Goal: Task Accomplishment & Management: Complete application form

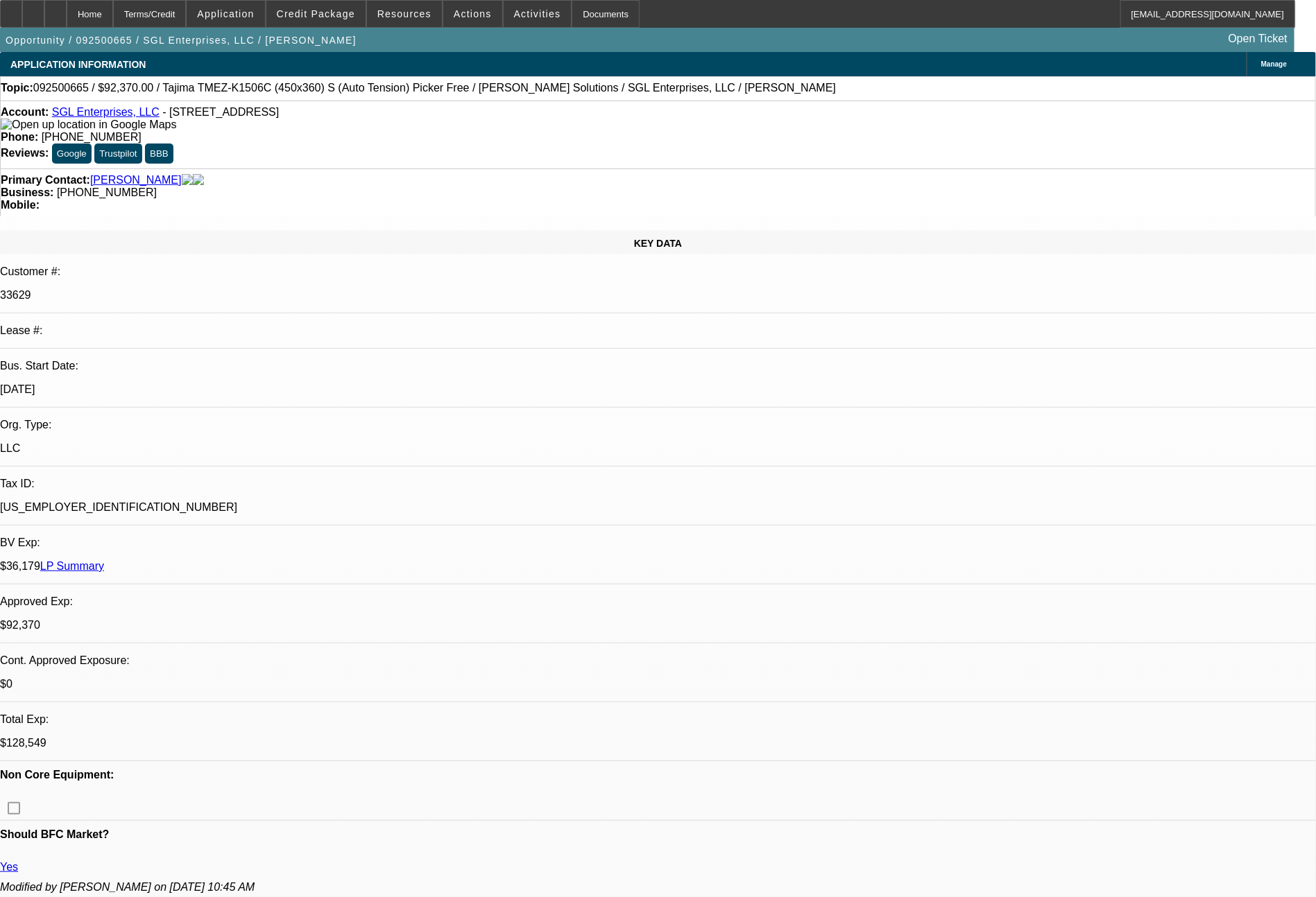
select select "0"
select select "2"
select select "0"
select select "6"
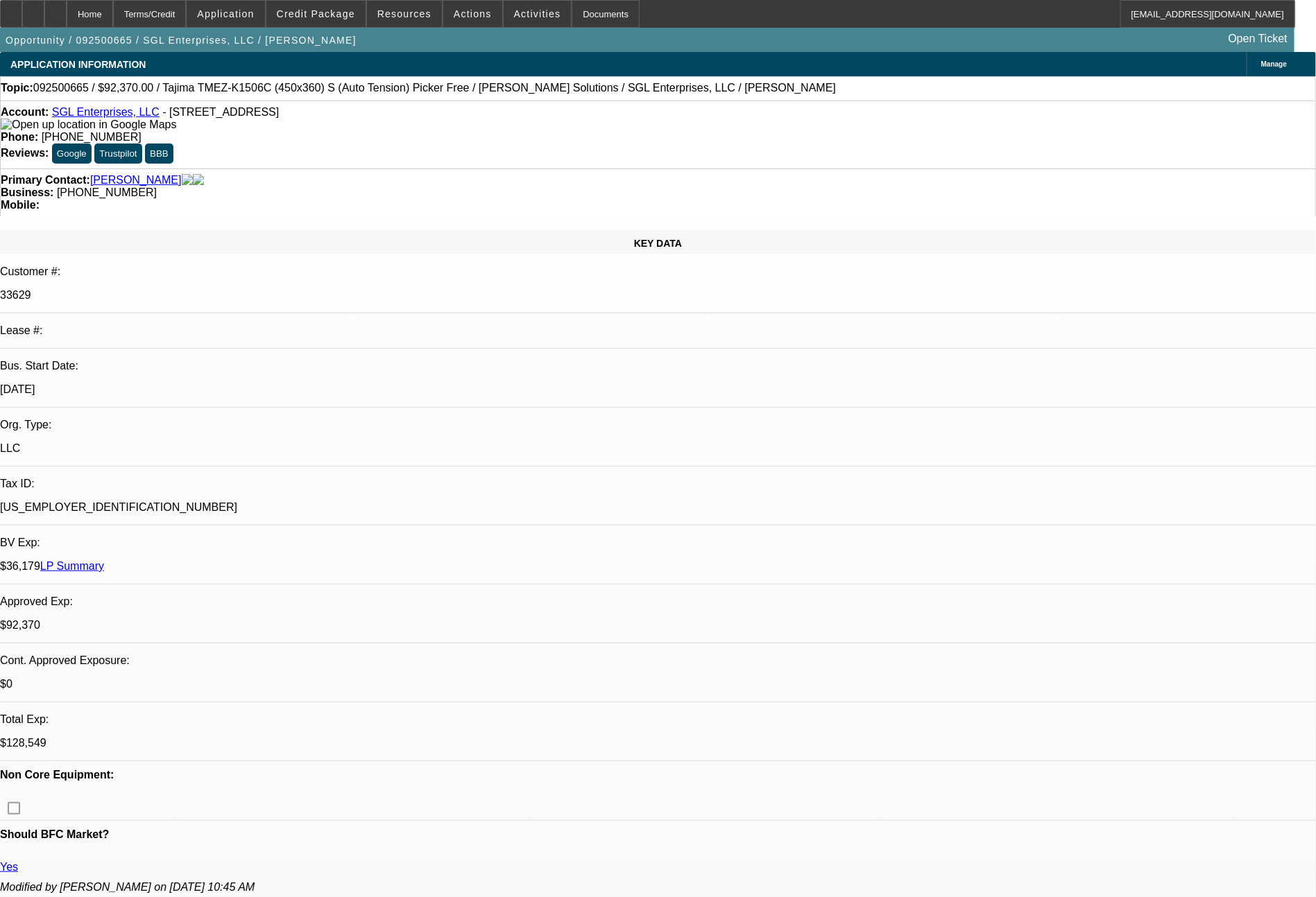
select select "0"
select select "2"
select select "0"
select select "6"
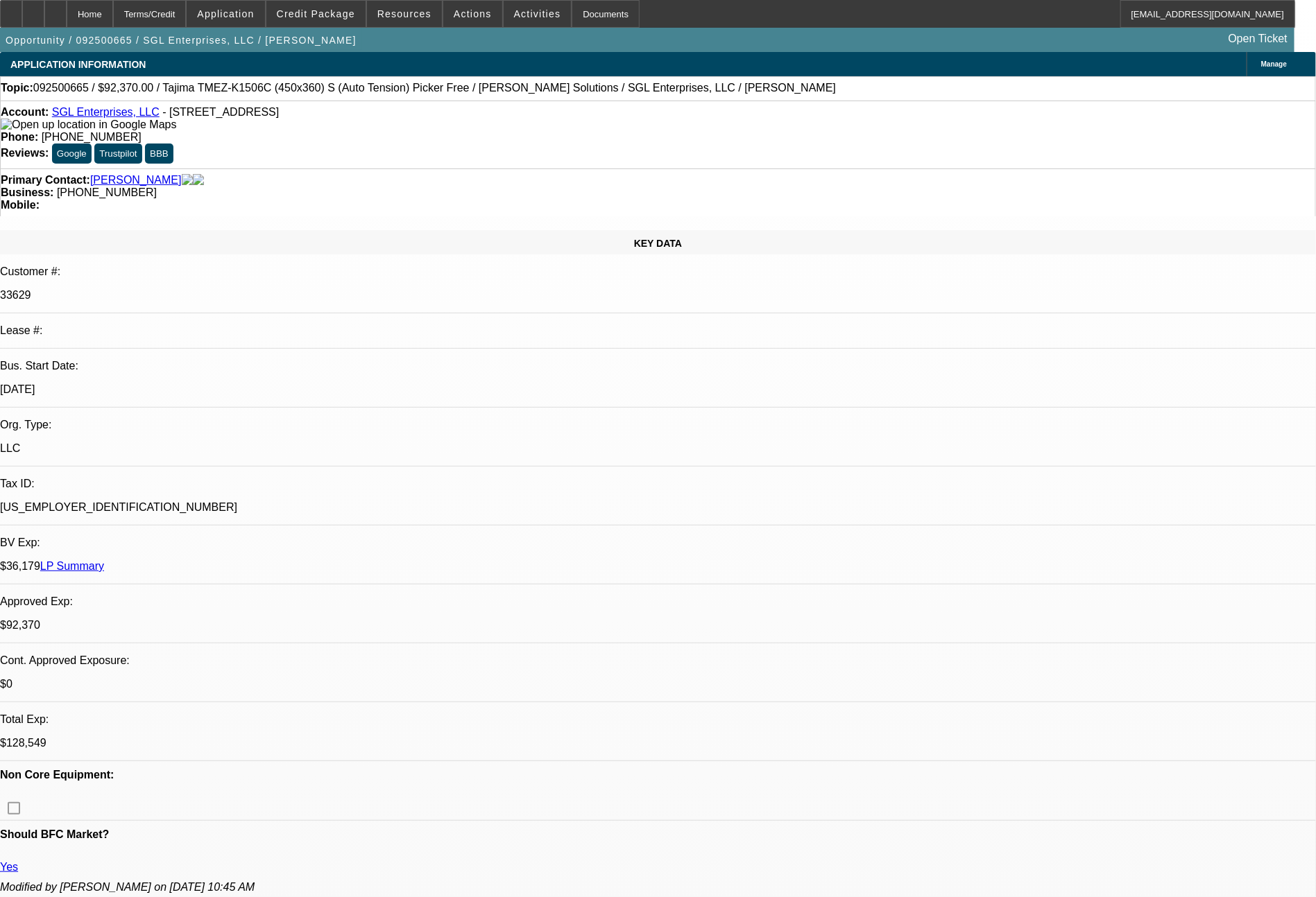
select select "0"
select select "2"
select select "0"
select select "6"
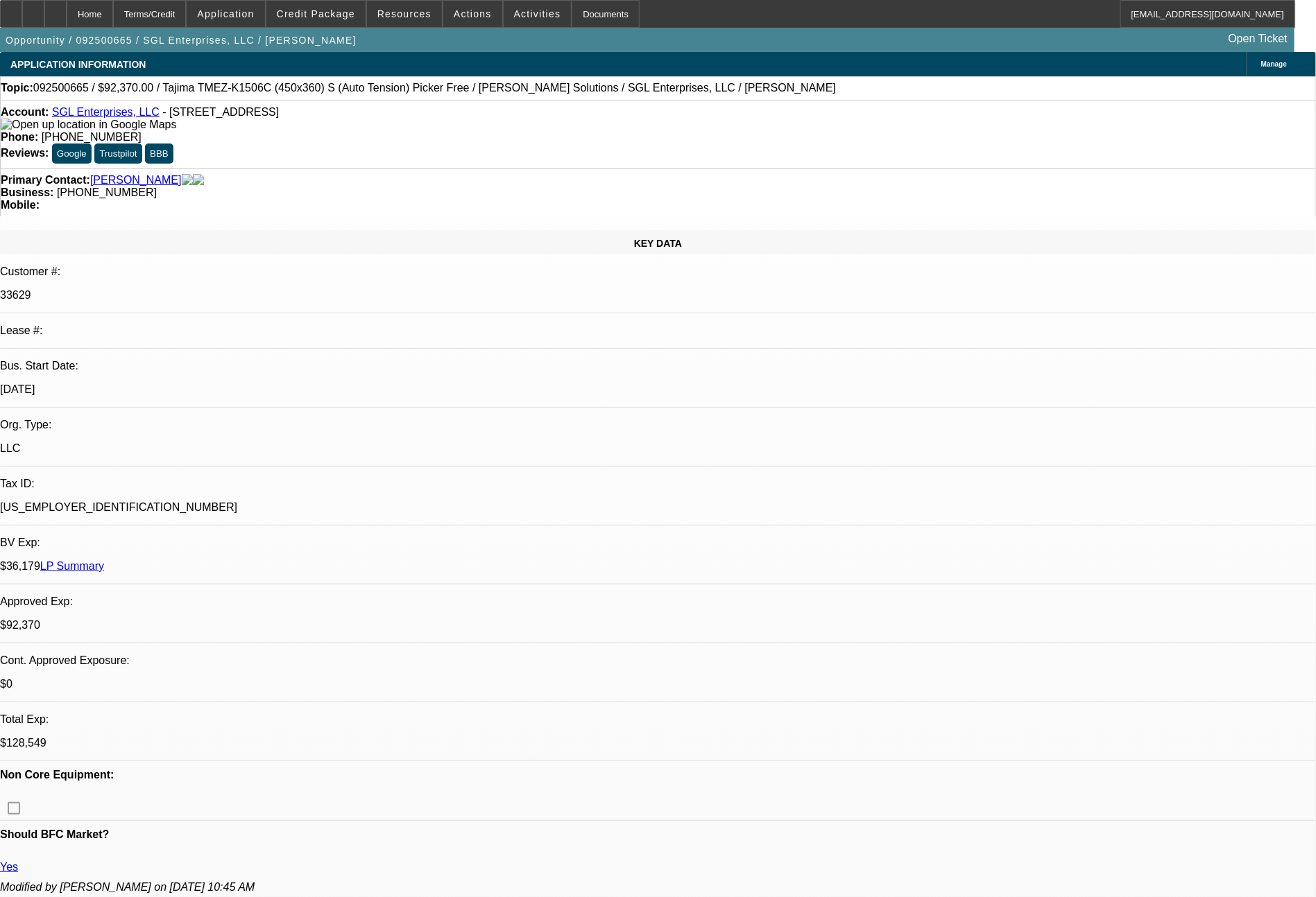
select select "0"
select select "2"
select select "0"
select select "6"
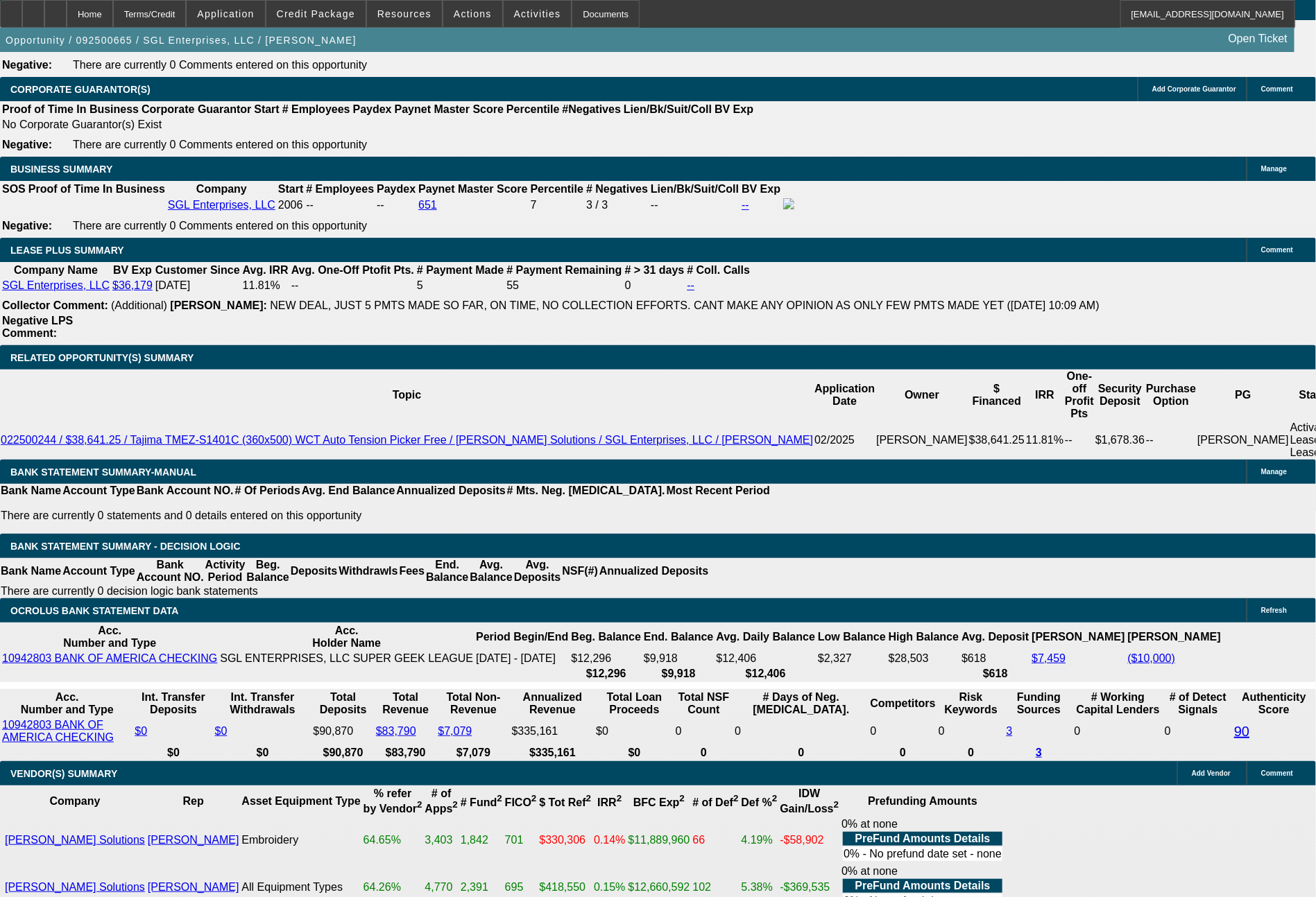
scroll to position [2190, 0]
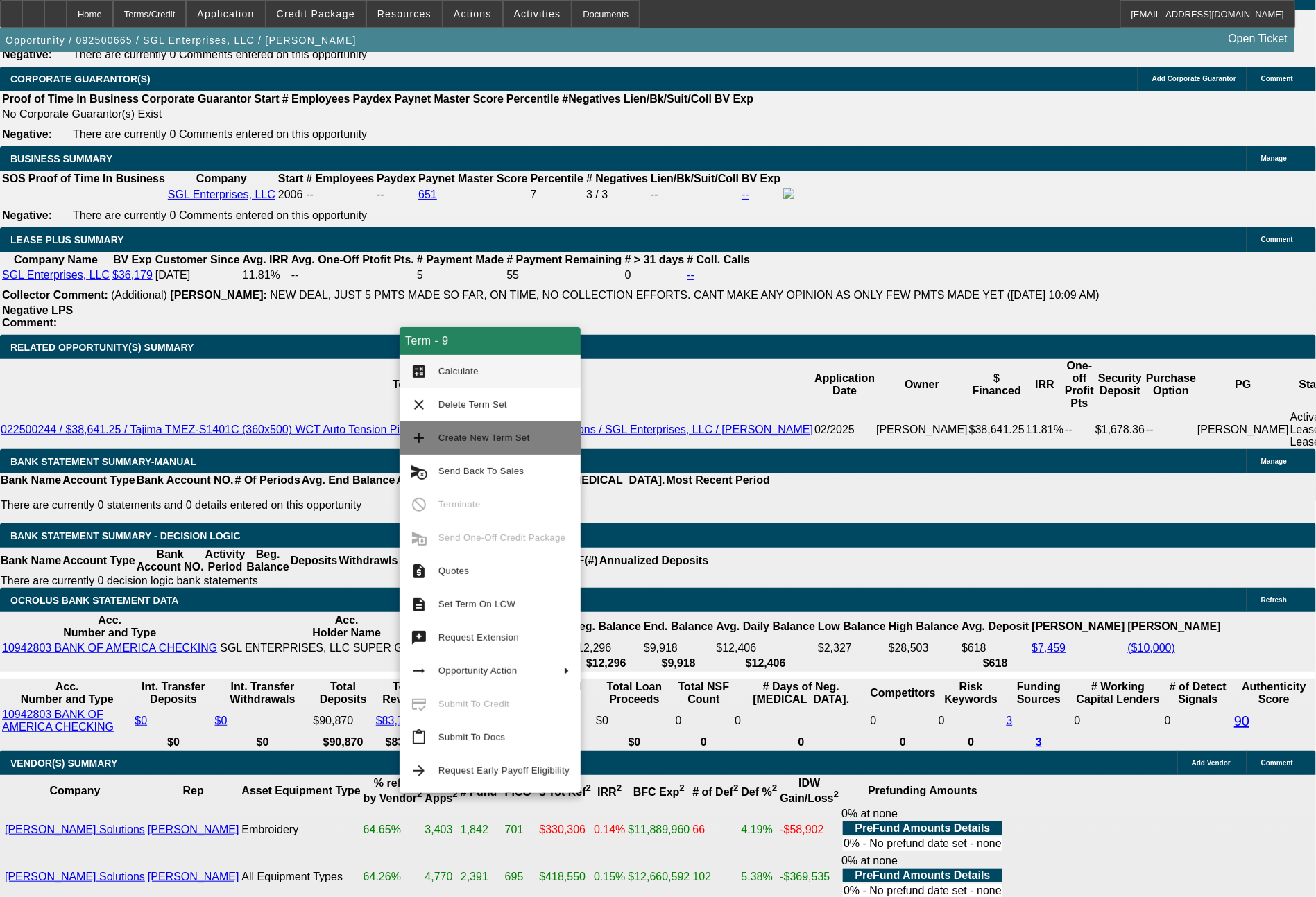
click at [494, 431] on span "Create New Term Set" at bounding box center [504, 438] width 131 height 17
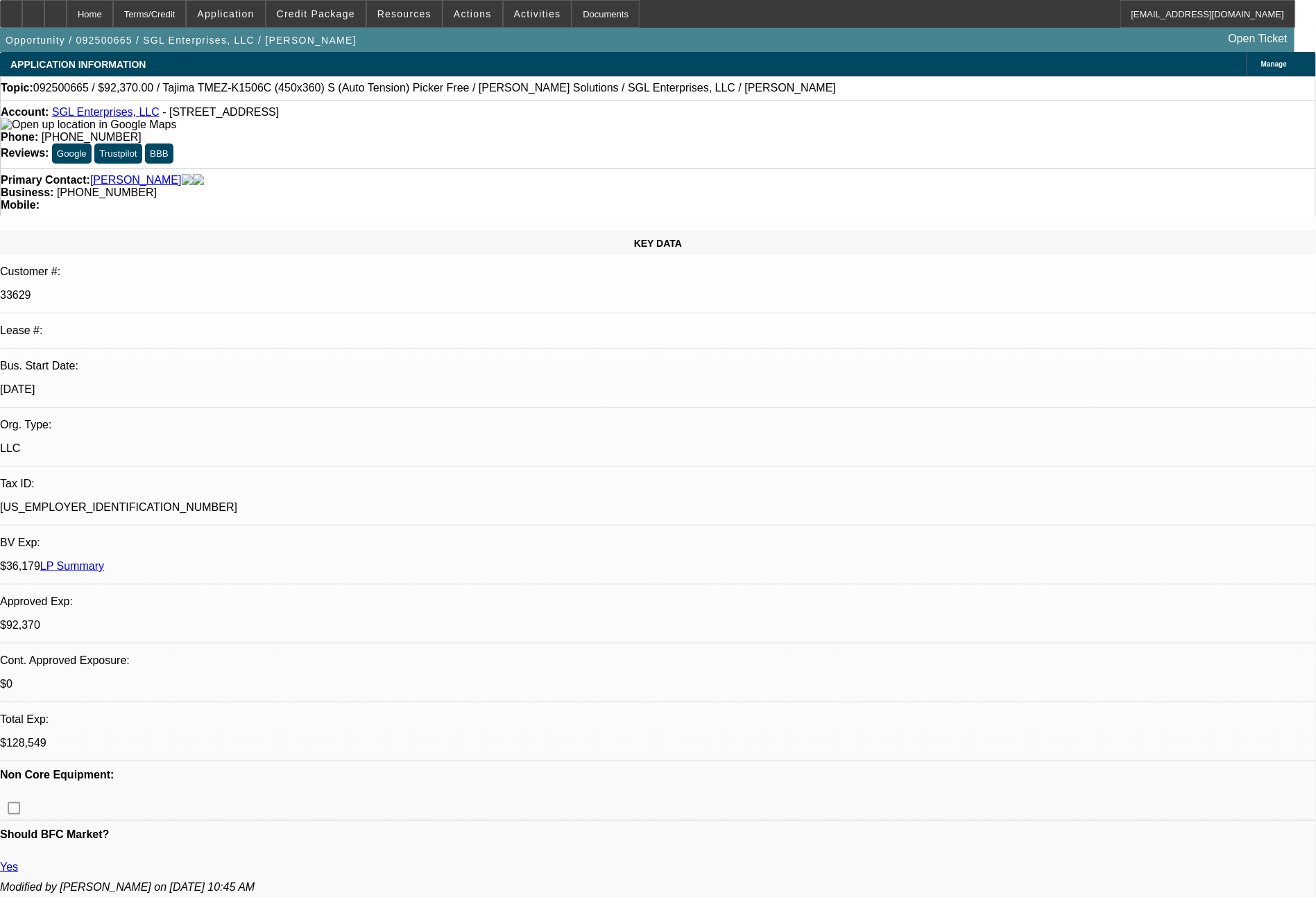
select select "0"
select select "2"
select select "0"
select select "6"
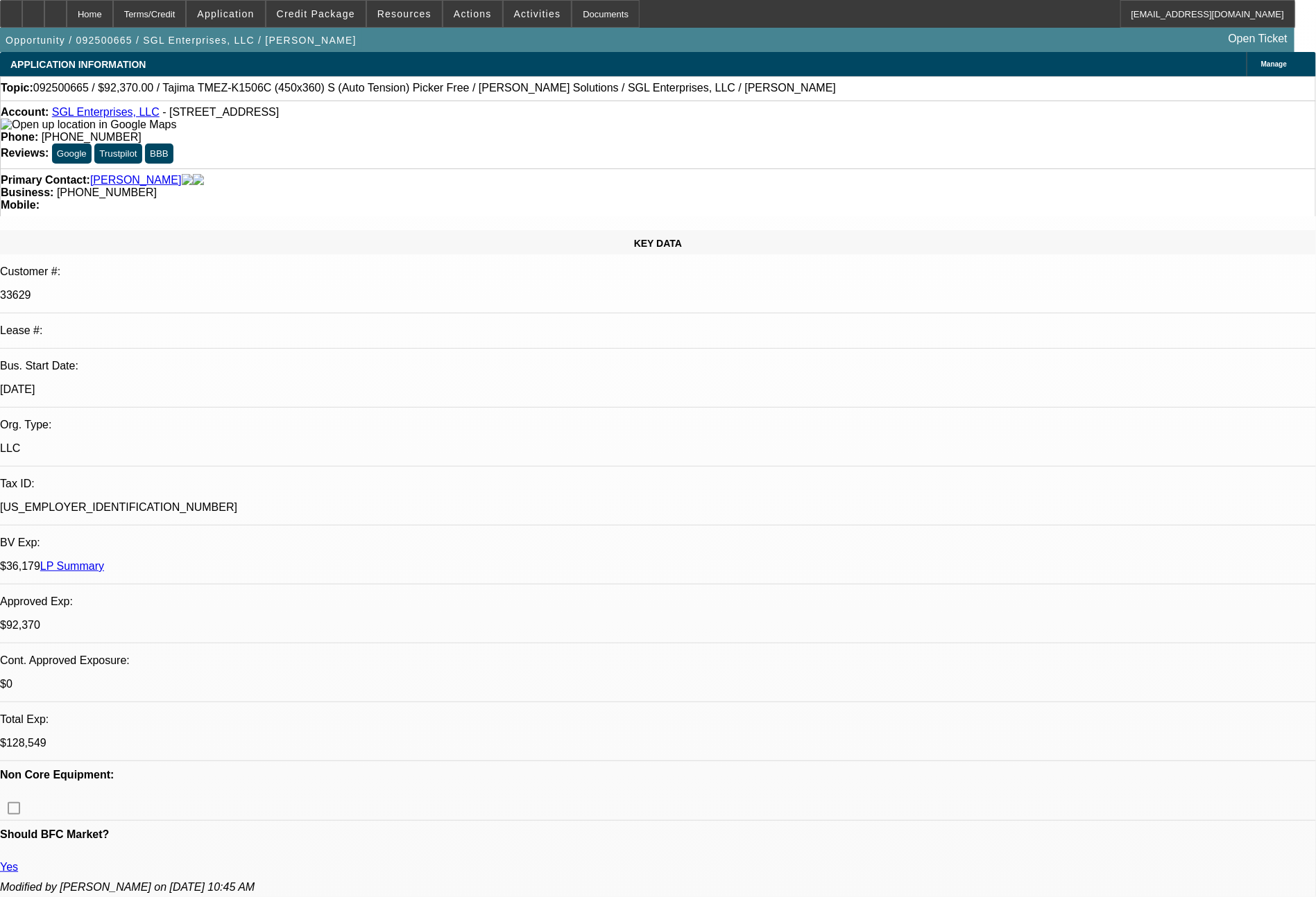
select select "0"
select select "2"
select select "0"
select select "6"
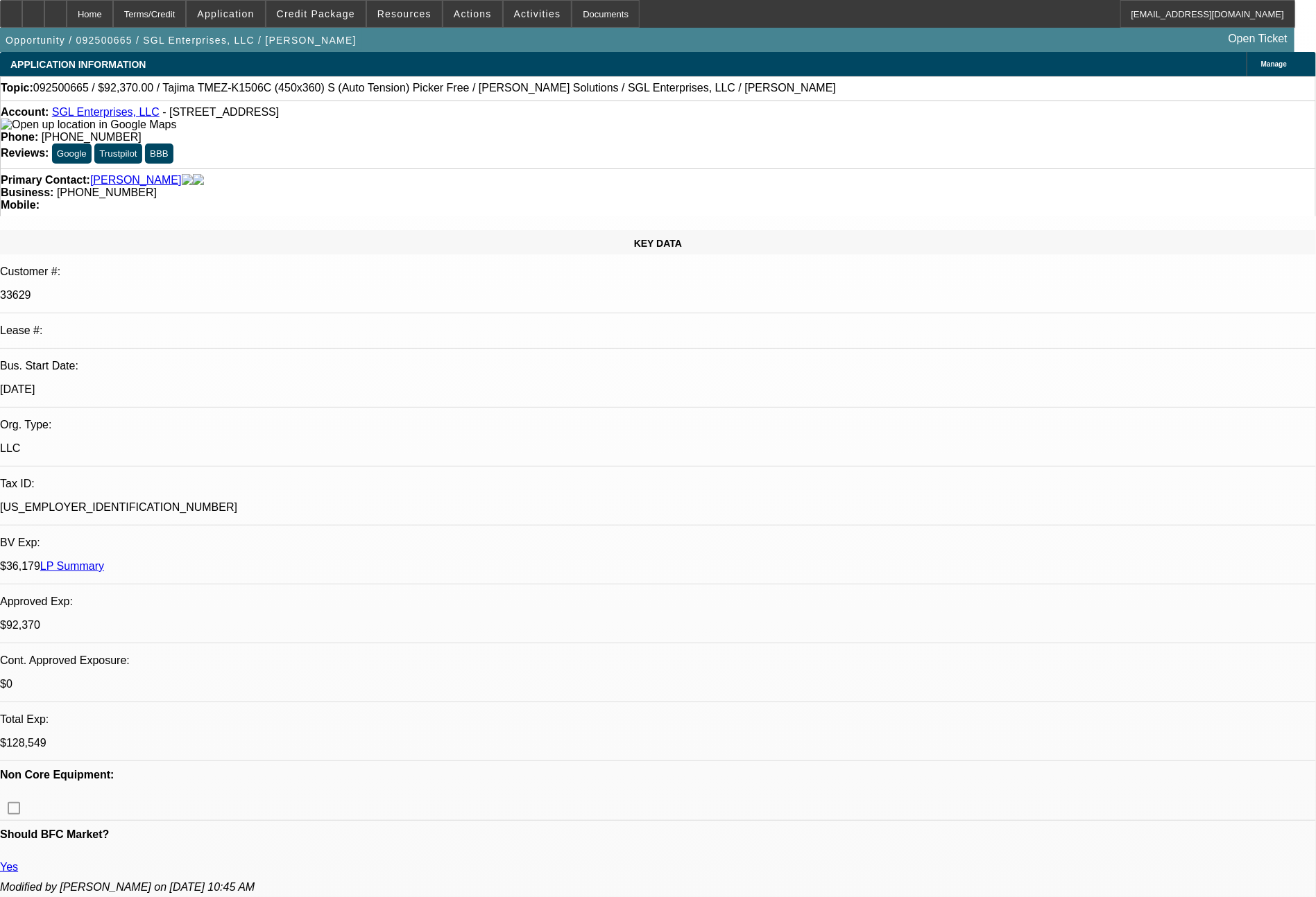
select select "0"
select select "2"
select select "0"
select select "6"
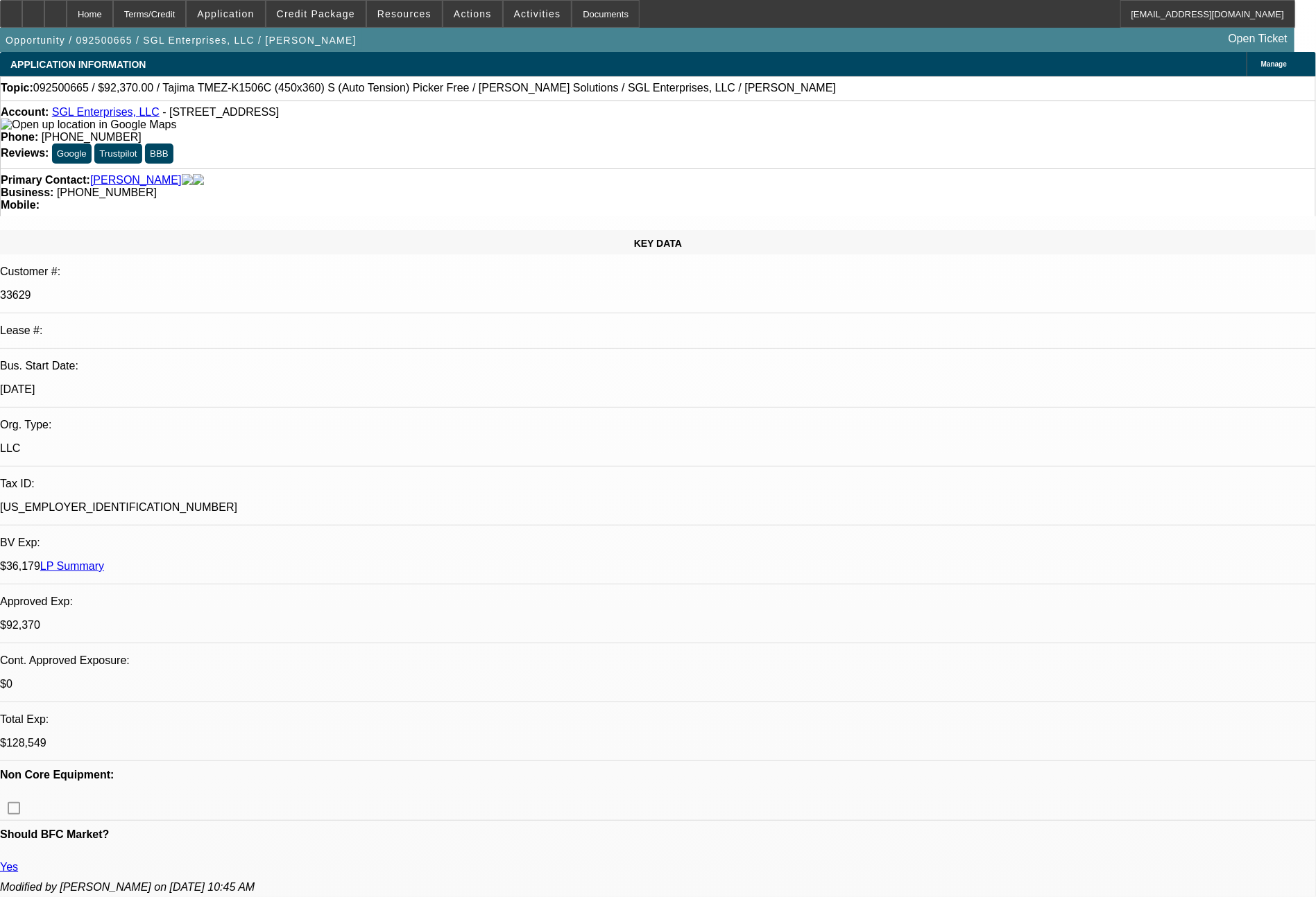
select select "0"
select select "2"
select select "0"
select select "6"
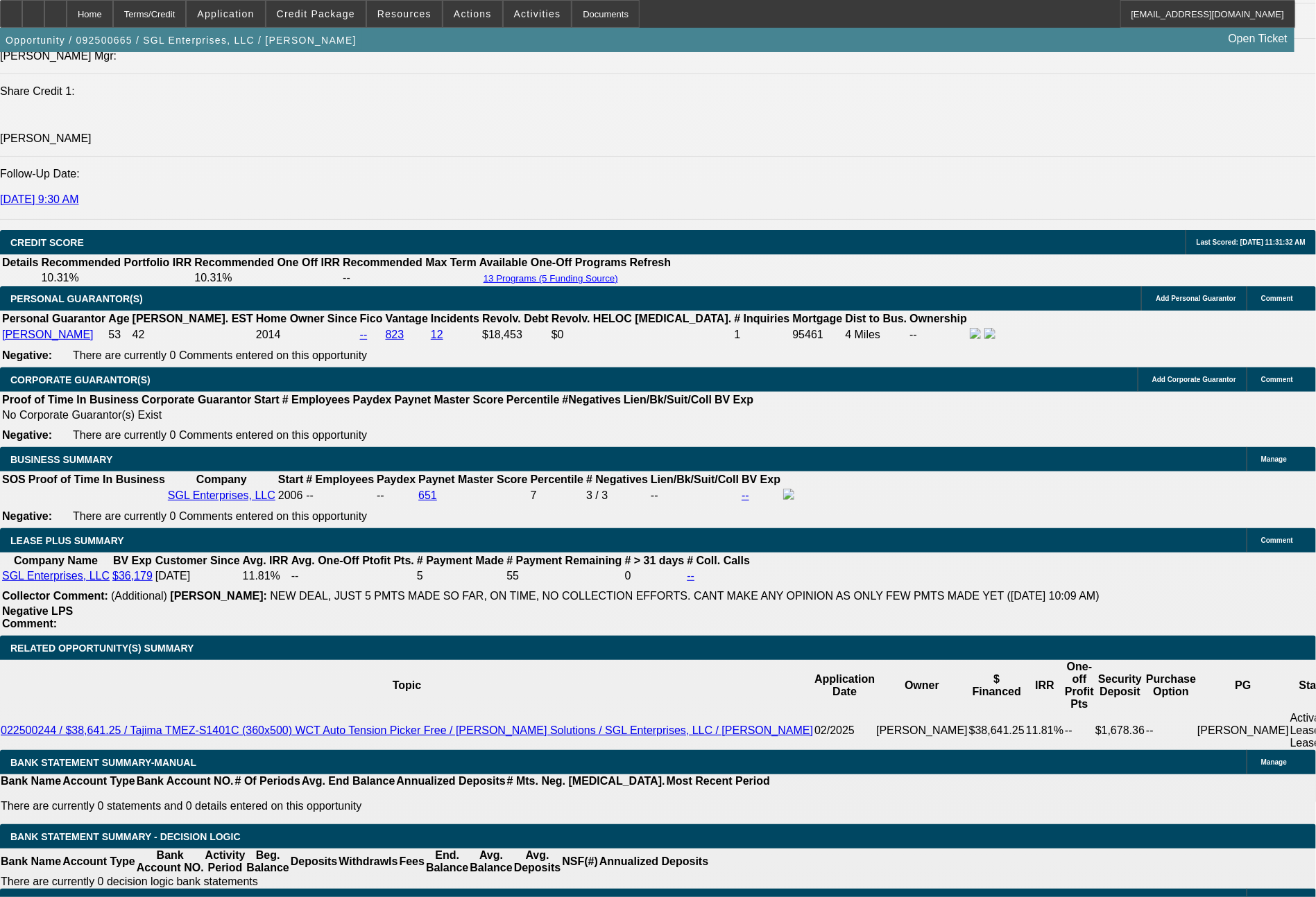
scroll to position [2055, 0]
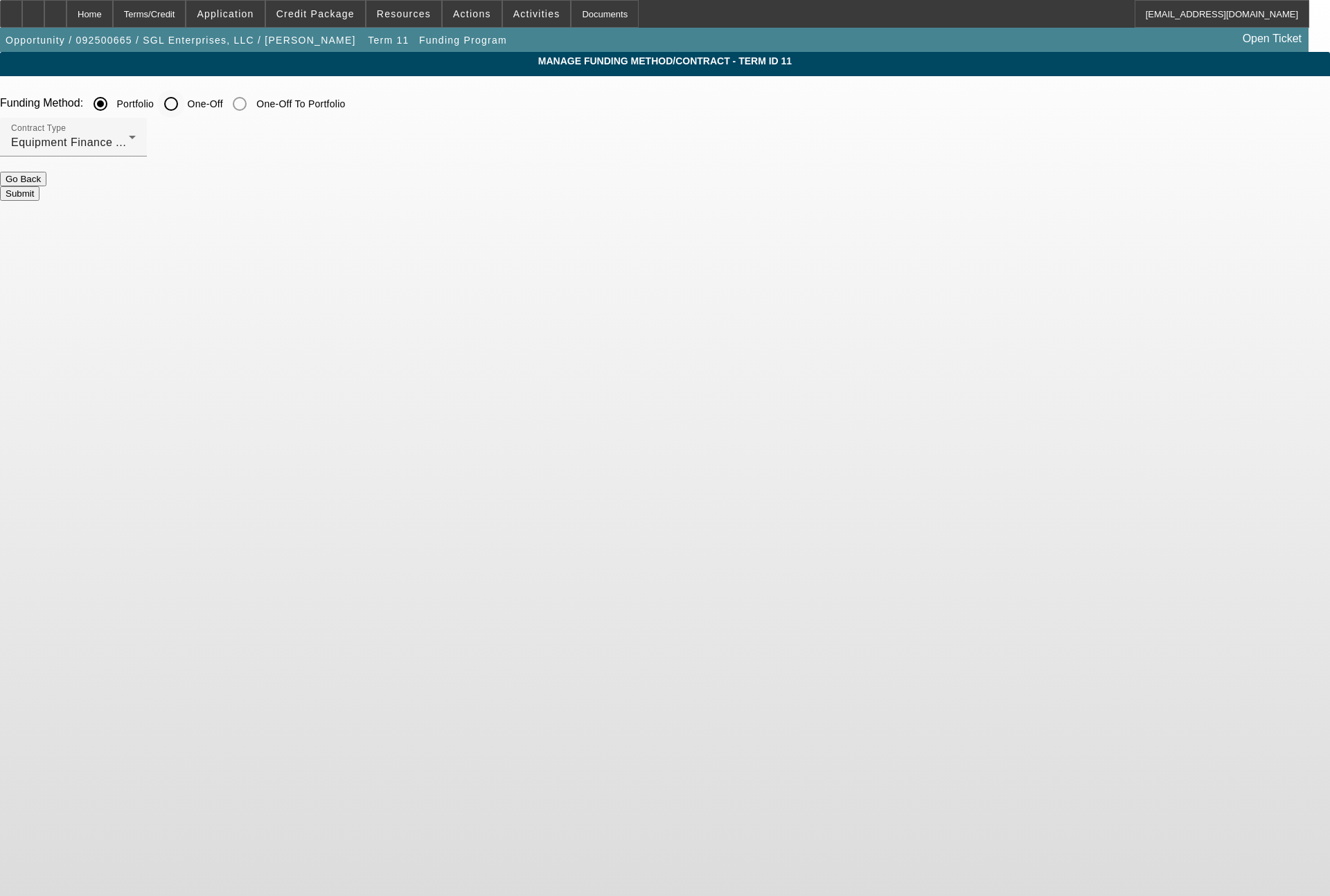
click at [185, 101] on input "One-Off" at bounding box center [171, 104] width 28 height 28
radio input "true"
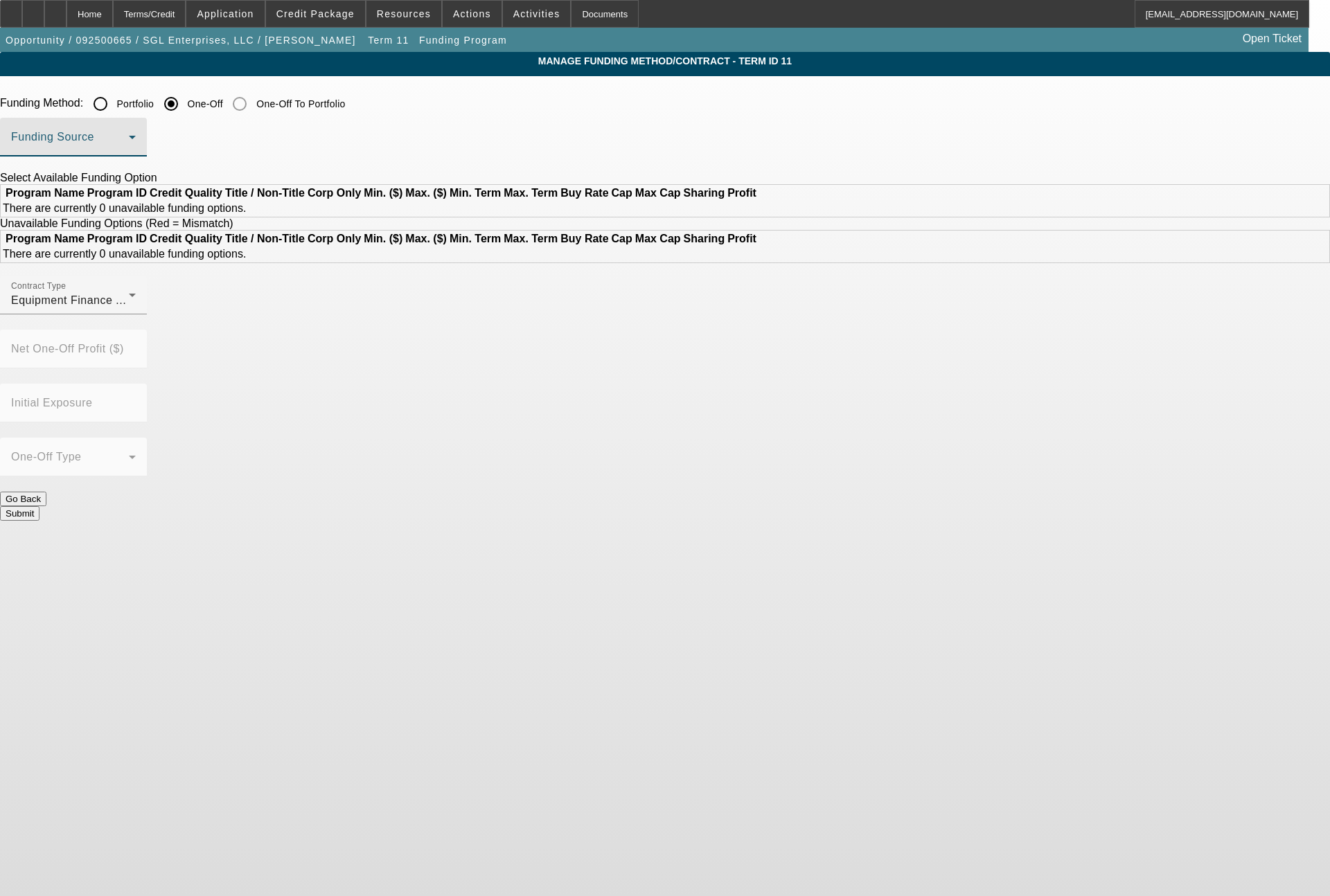
click at [129, 137] on span at bounding box center [70, 142] width 118 height 17
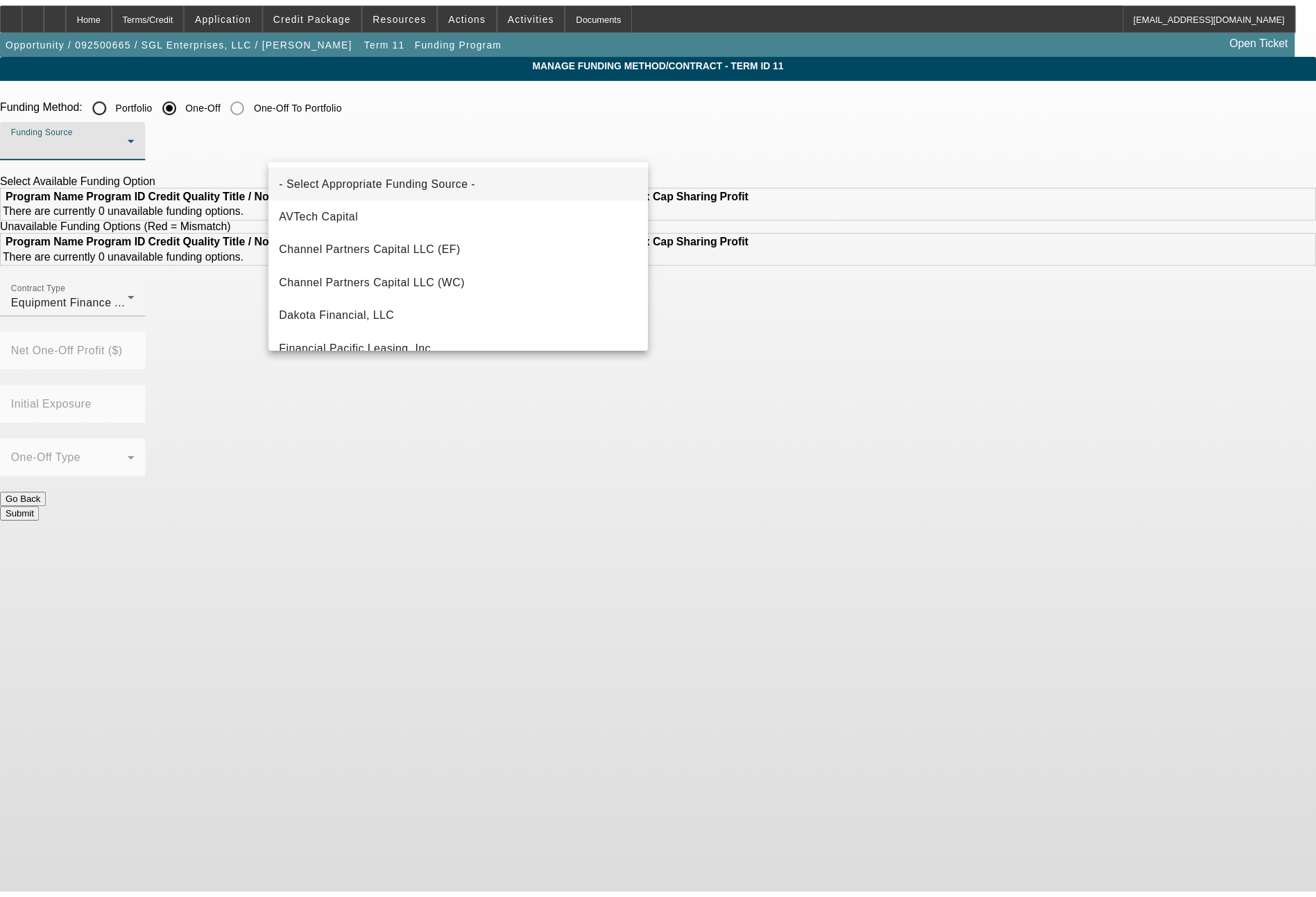
scroll to position [393, 0]
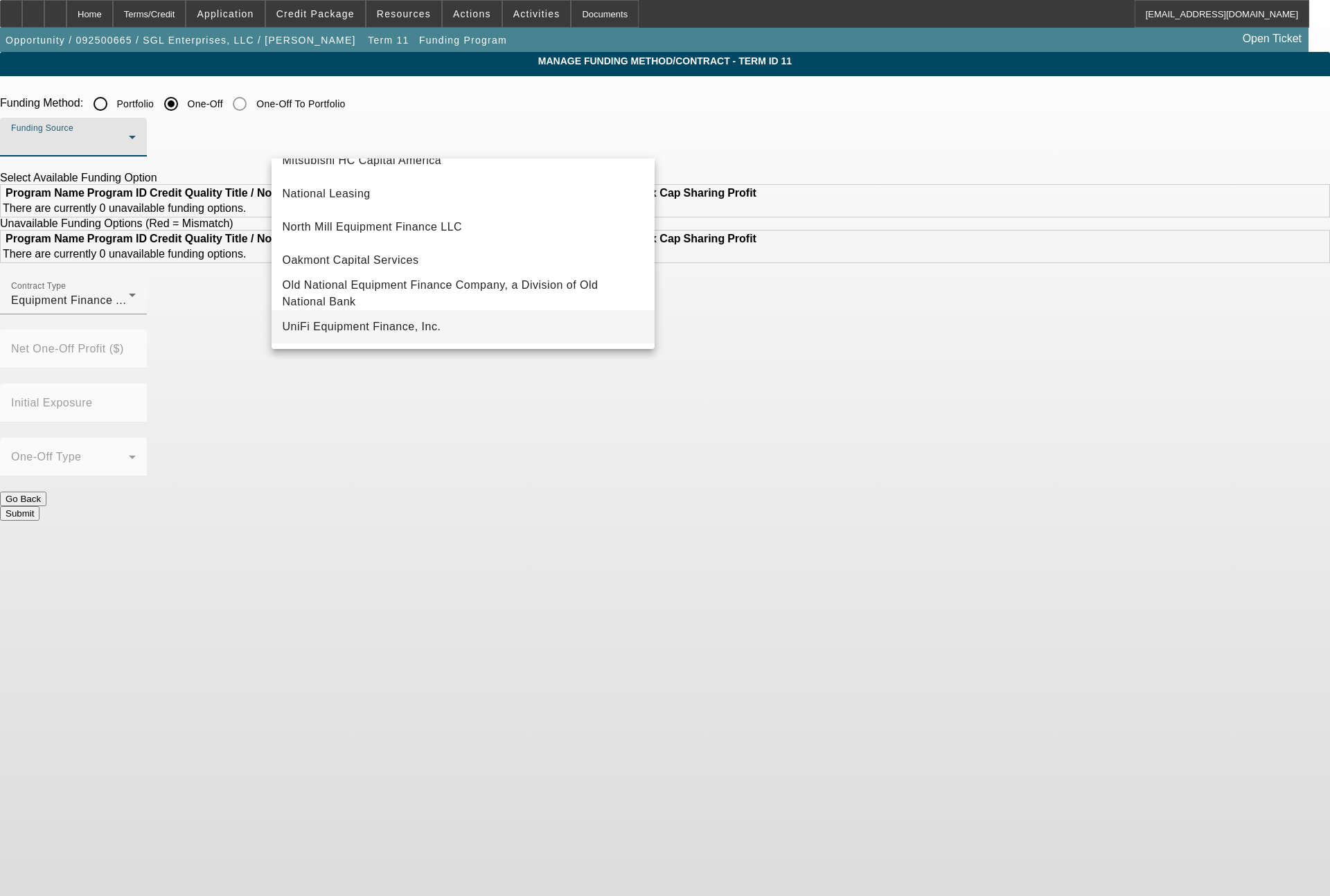
click at [345, 322] on span "UniFi Equipment Finance, Inc." at bounding box center [361, 326] width 158 height 17
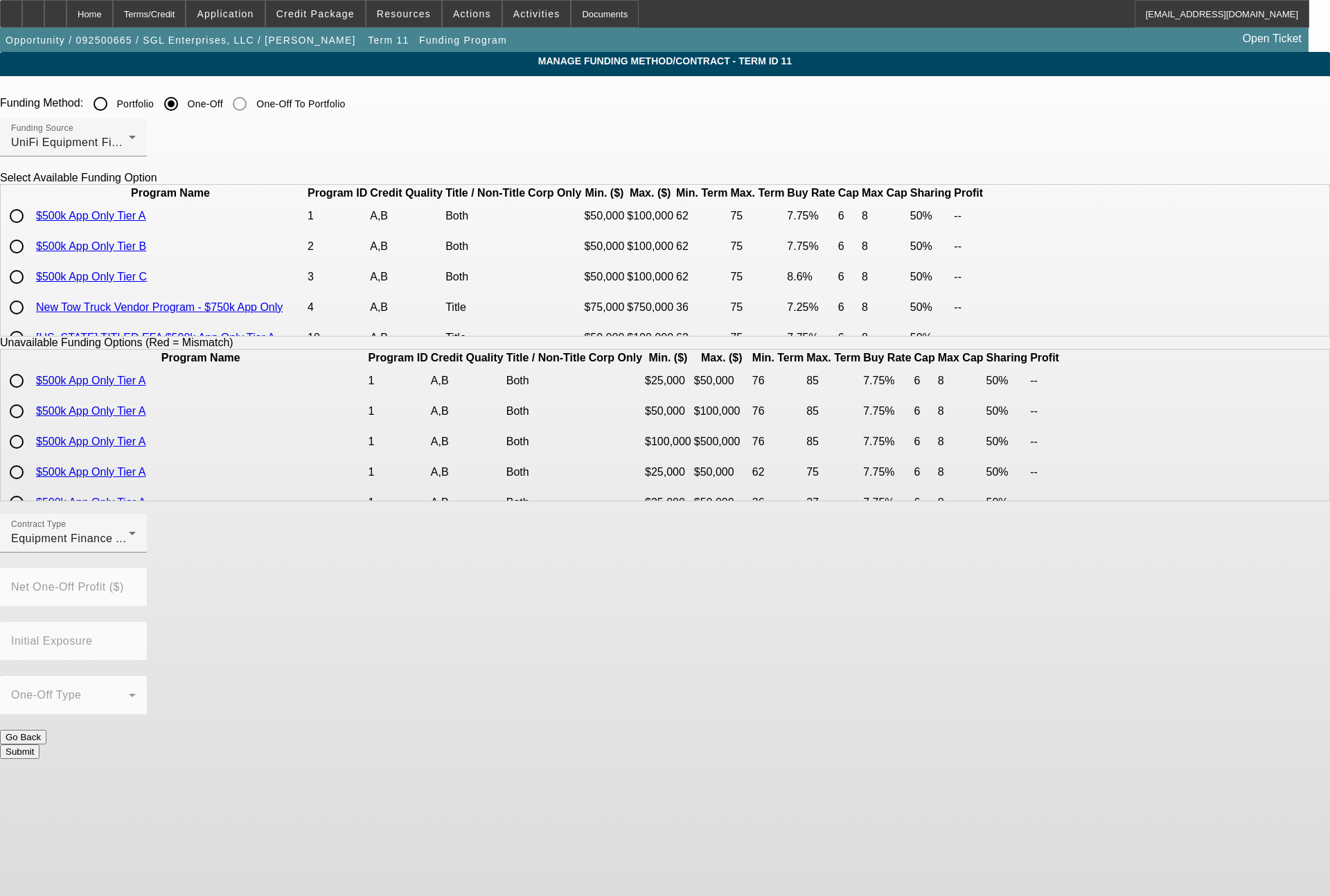
click at [31, 260] on input "radio" at bounding box center [17, 247] width 28 height 28
radio input "true"
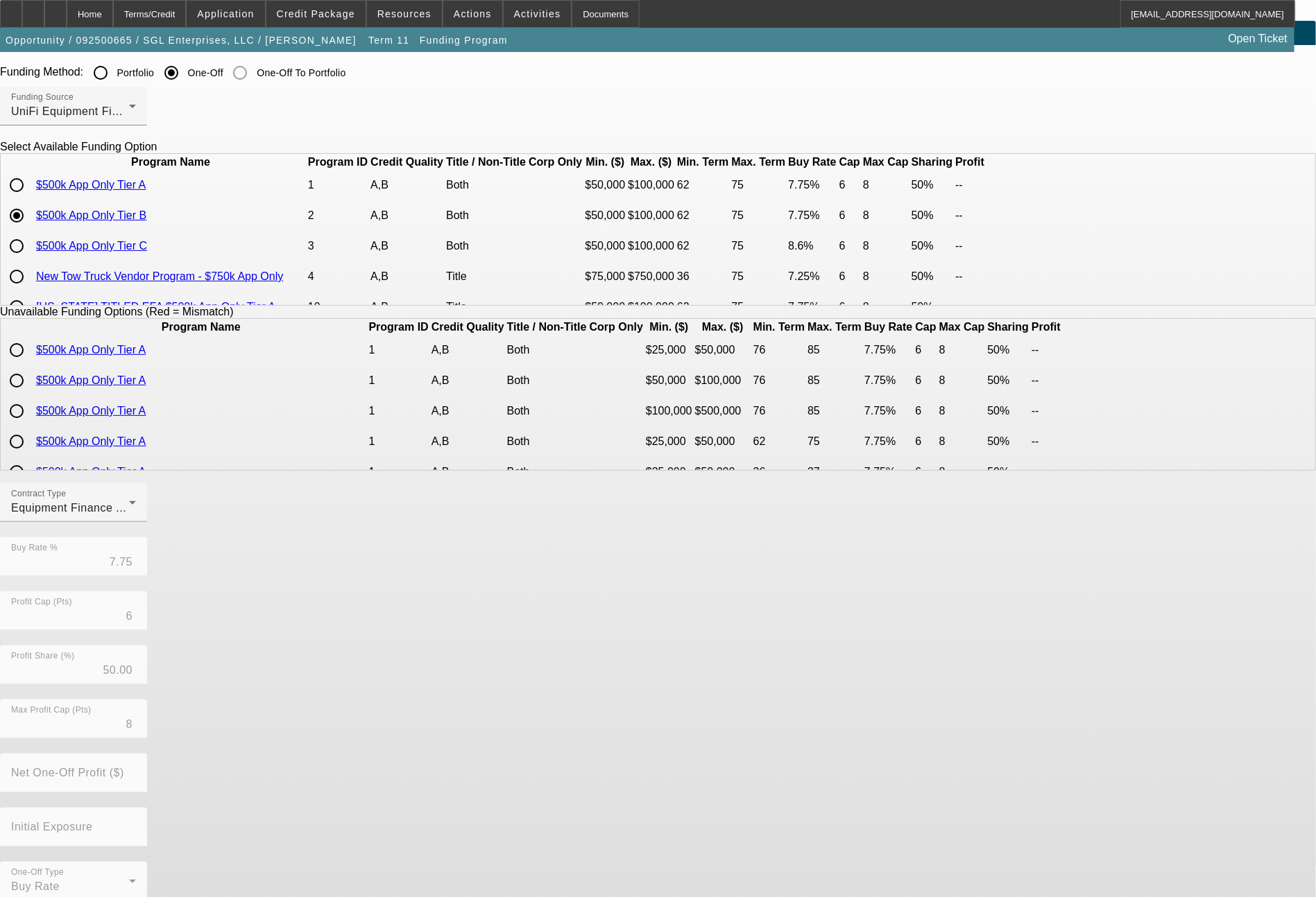
scroll to position [55, 0]
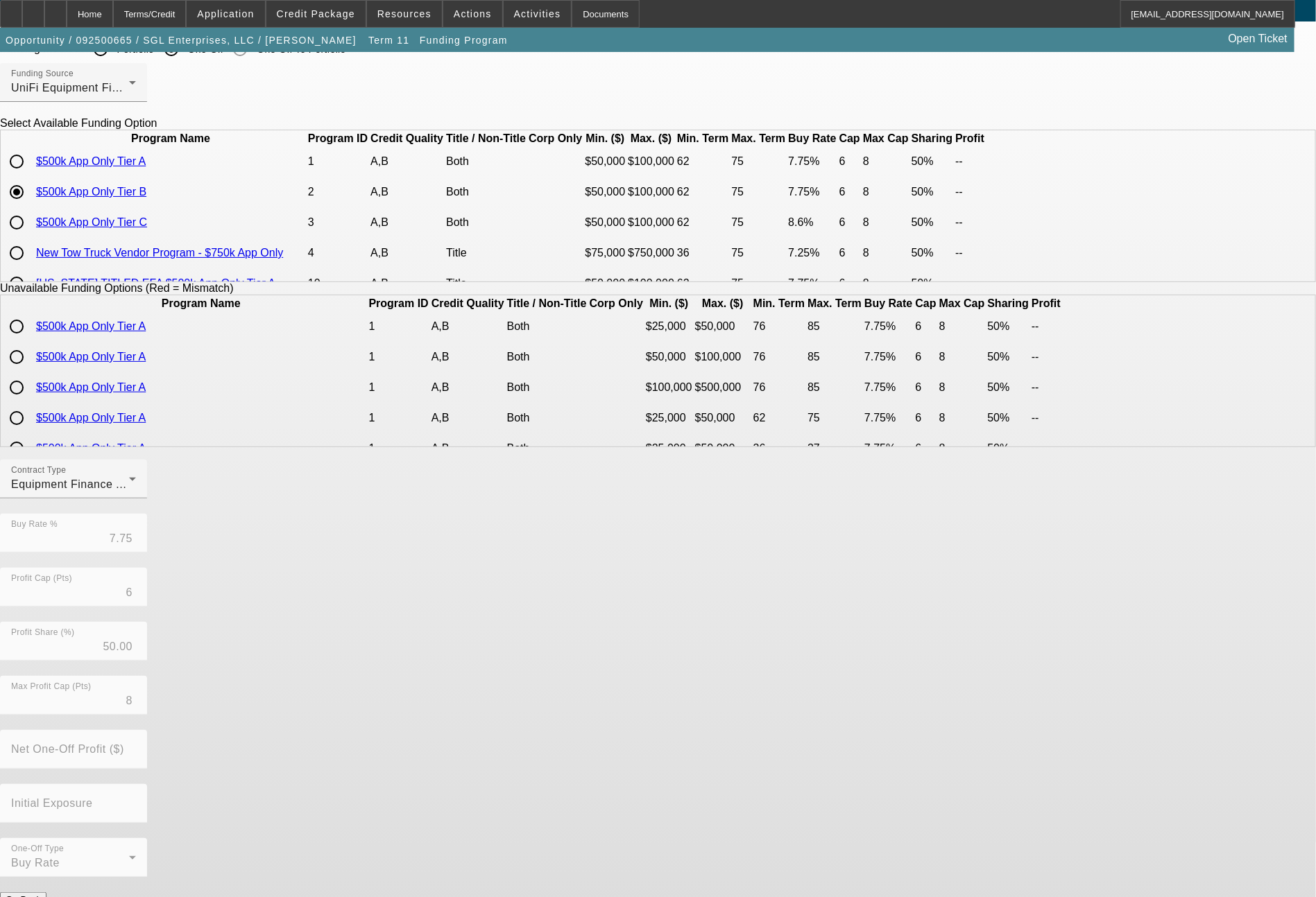
click at [39, 896] on button "Submit" at bounding box center [19, 914] width 39 height 15
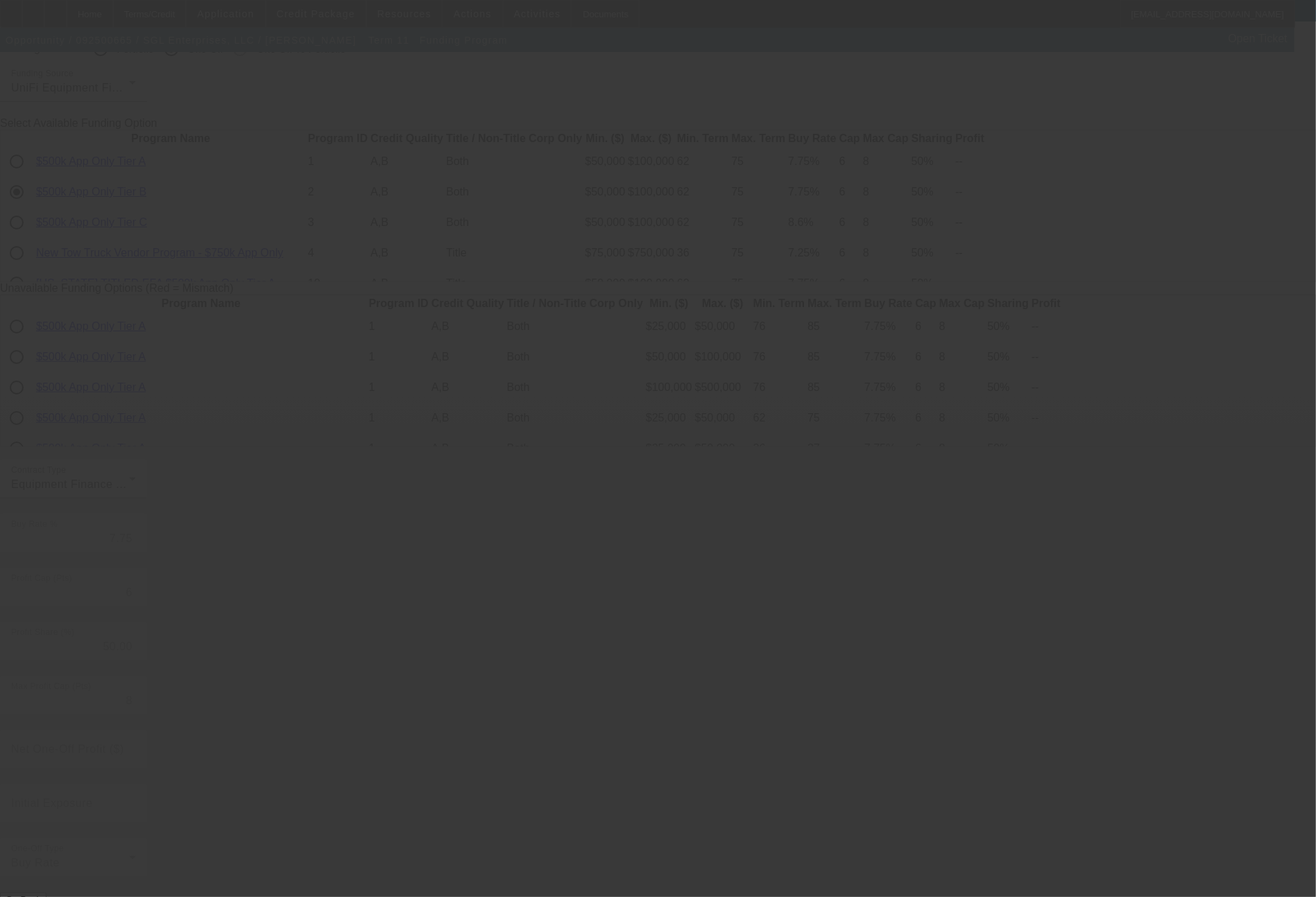
radio input "true"
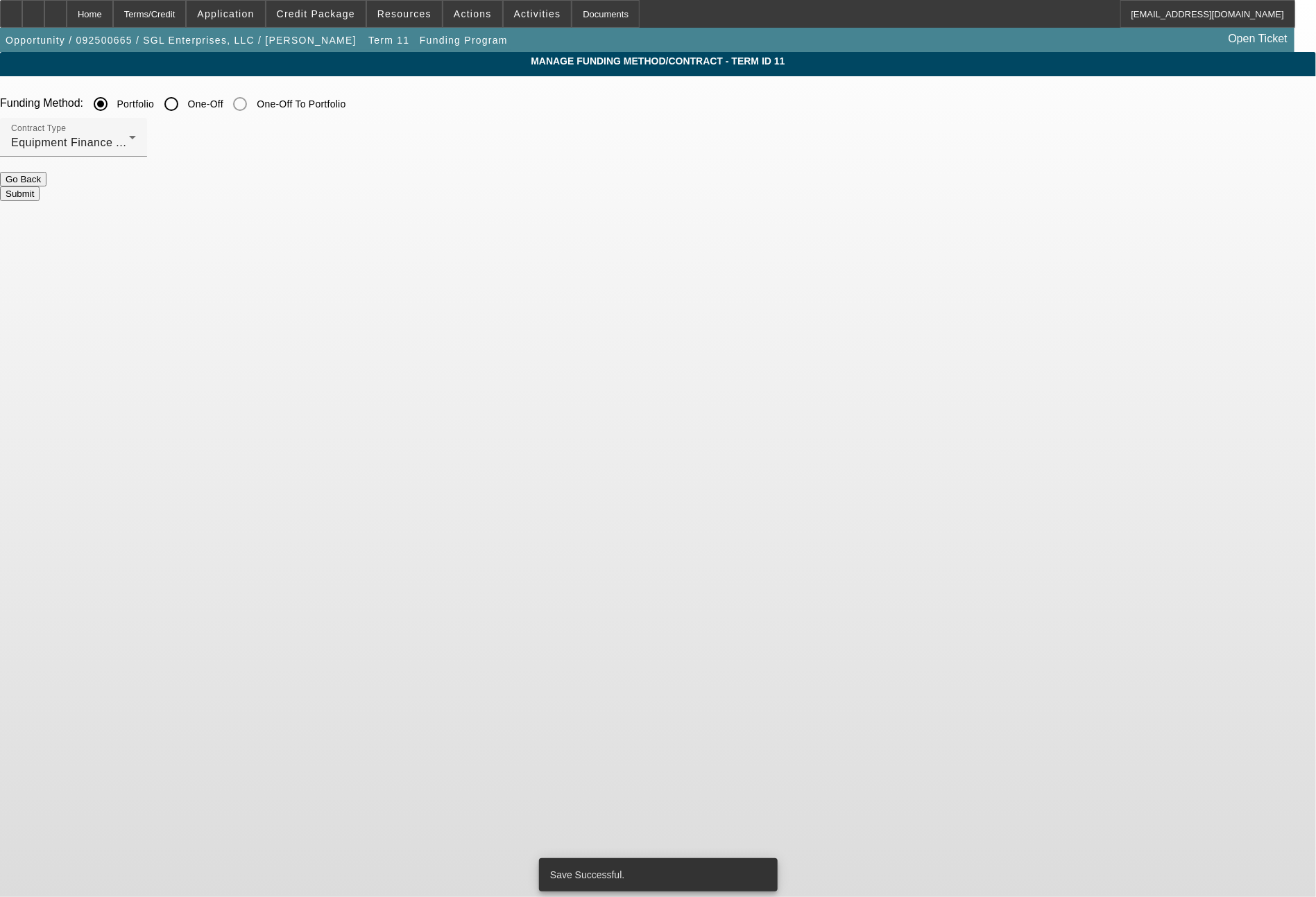
scroll to position [0, 0]
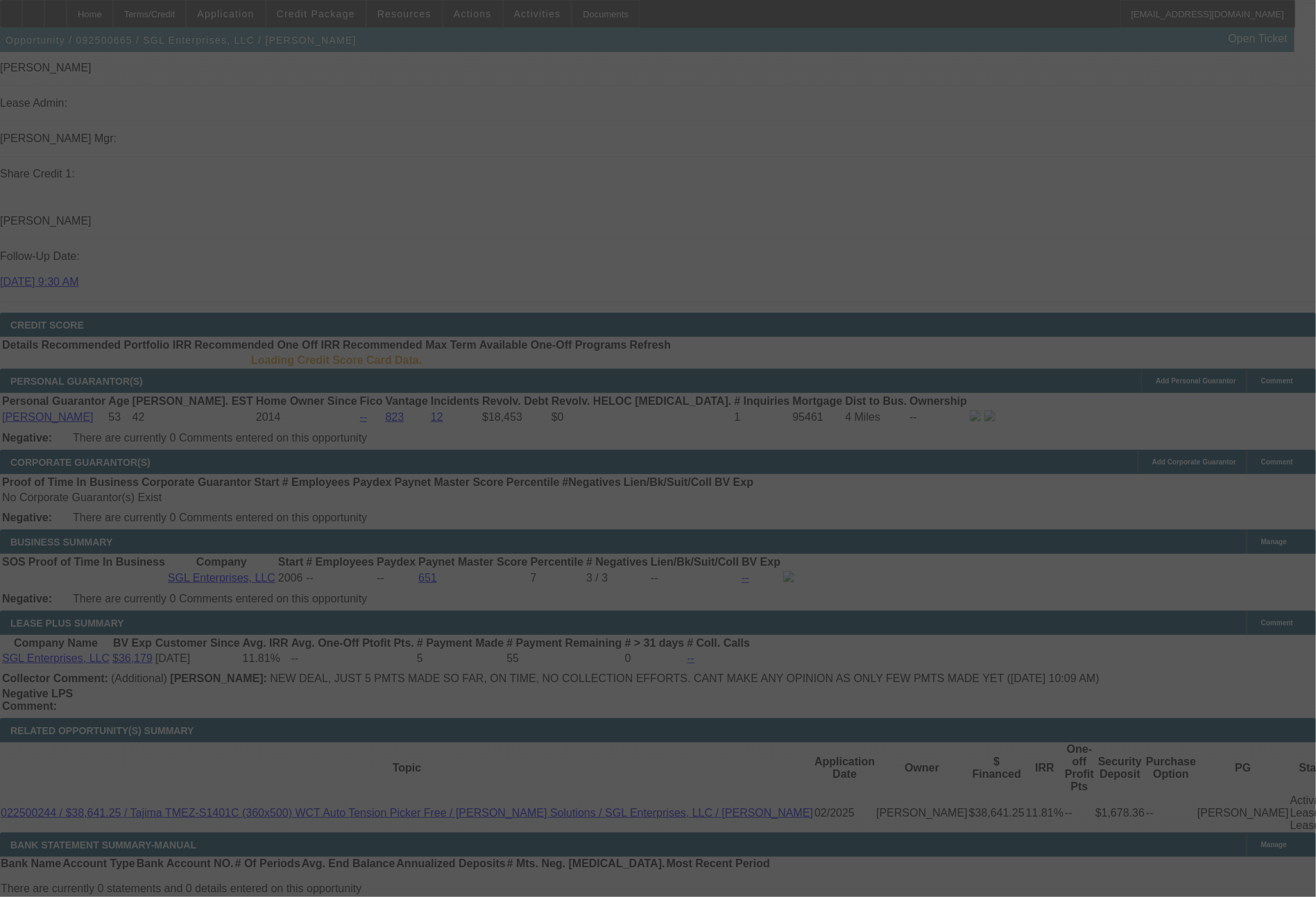
scroll to position [1733, 0]
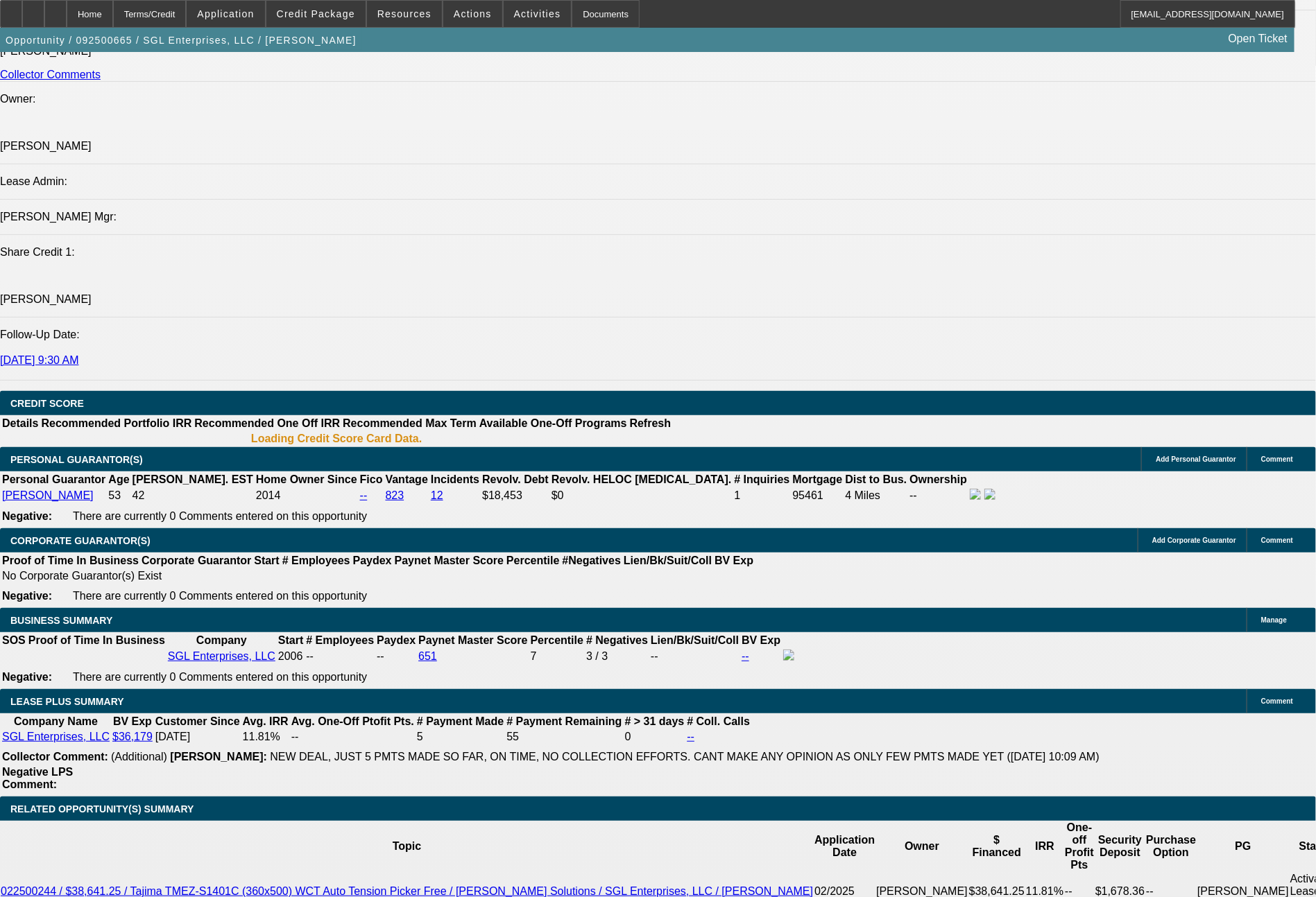
select select "0"
select select "2"
select select "0"
select select "6"
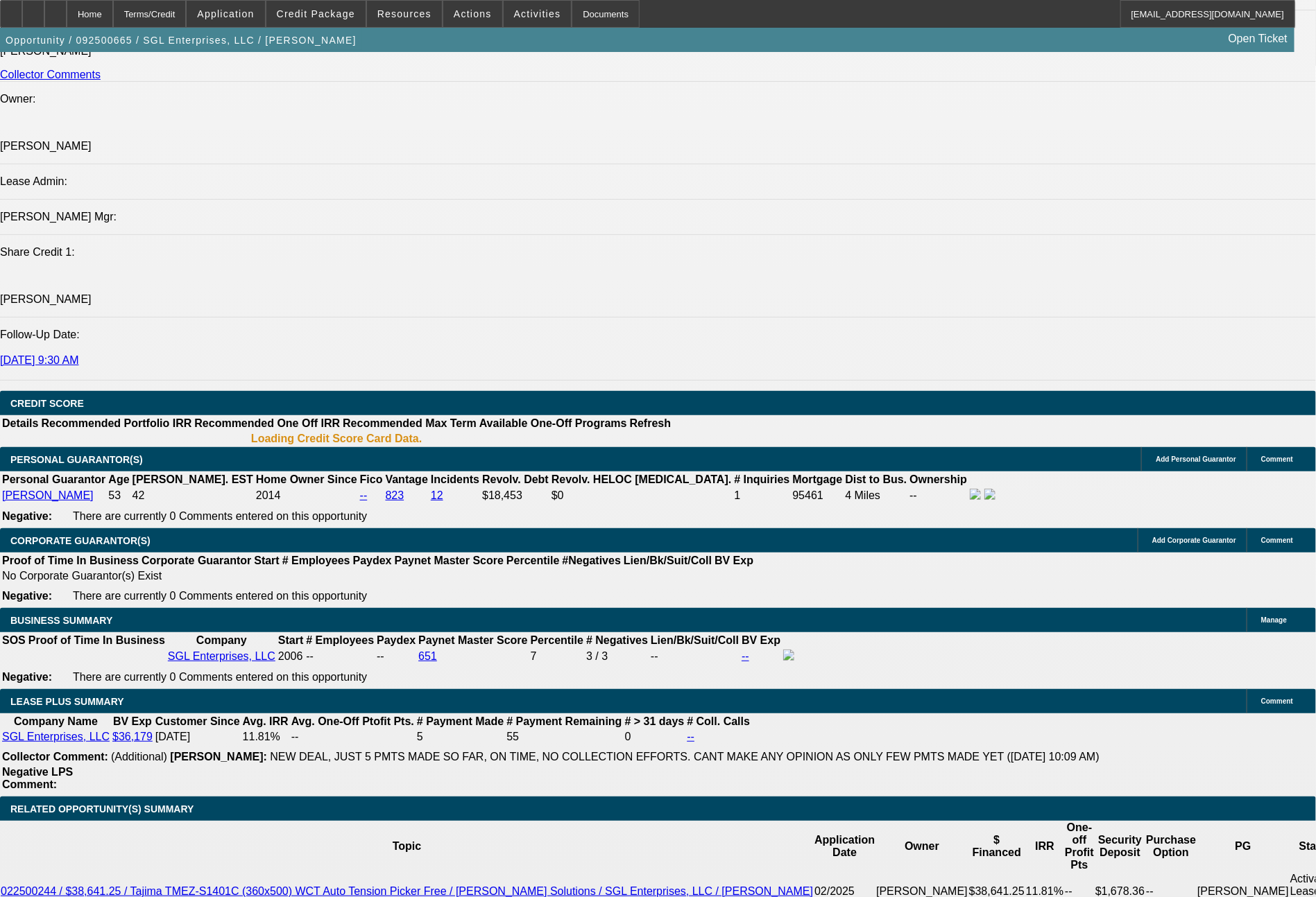
select select "0"
select select "2"
select select "0"
select select "6"
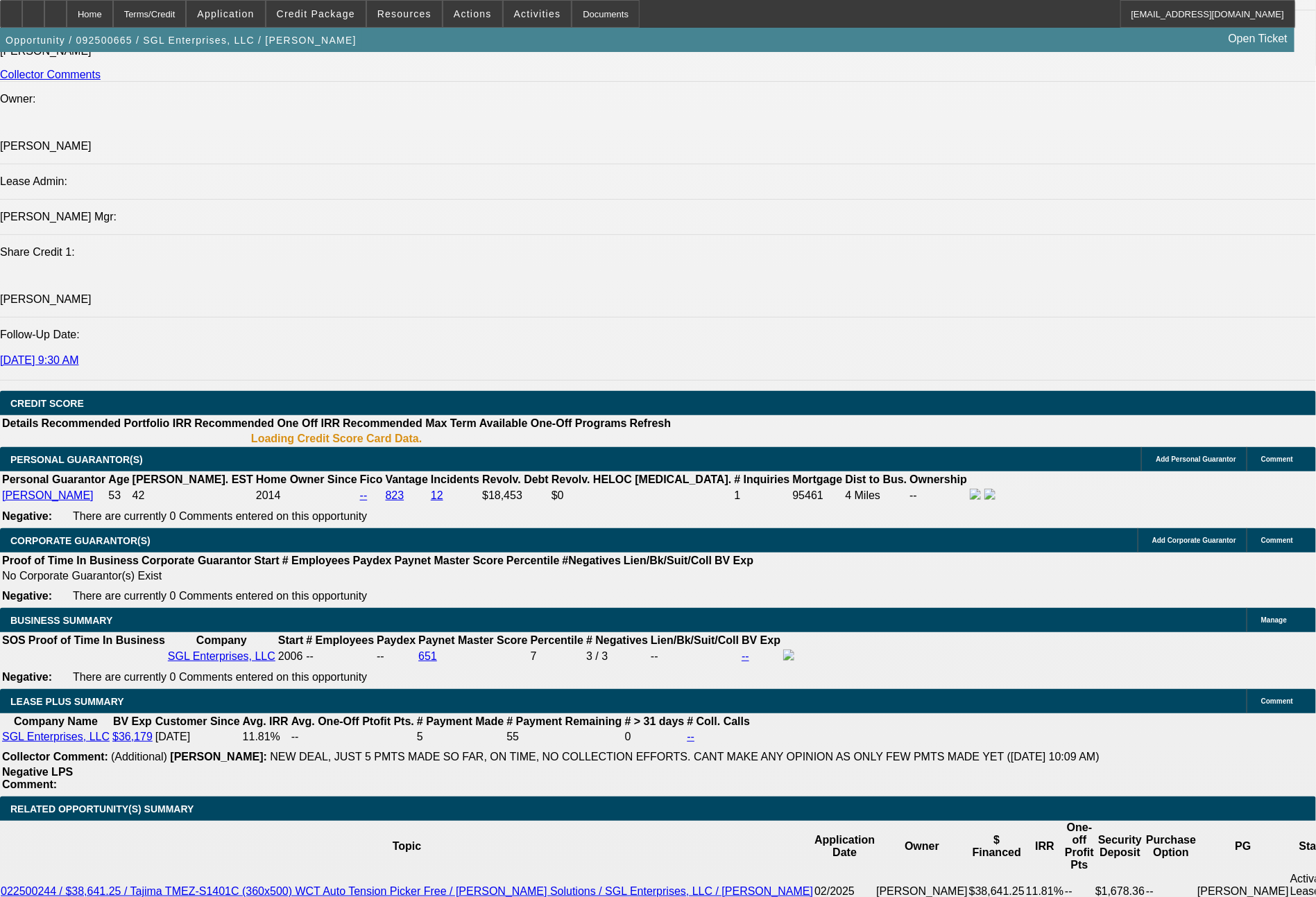
select select "0"
select select "2"
select select "0"
select select "6"
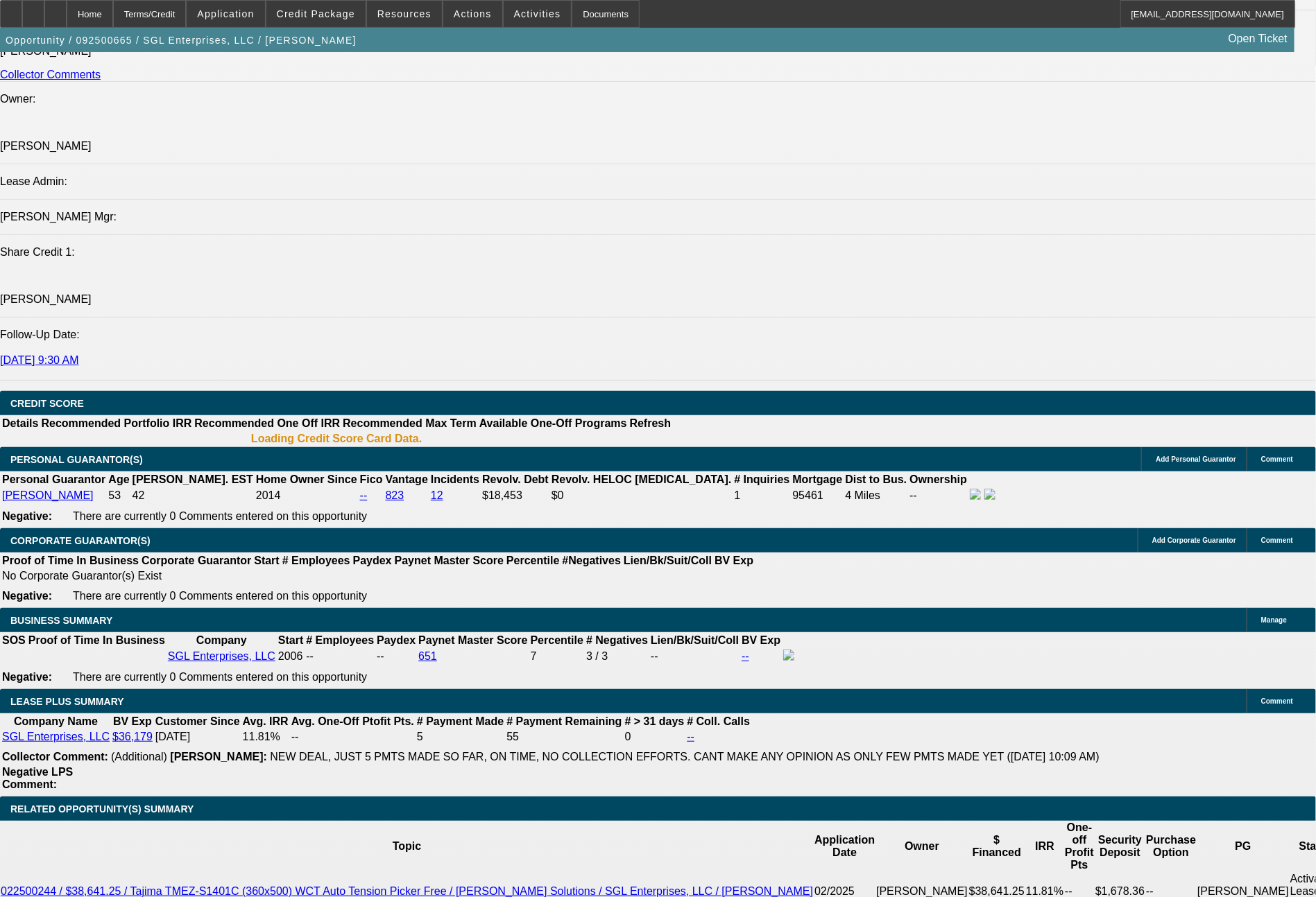
select select "0"
select select "2"
select select "0"
select select "6"
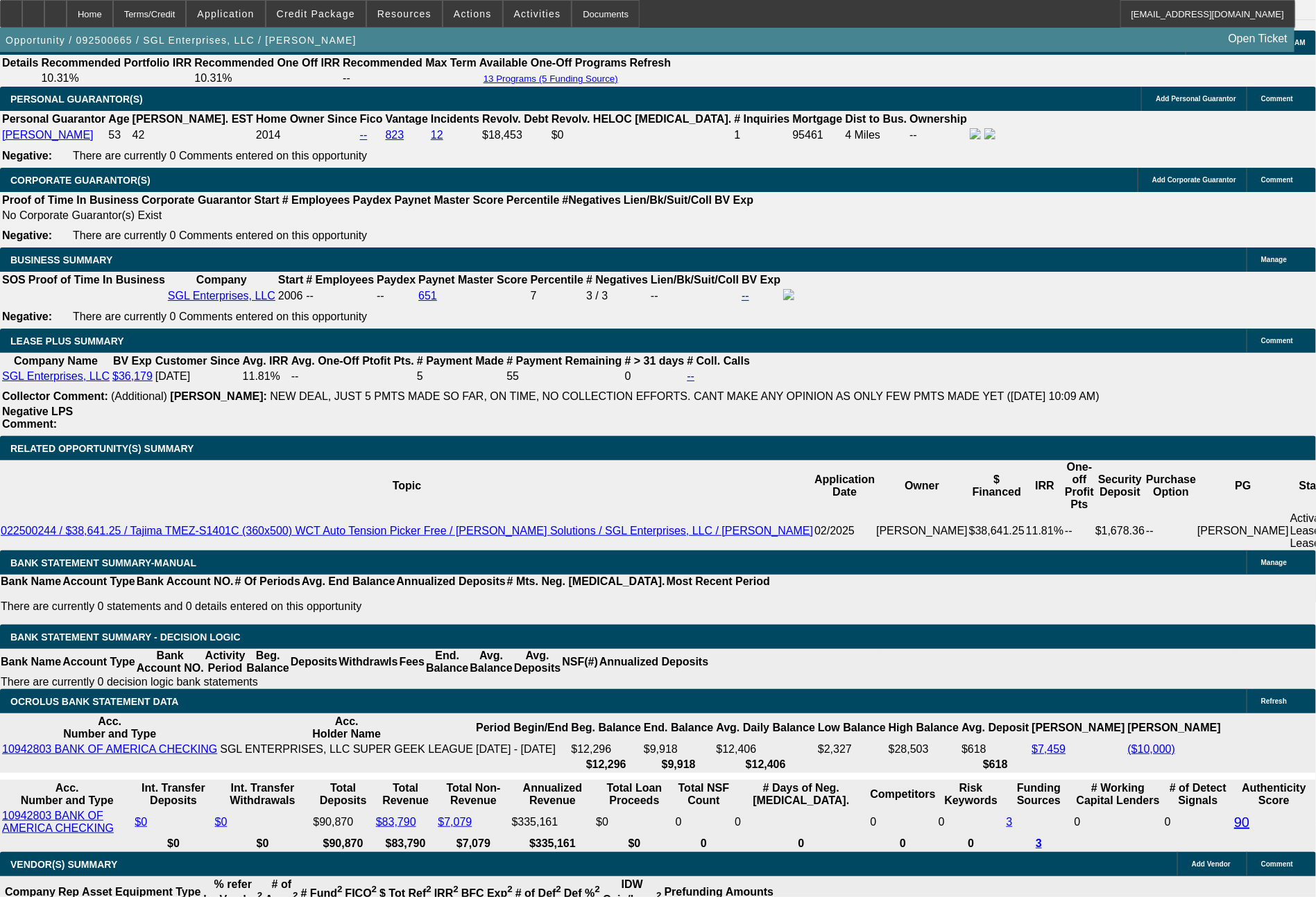
scroll to position [2169, 0]
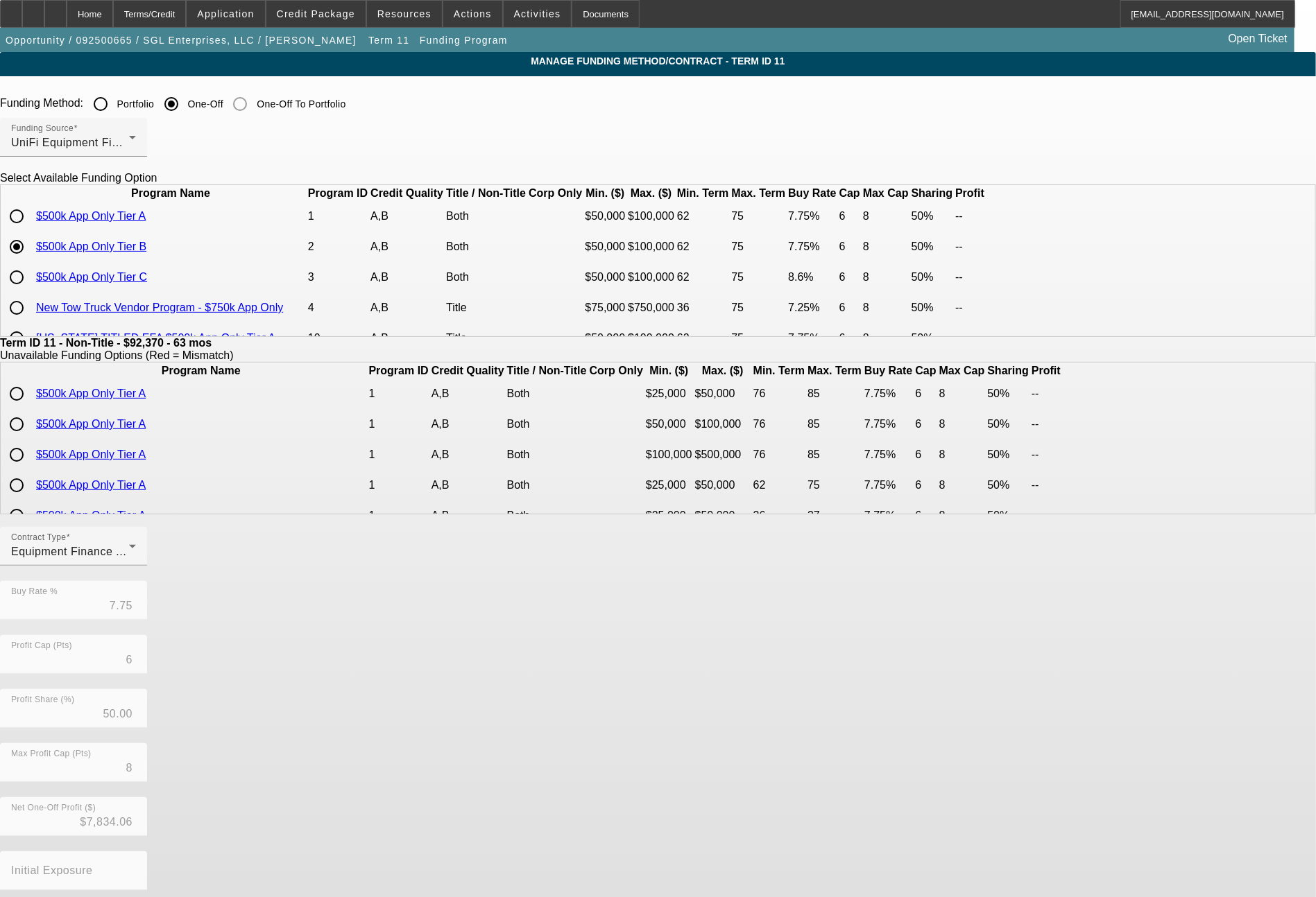
click at [31, 291] on input "radio" at bounding box center [17, 277] width 28 height 28
radio input "true"
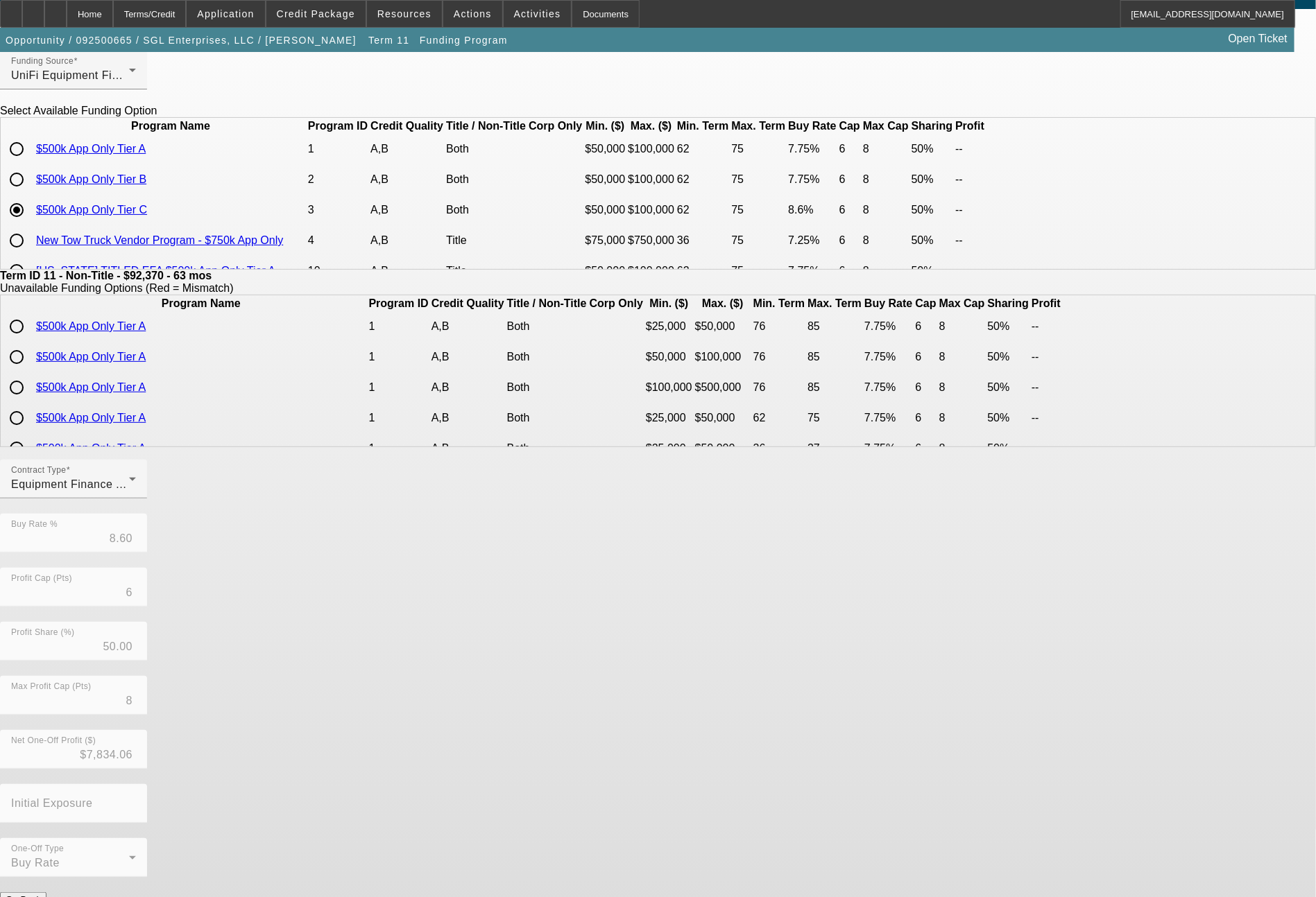
click at [39, 896] on button "Submit" at bounding box center [19, 914] width 39 height 15
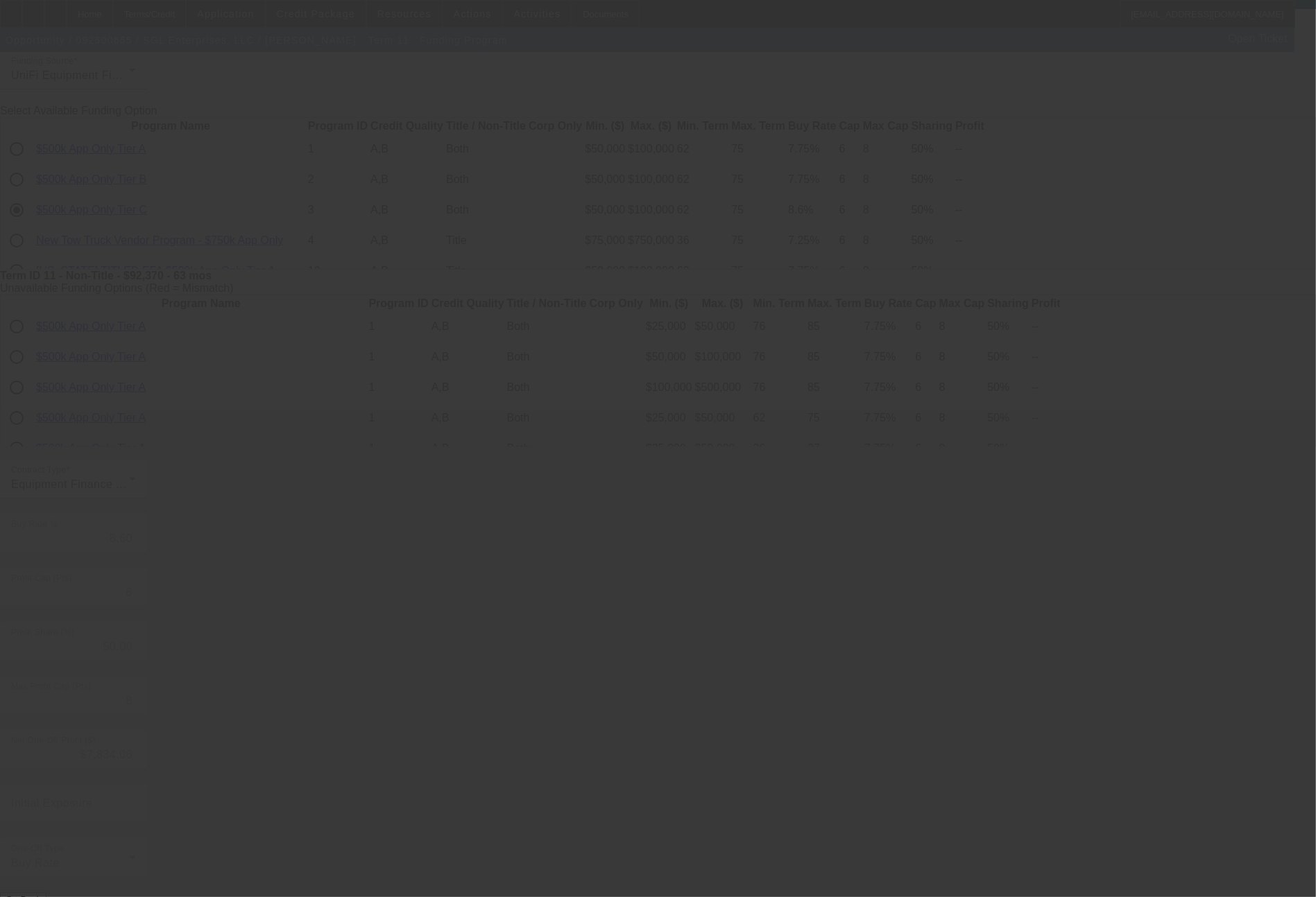
type input "7.75"
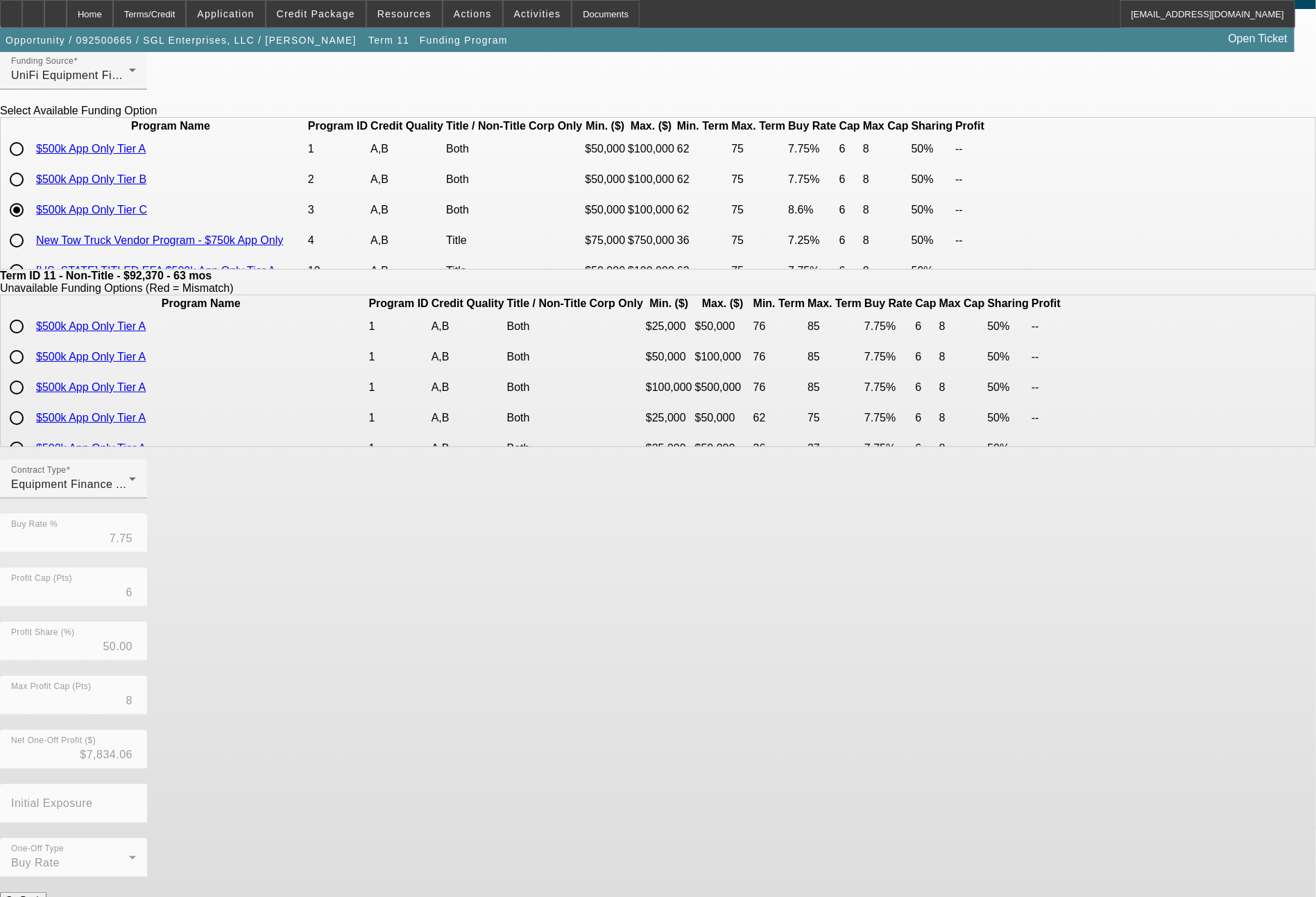
scroll to position [0, 0]
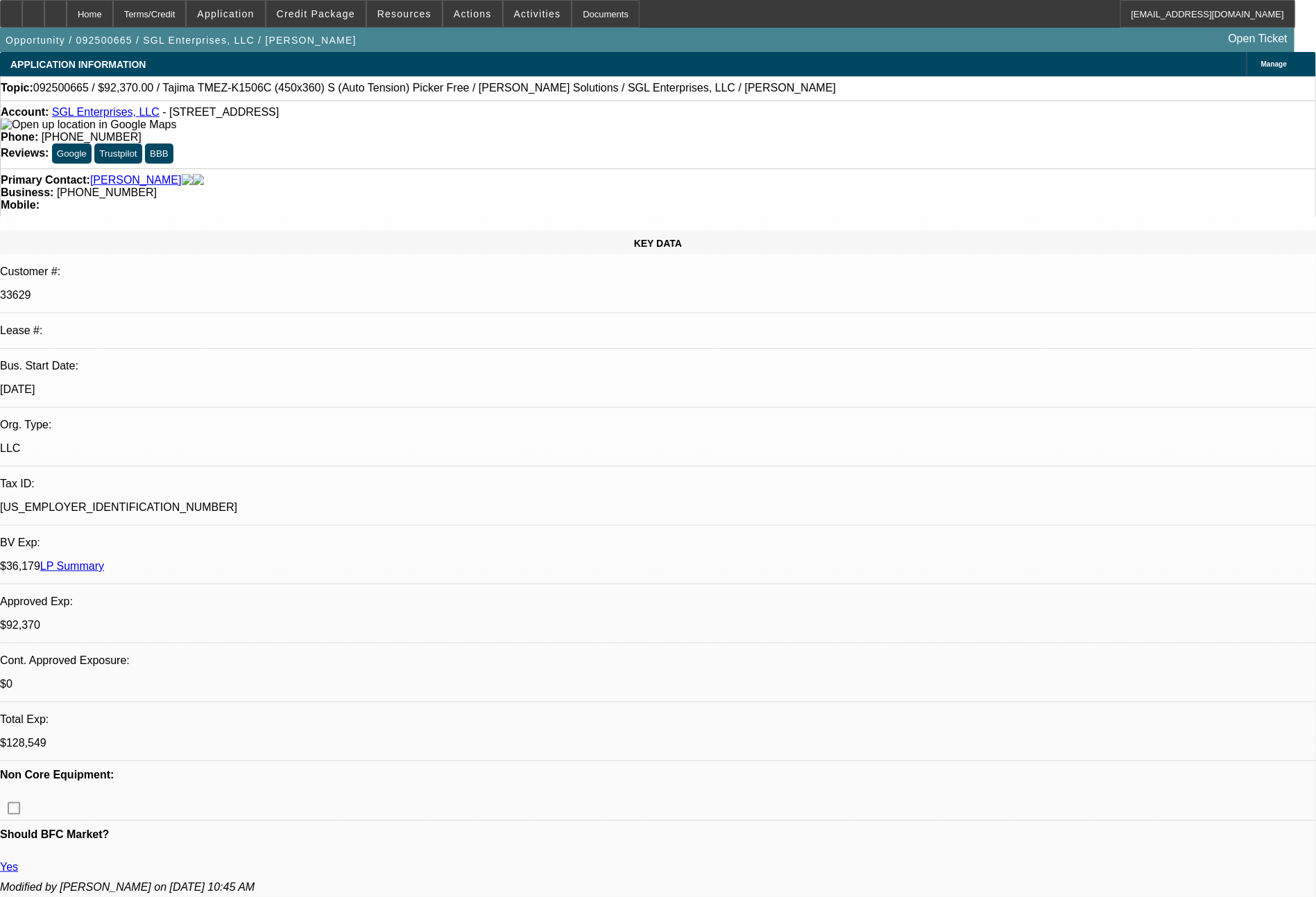
select select "0"
select select "2"
select select "0"
select select "6"
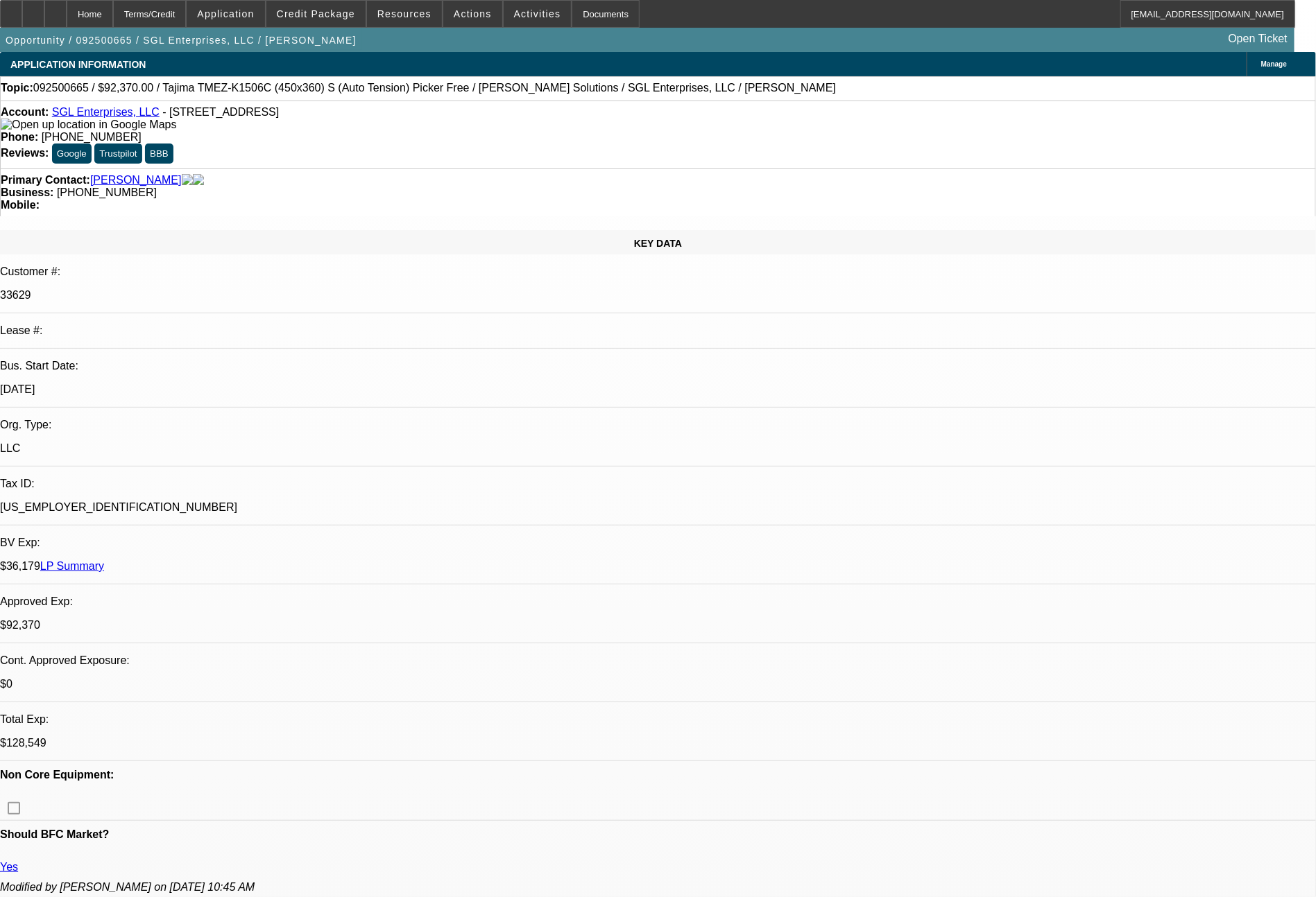
select select "0"
select select "2"
select select "0"
select select "6"
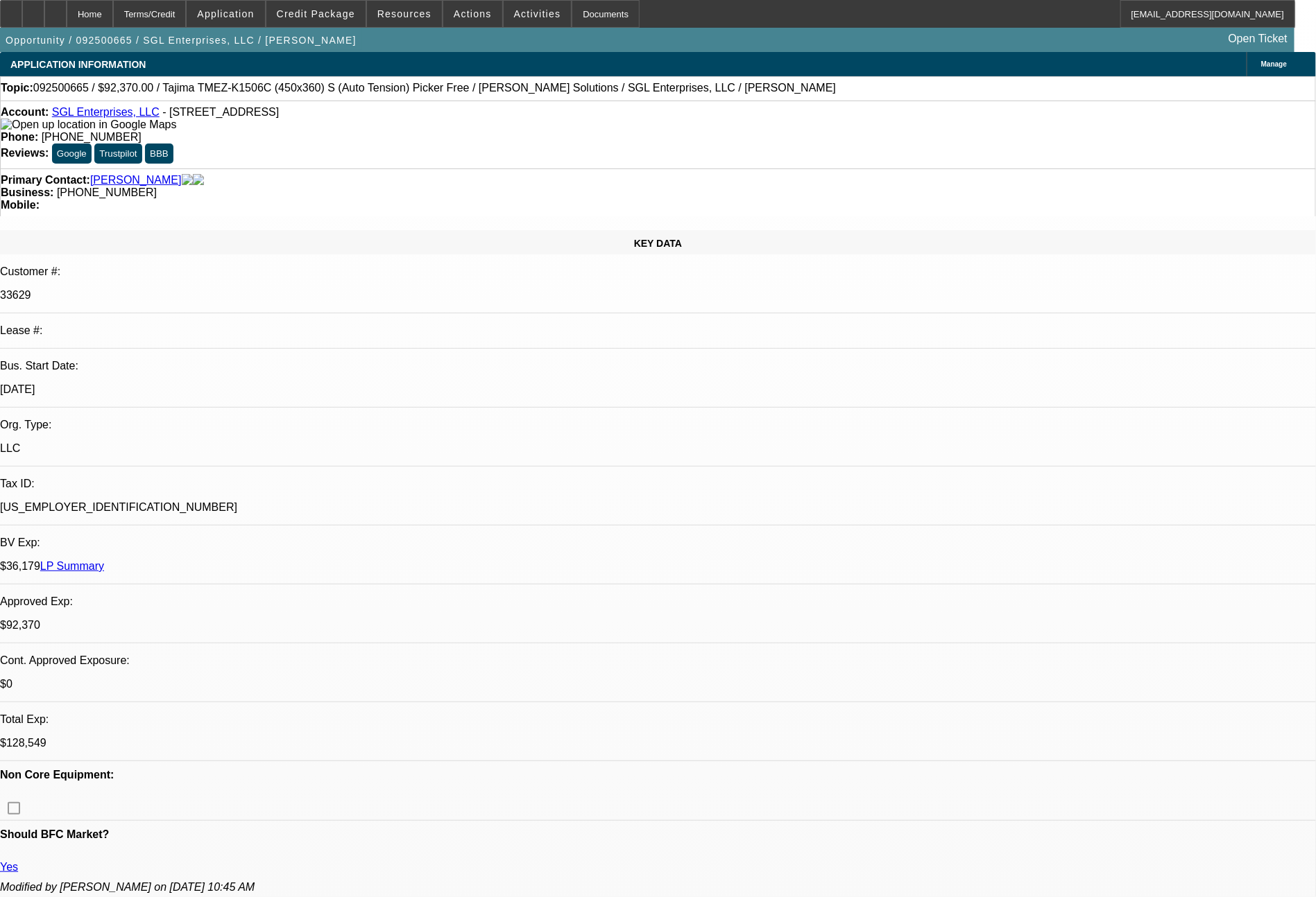
select select "0"
select select "2"
select select "0"
select select "6"
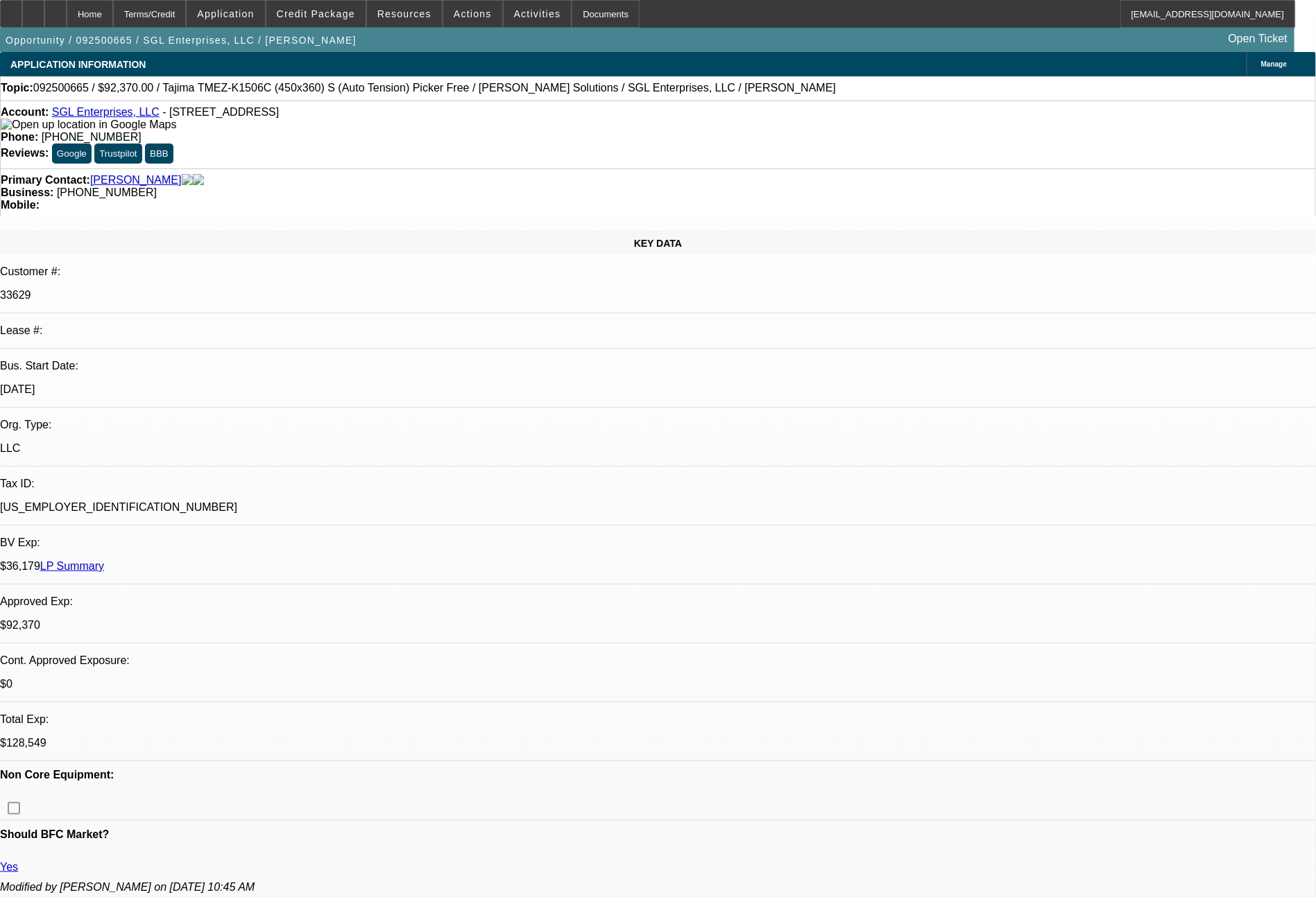
select select "0"
select select "2"
select select "0"
select select "6"
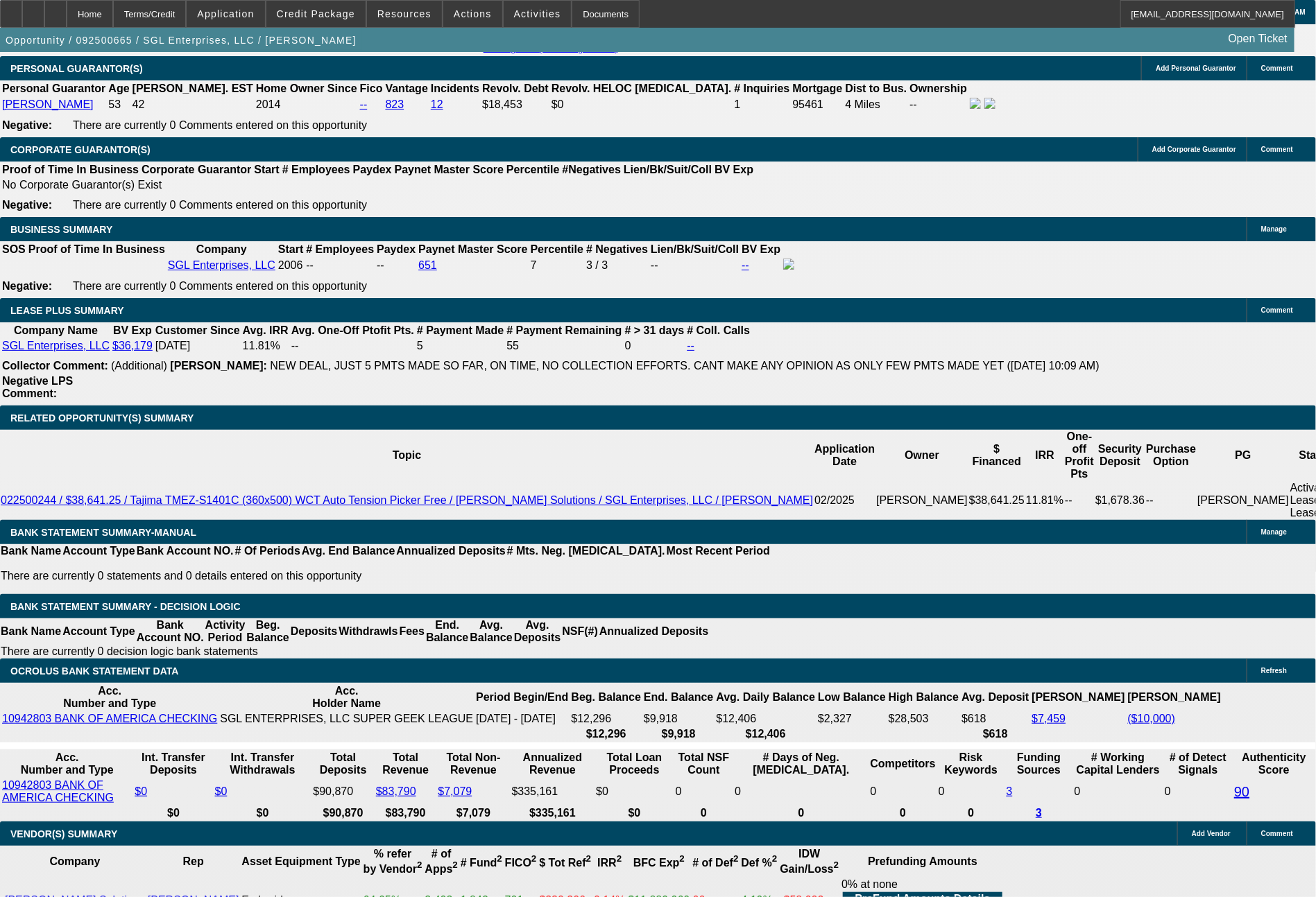
scroll to position [2105, 0]
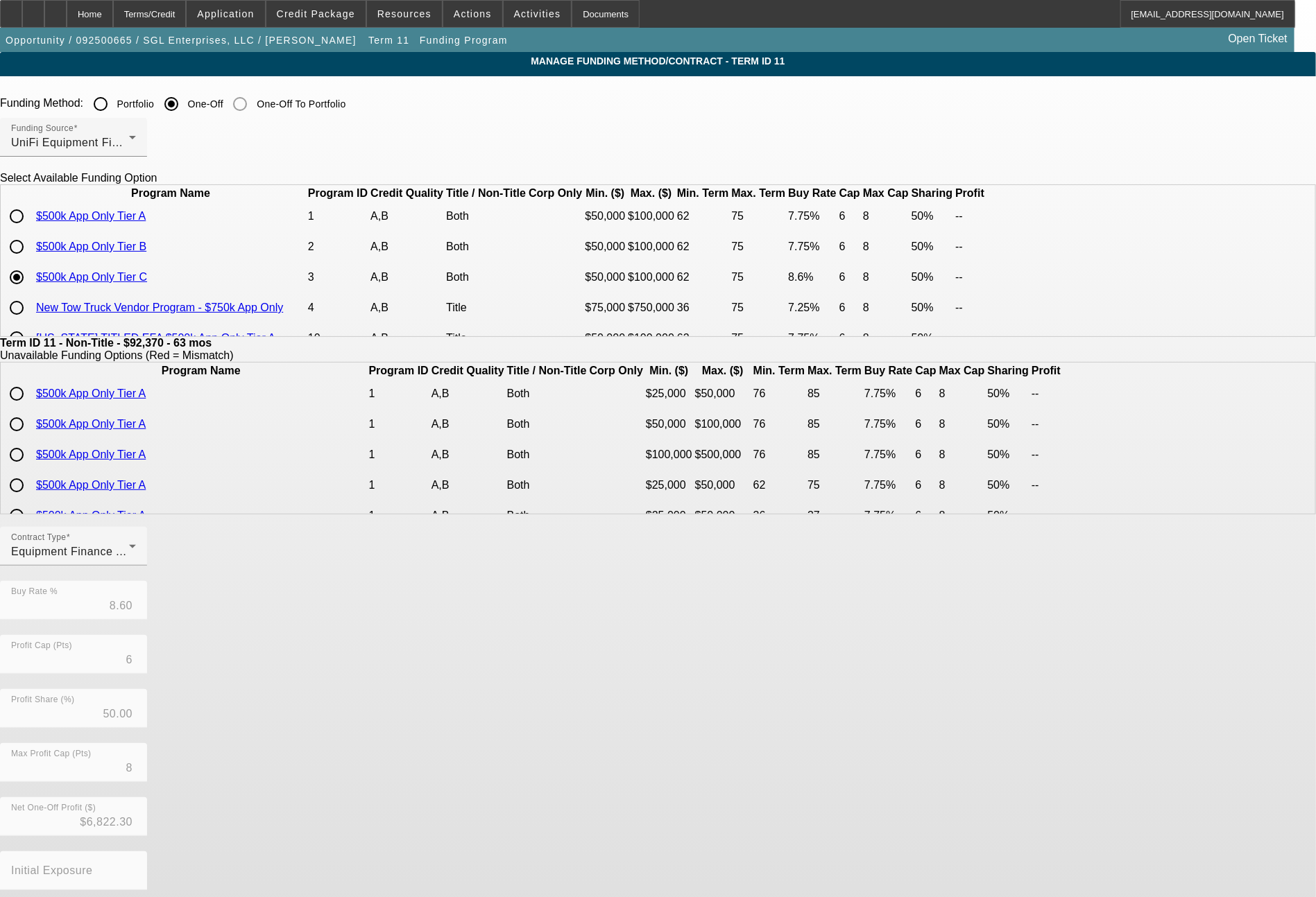
click at [31, 261] on input "radio" at bounding box center [17, 247] width 28 height 28
radio input "true"
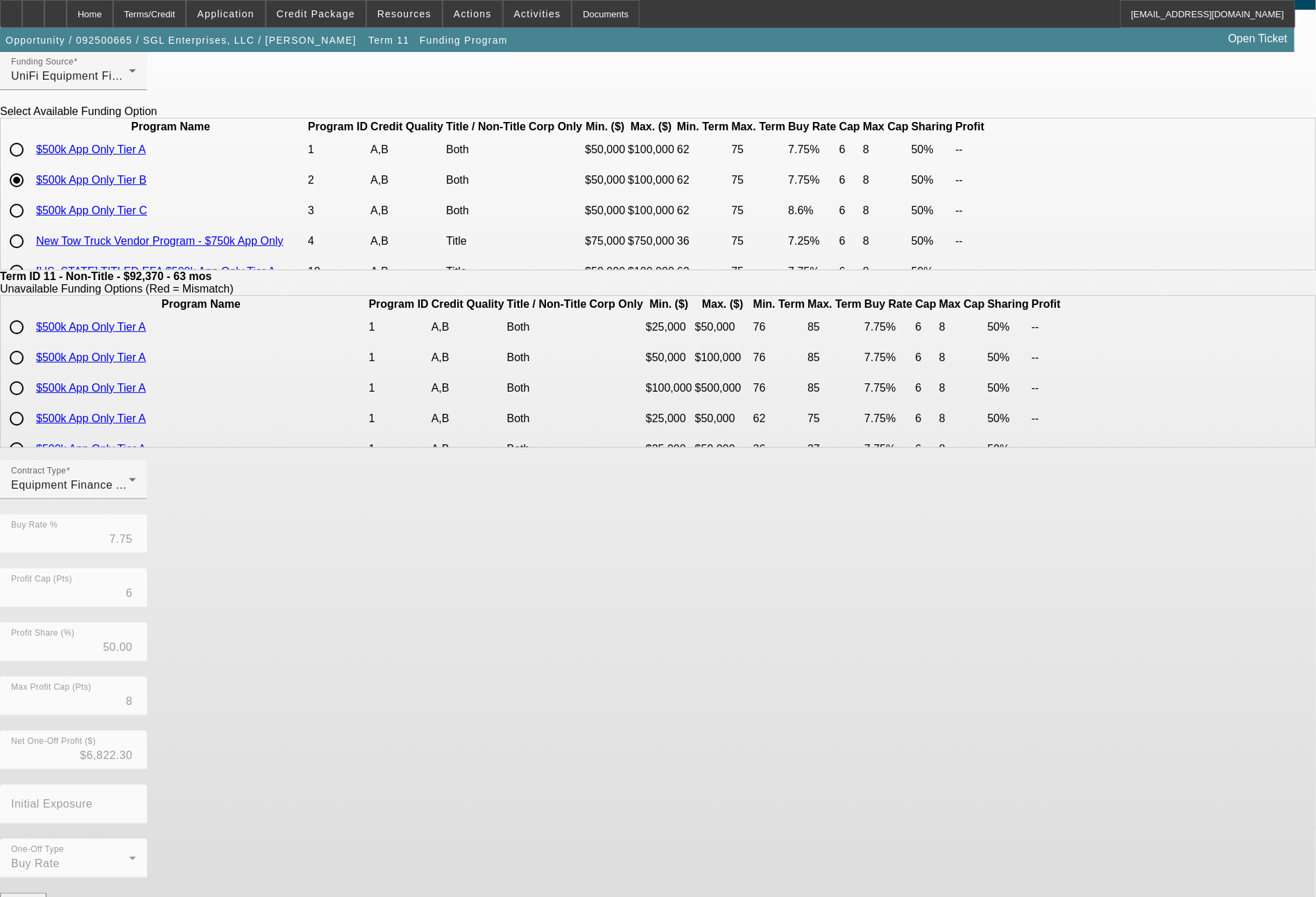
scroll to position [67, 0]
click at [39, 896] on button "Submit" at bounding box center [19, 914] width 39 height 15
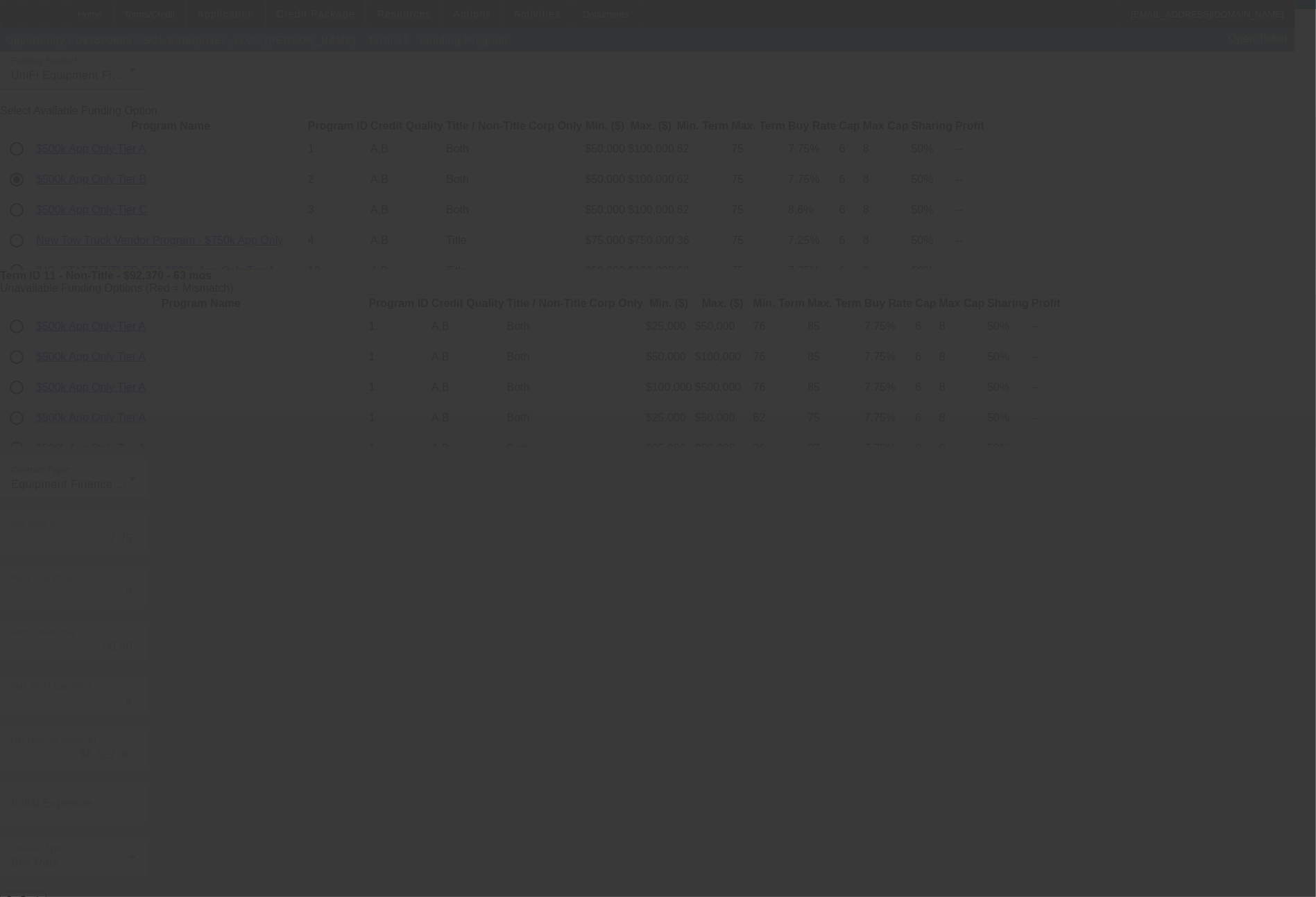
type input "8.60"
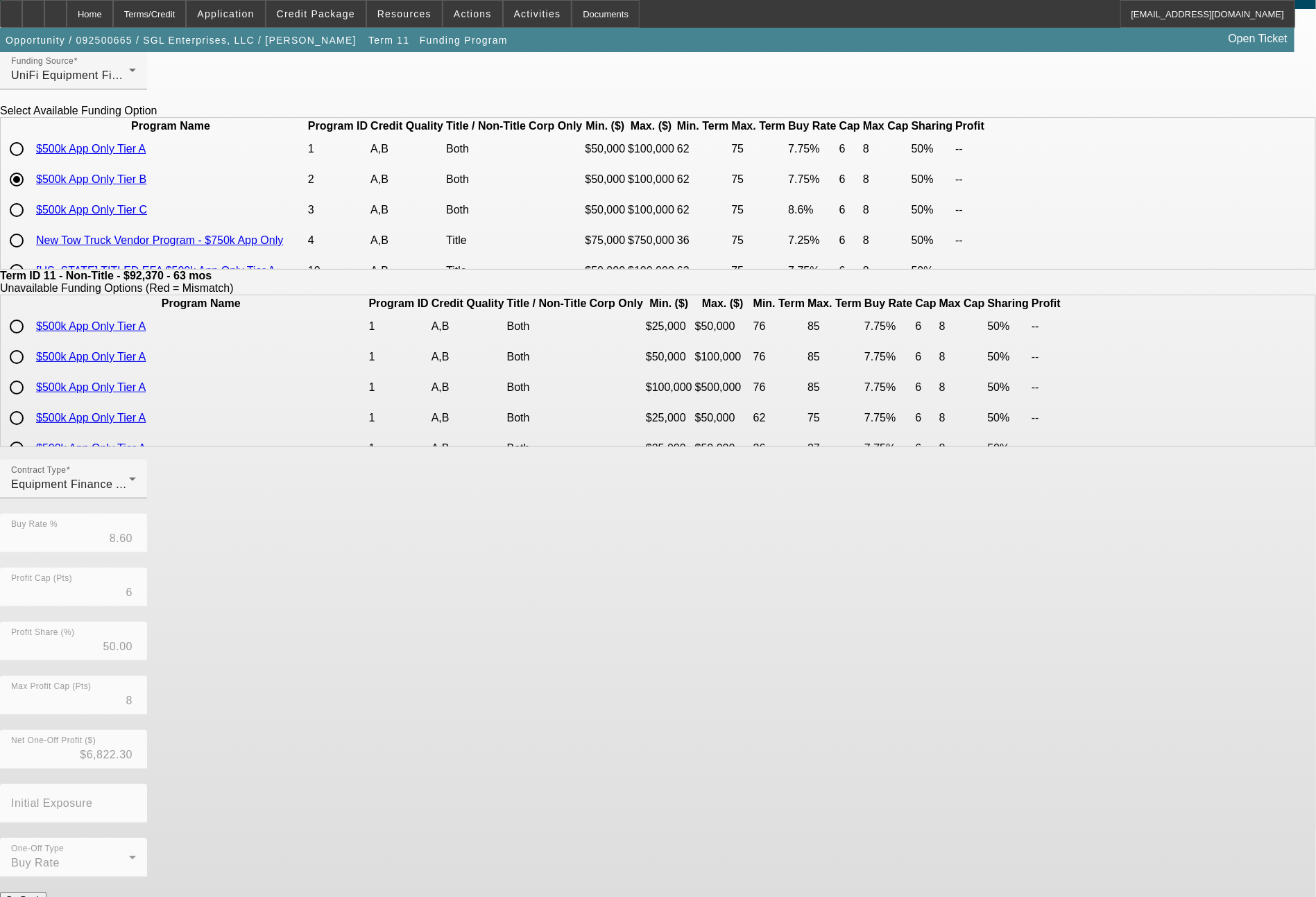
scroll to position [0, 0]
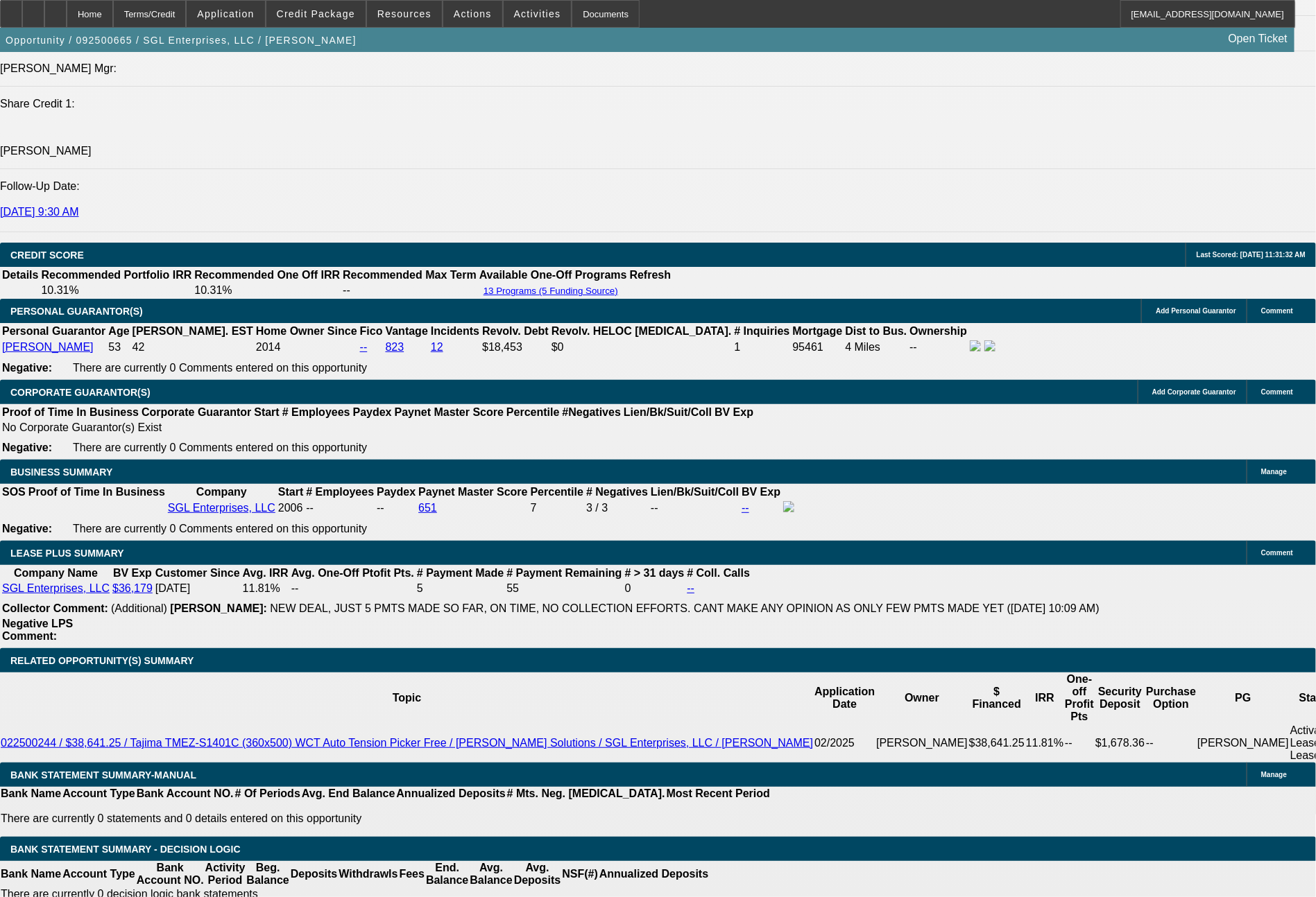
select select "0"
select select "2"
select select "0"
select select "6"
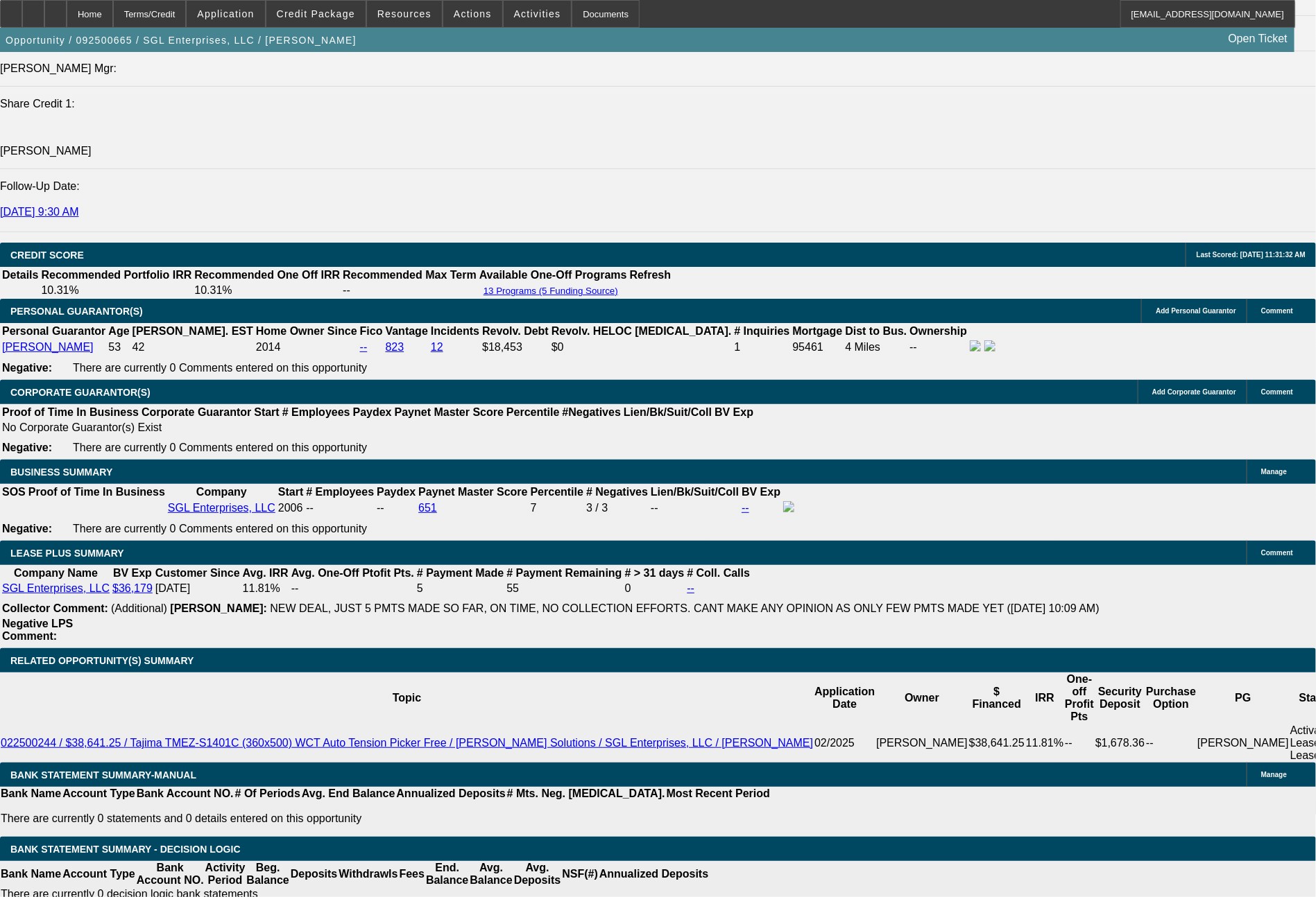
select select "0"
select select "2"
select select "0"
select select "6"
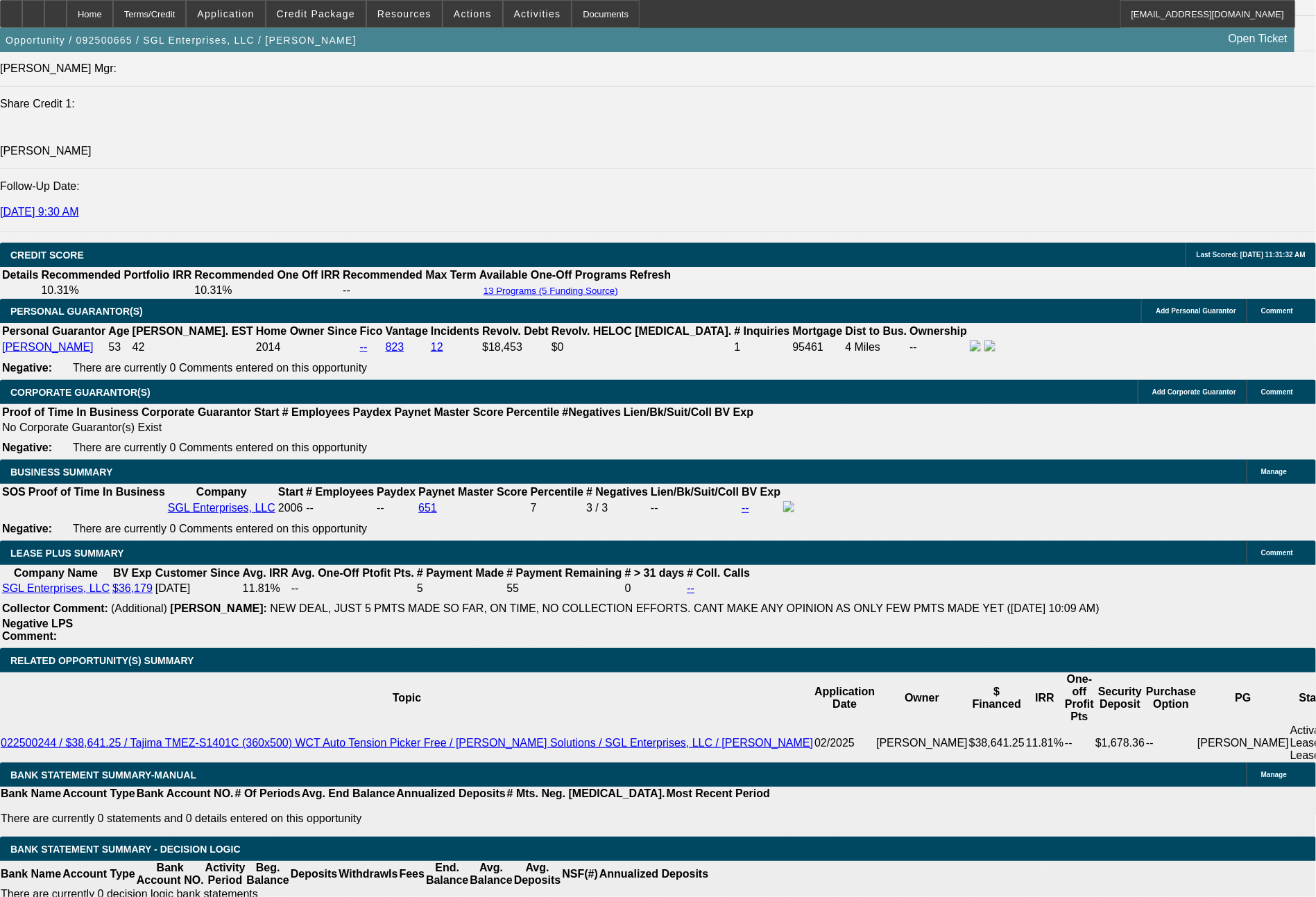
select select "0"
select select "2"
select select "0"
select select "6"
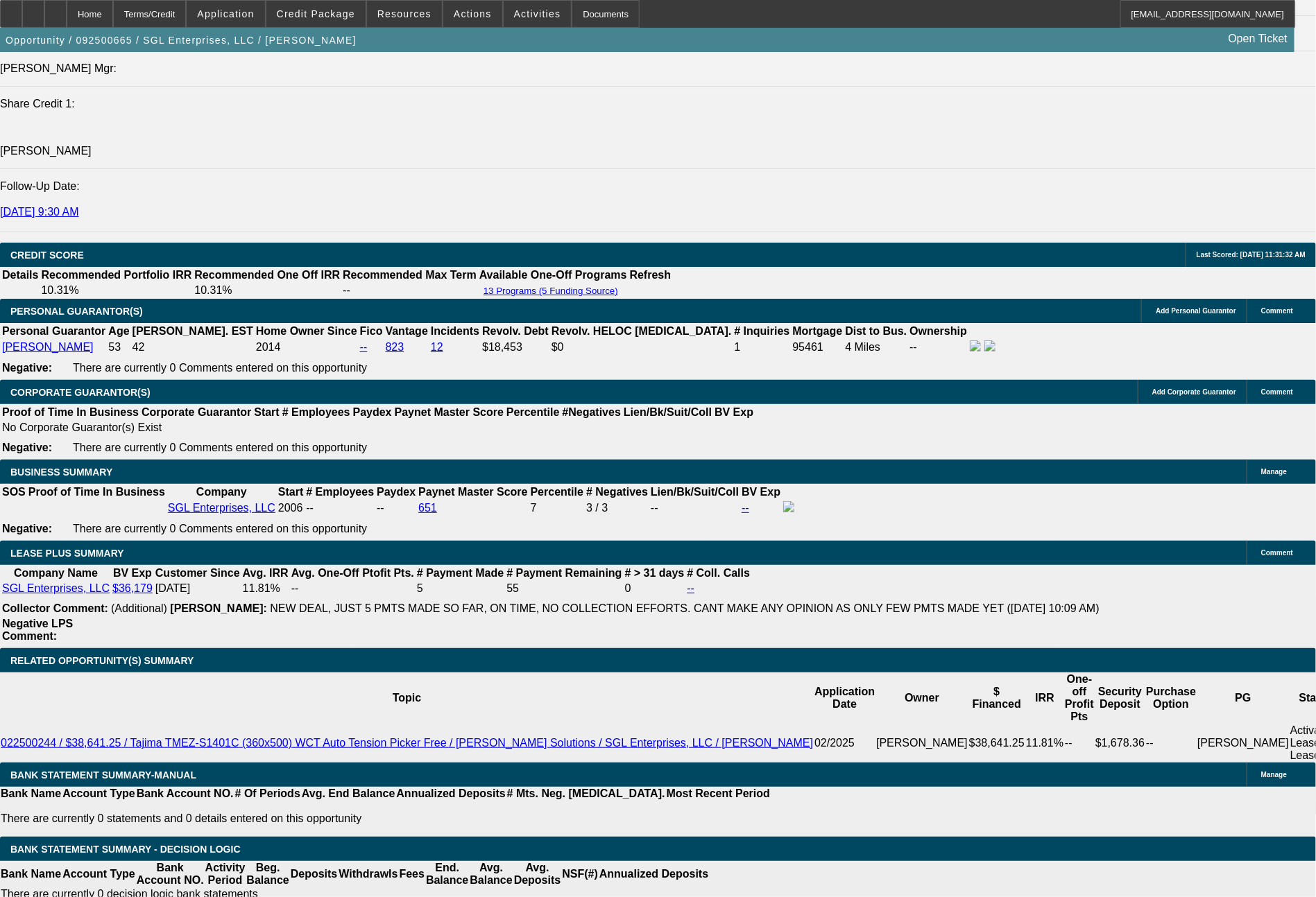
select select "0"
select select "2"
select select "0"
select select "6"
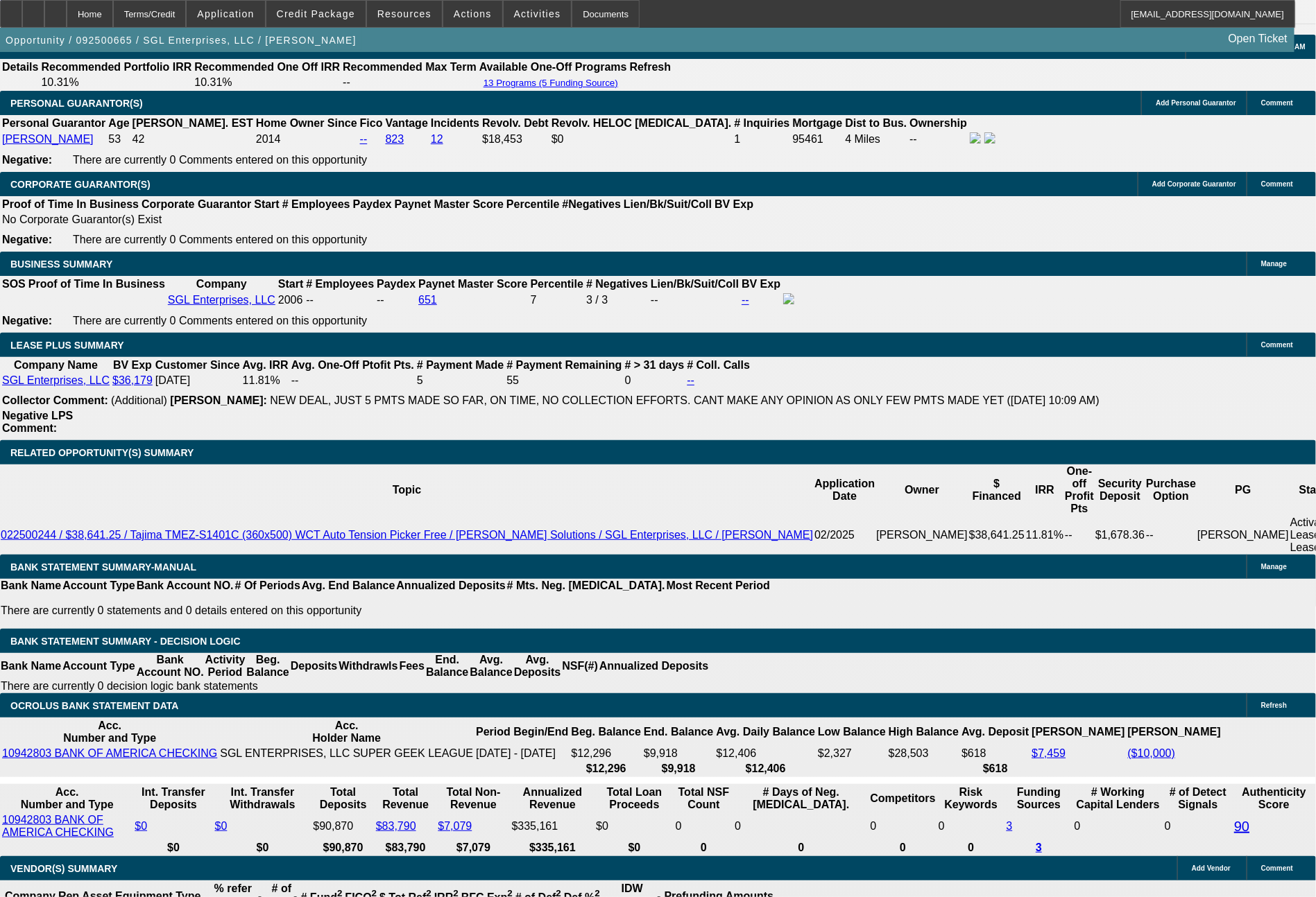
scroll to position [2165, 0]
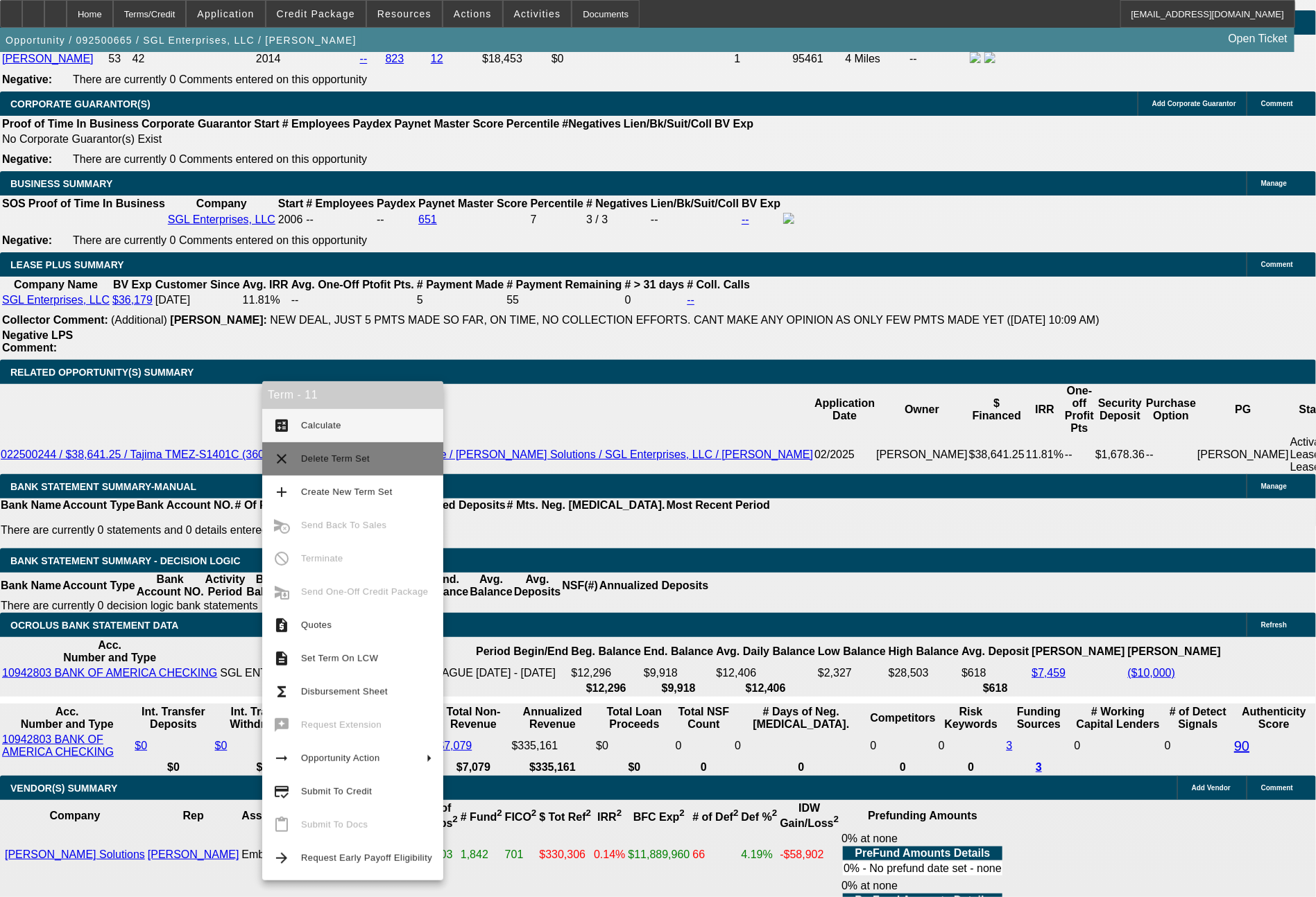
click at [317, 462] on span "Delete Term Set" at bounding box center [335, 459] width 68 height 11
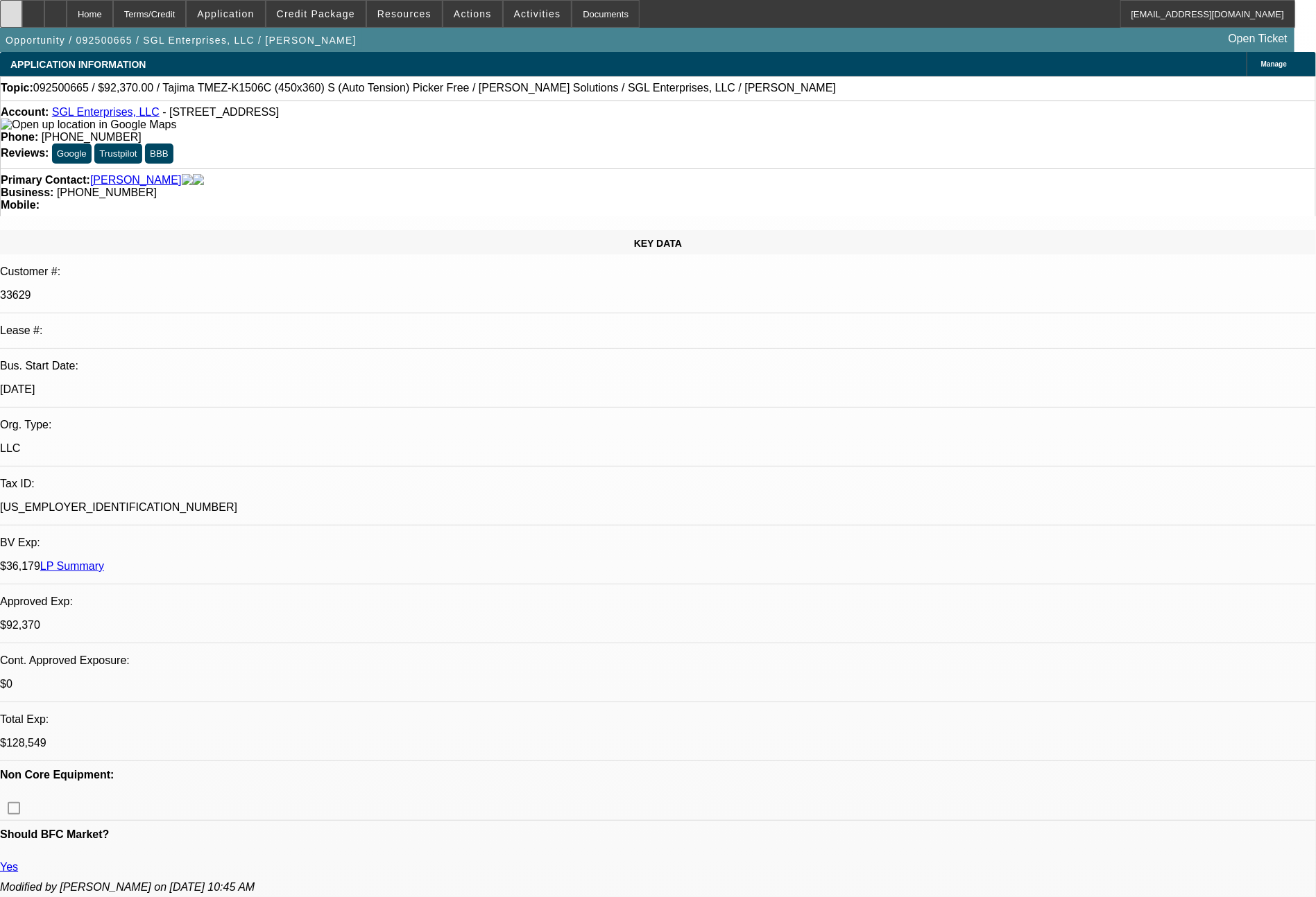
select select "0"
select select "2"
select select "0"
select select "6"
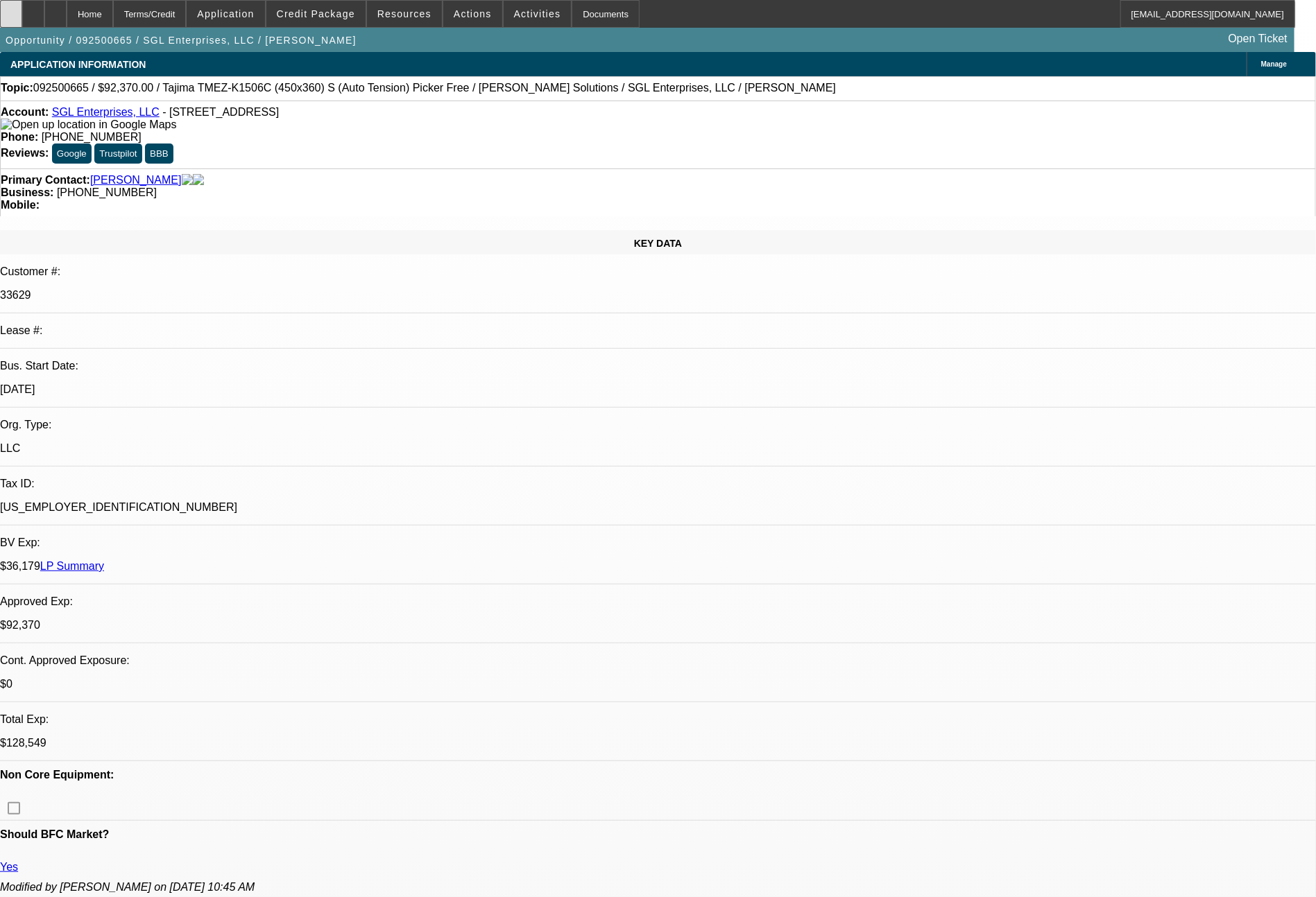
select select "0"
select select "2"
select select "0"
select select "6"
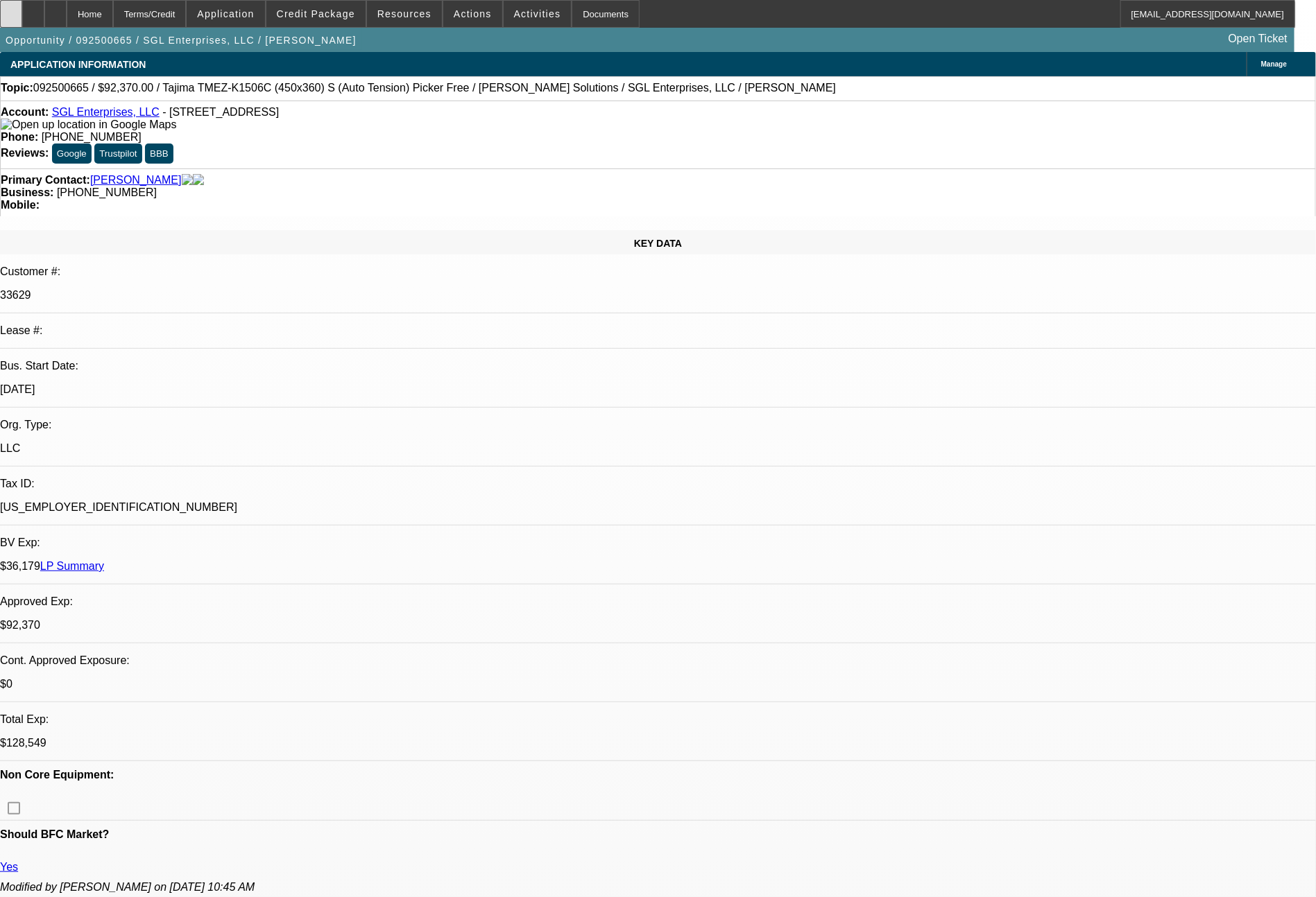
select select "0"
select select "2"
select select "0"
select select "6"
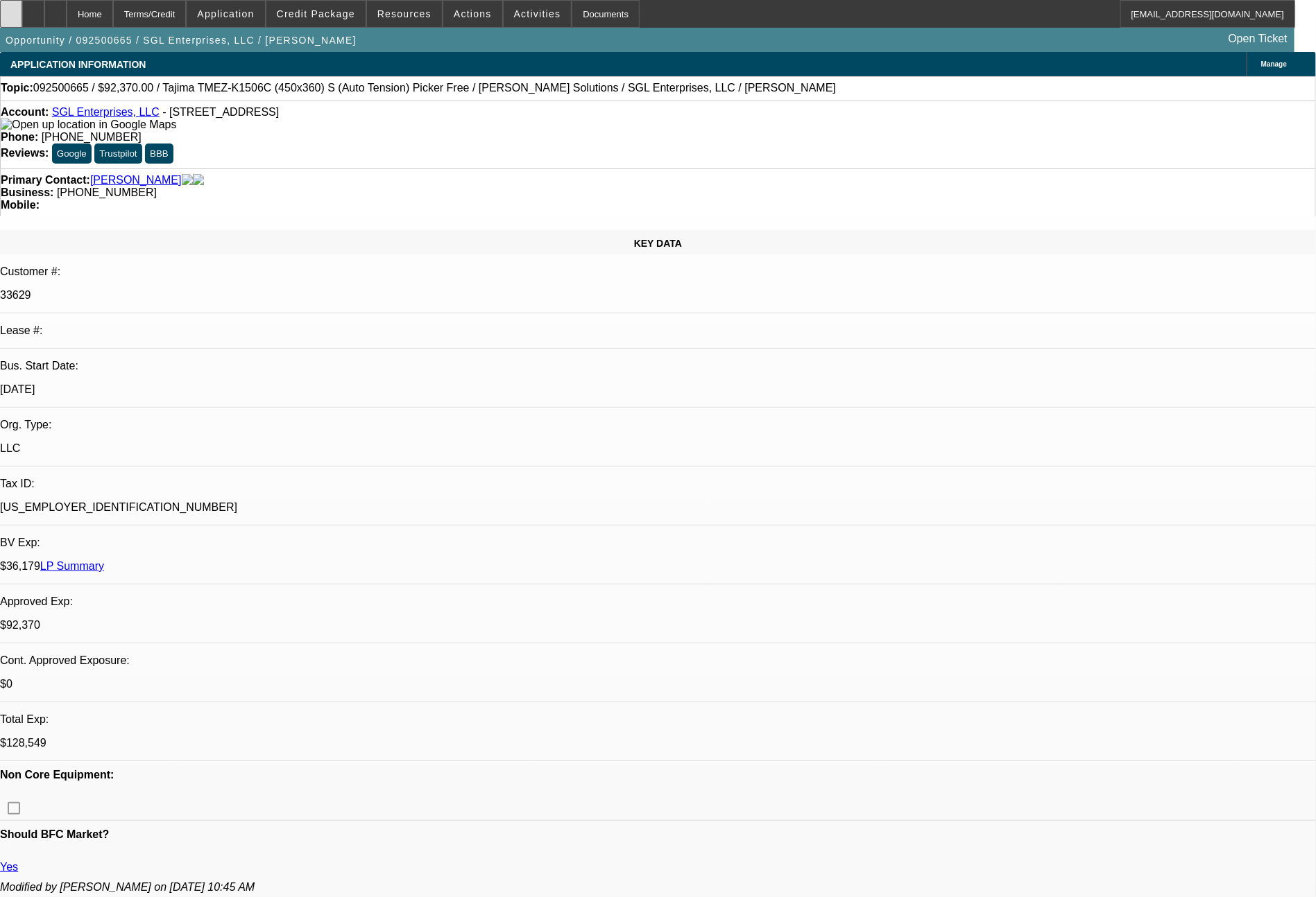
select select "0"
select select "2"
select select "0"
select select "6"
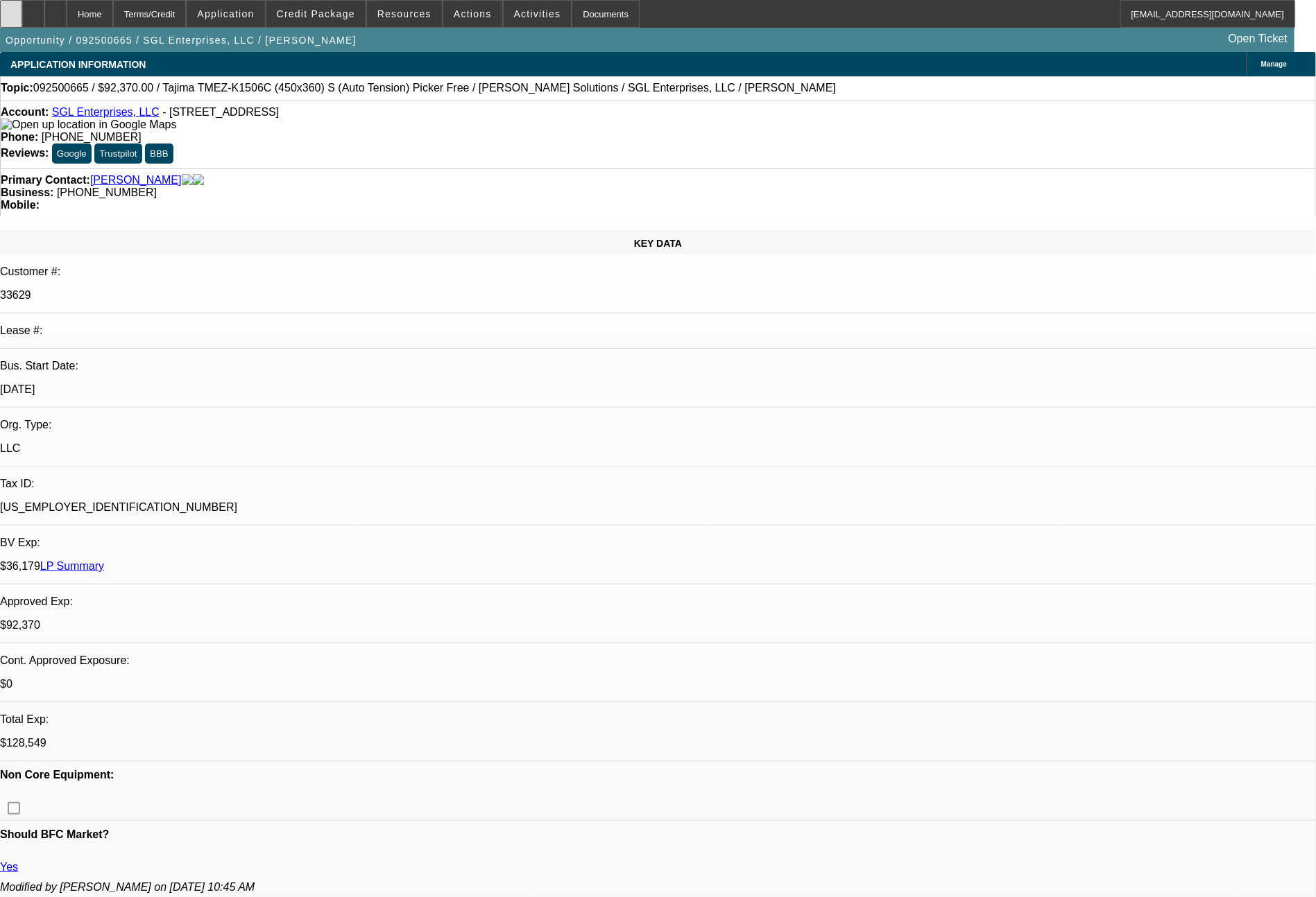
click at [22, 15] on div at bounding box center [11, 14] width 22 height 28
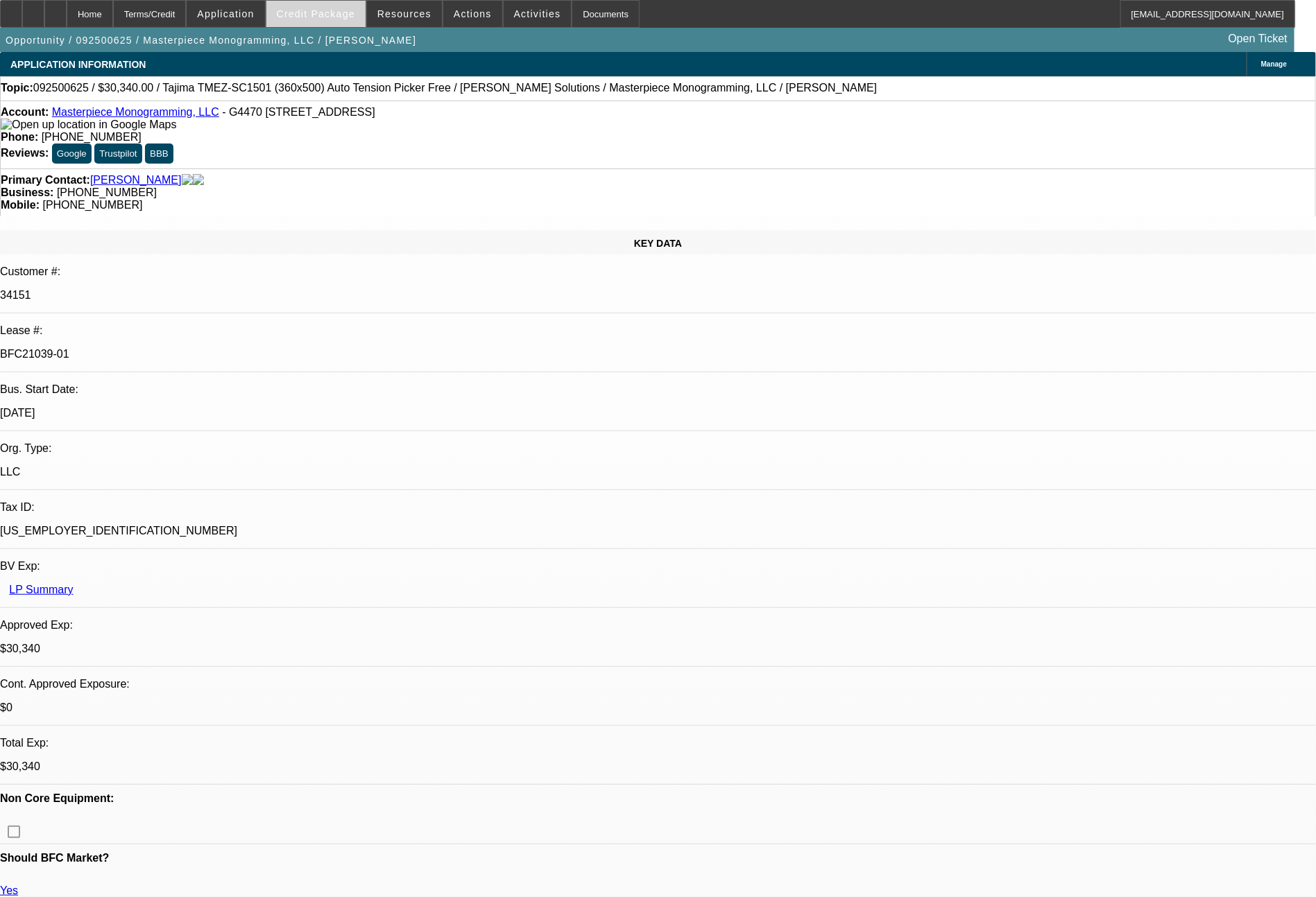
select select "0"
select select "2"
select select "0"
select select "6"
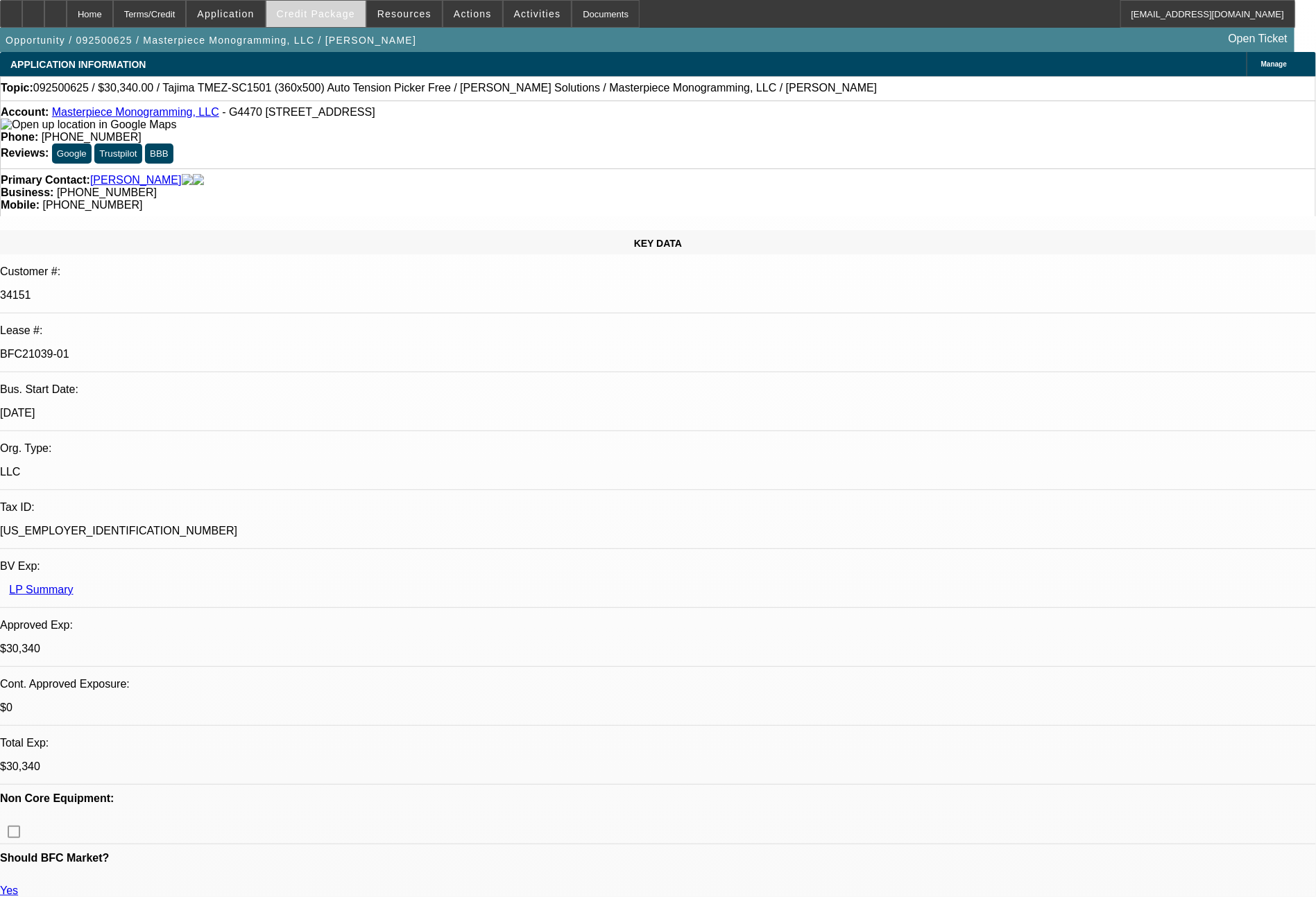
select select "0"
select select "2"
select select "0"
select select "6"
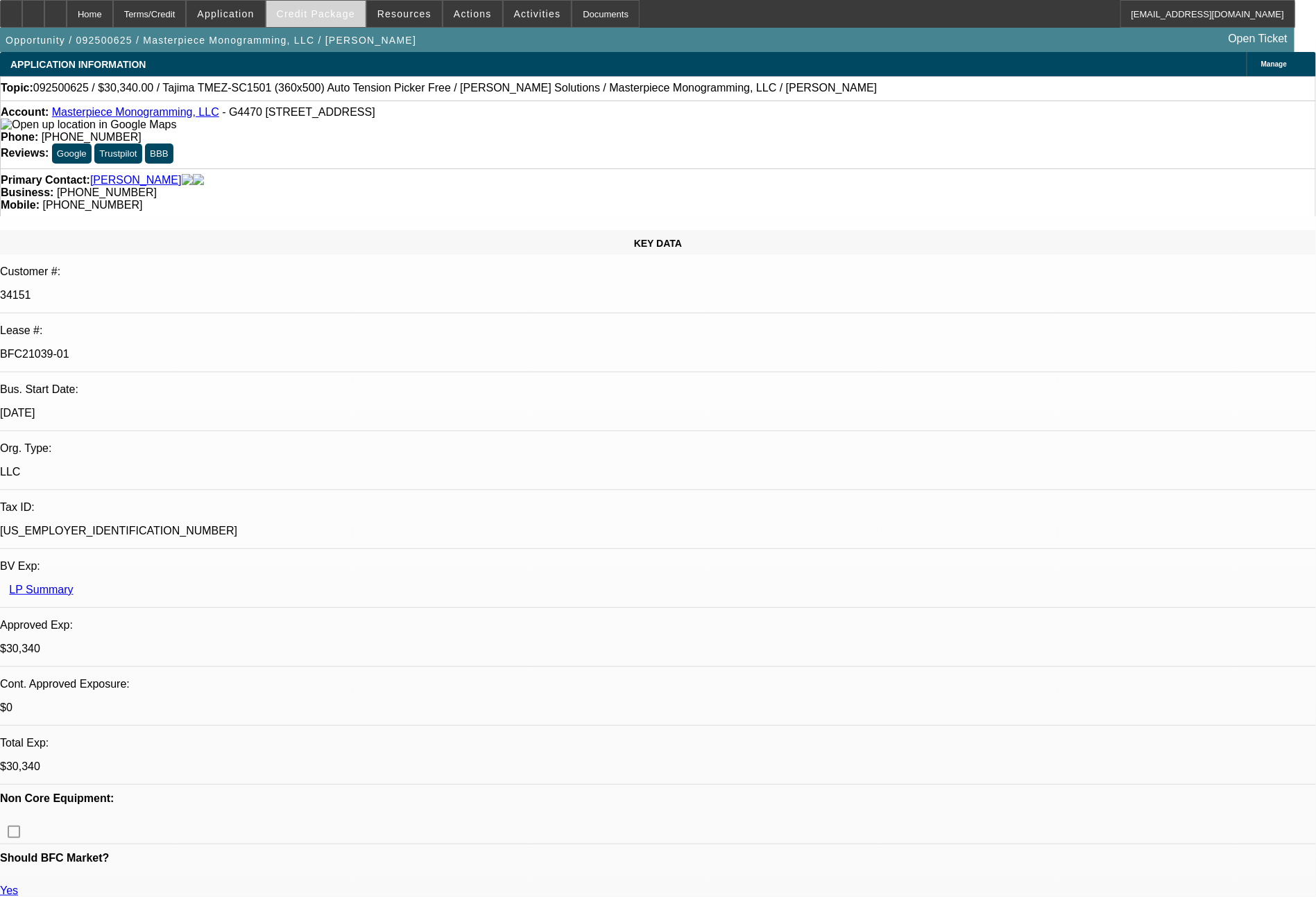
select select "0"
select select "2"
select select "0"
select select "6"
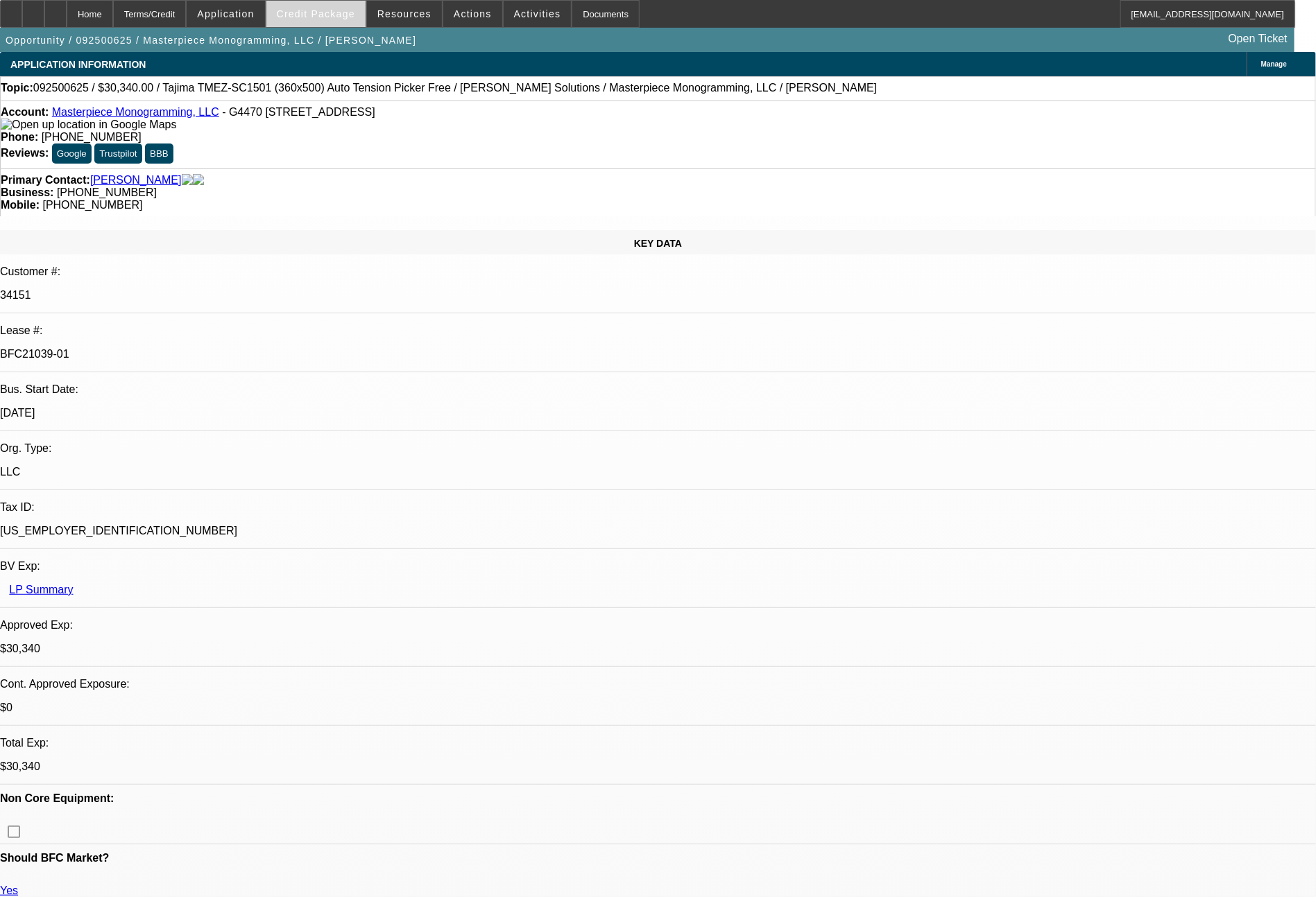
select select "0"
select select "2"
select select "0"
select select "6"
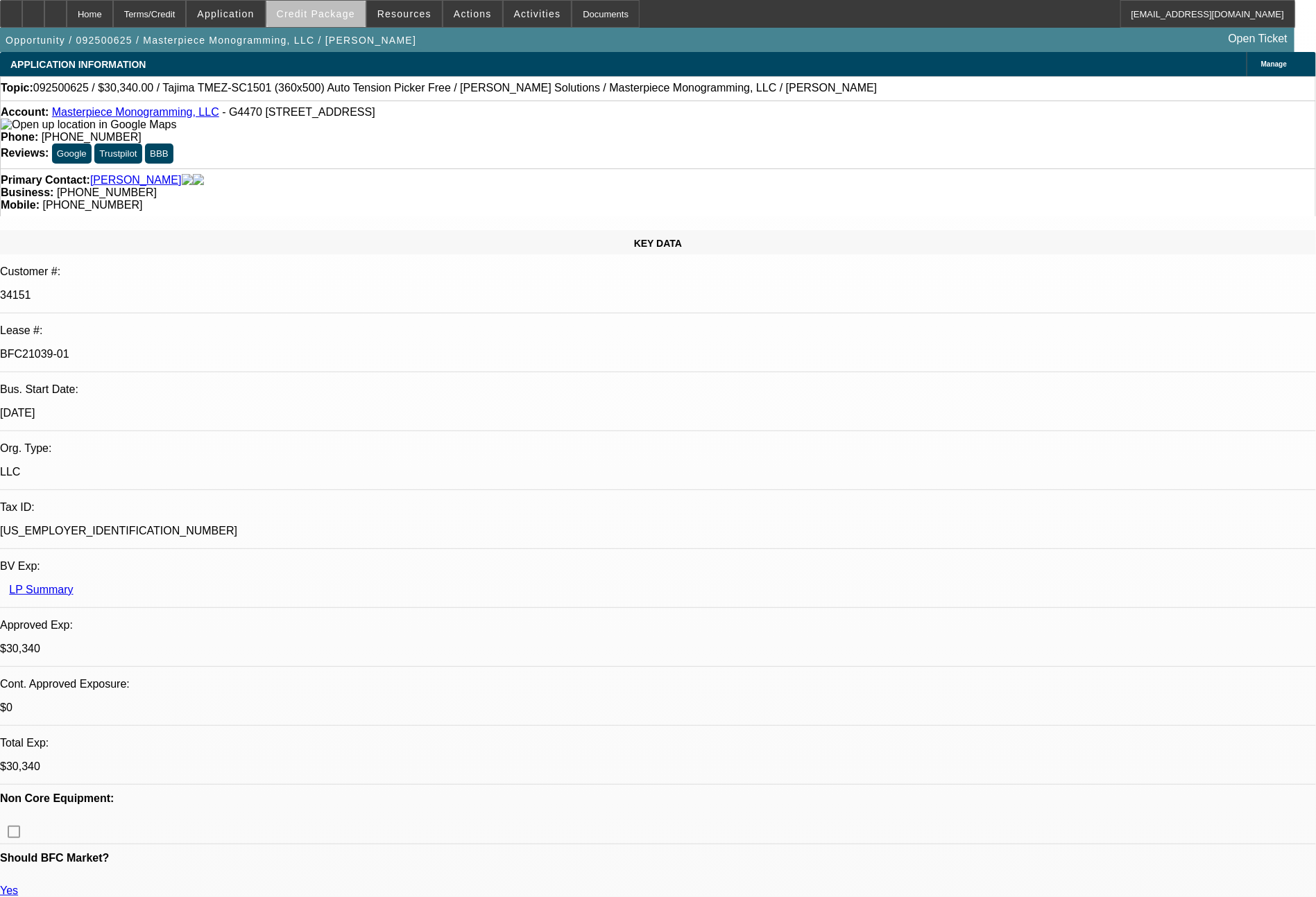
click at [343, 15] on span "Credit Package" at bounding box center [316, 14] width 79 height 11
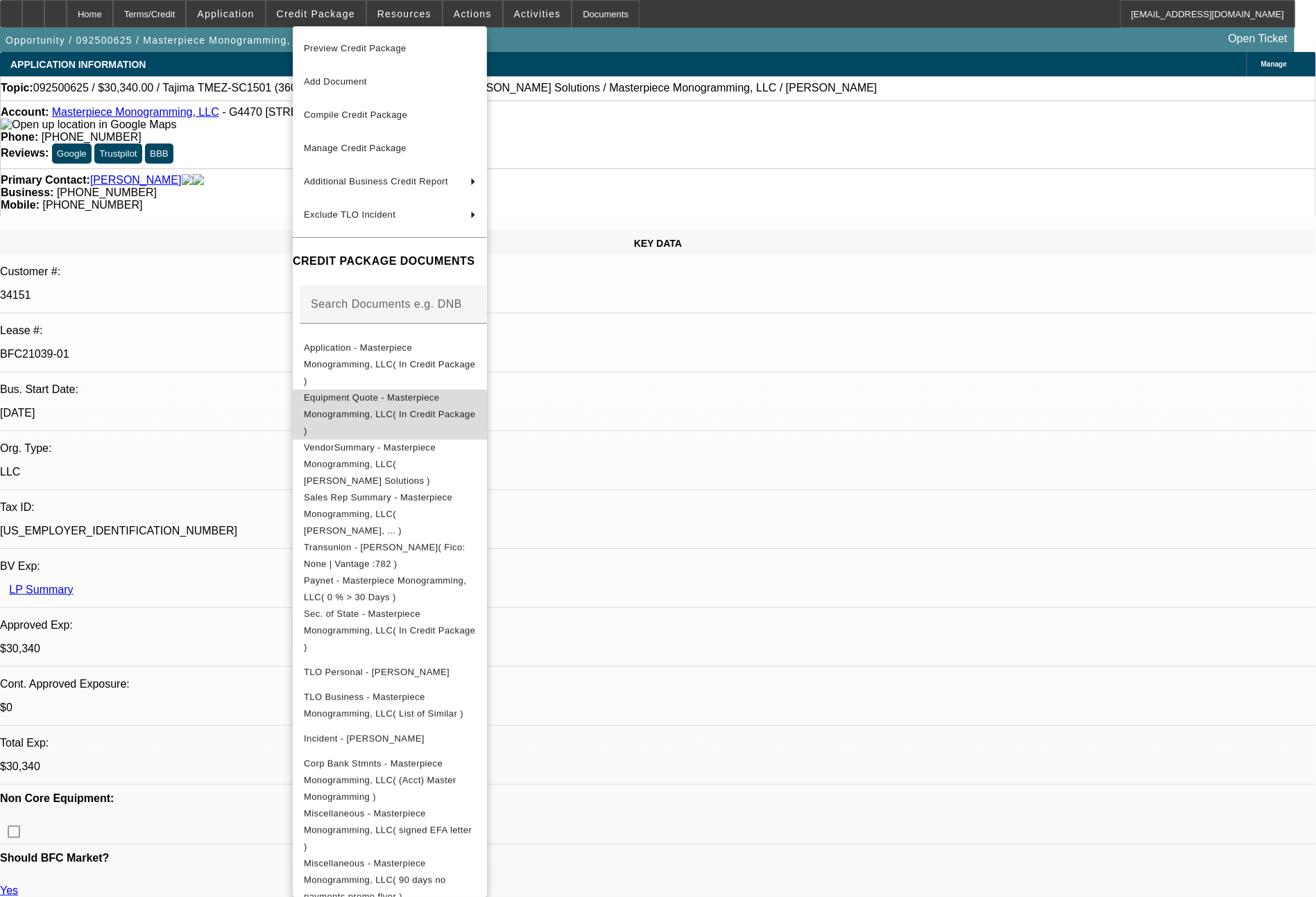
click at [389, 391] on span "Equipment Quote - Masterpiece Monogramming, LLC( In Credit Package )" at bounding box center [390, 414] width 172 height 50
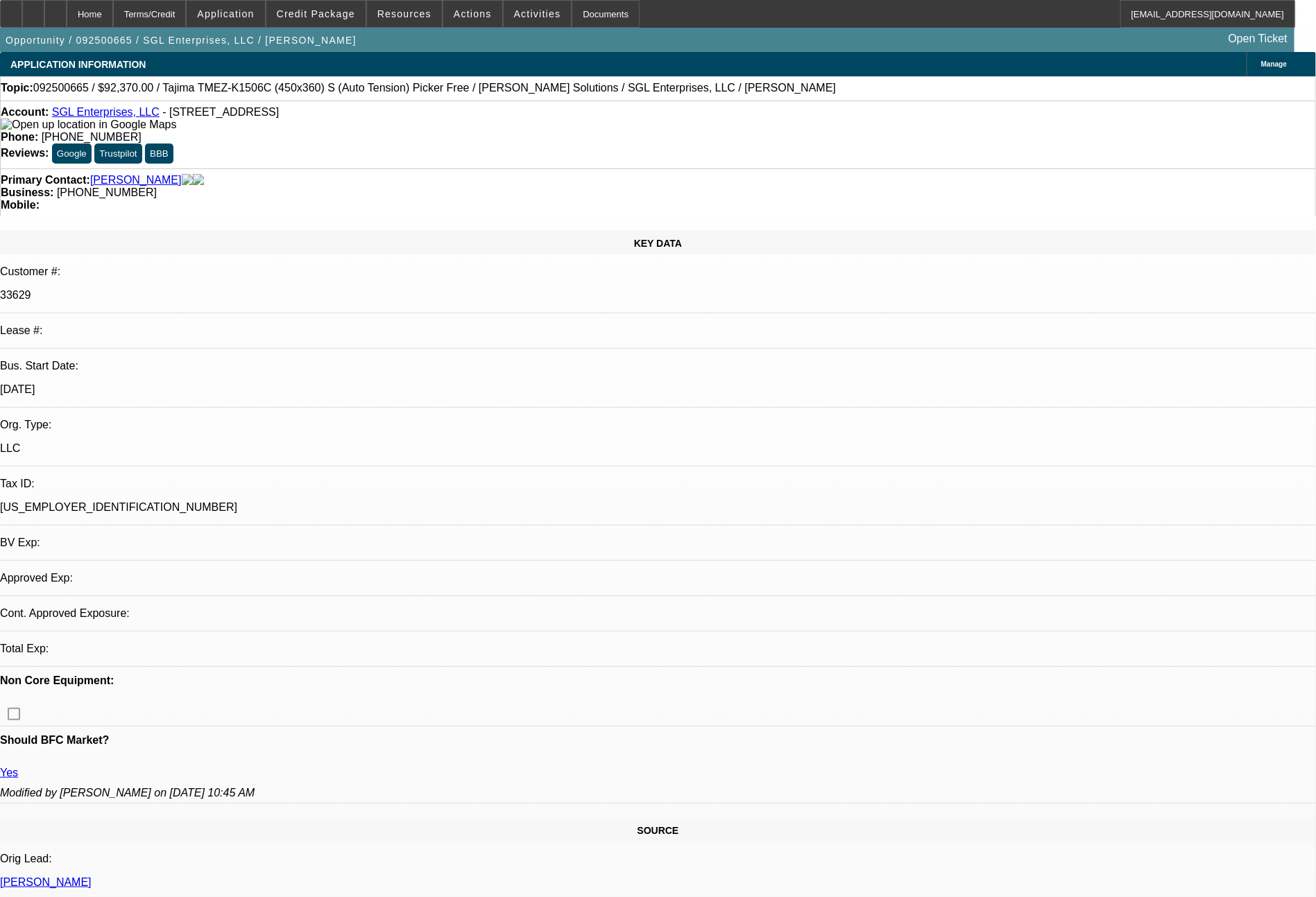
select select "0"
select select "2"
select select "0"
select select "6"
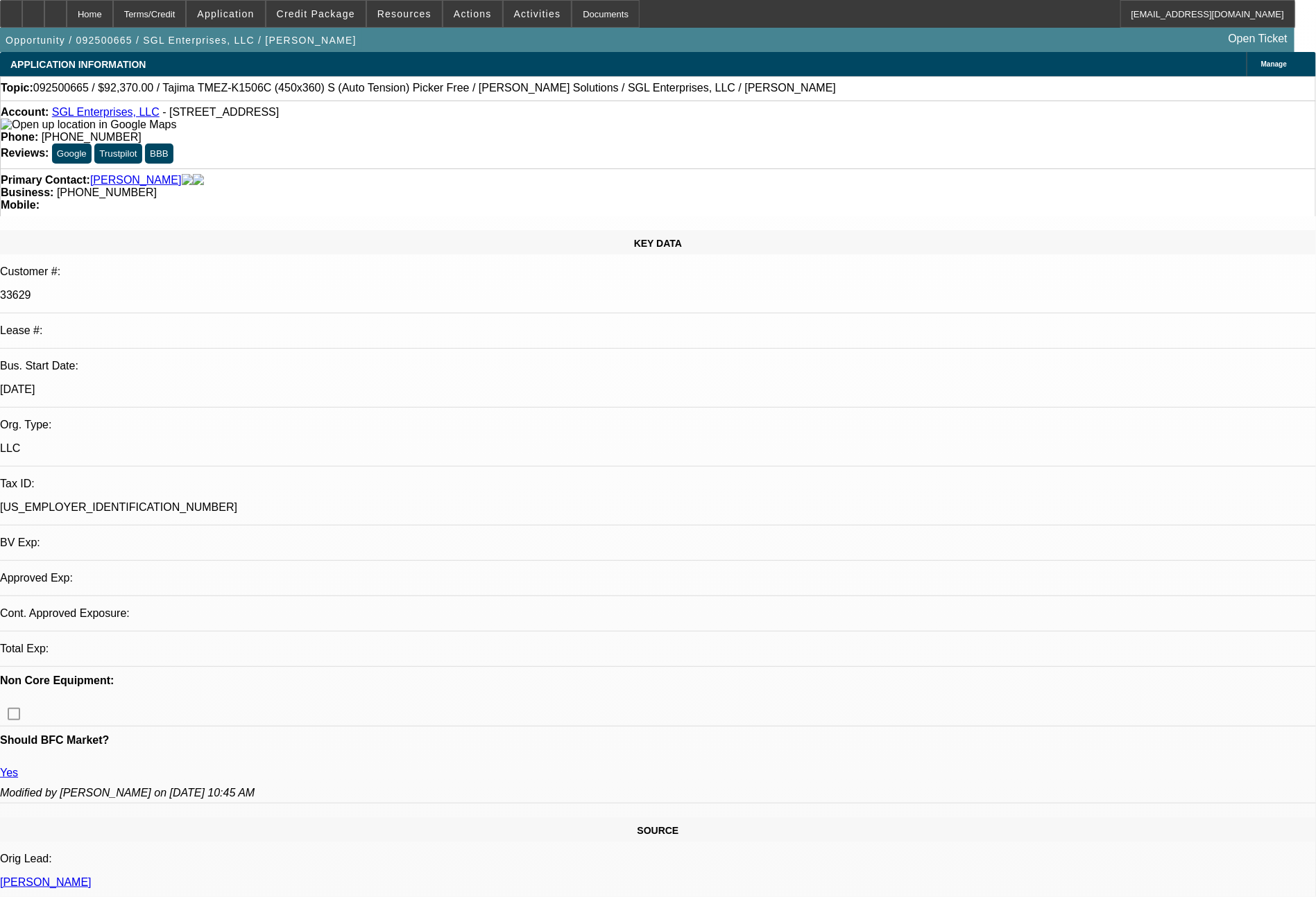
select select "0"
select select "2"
select select "0"
select select "6"
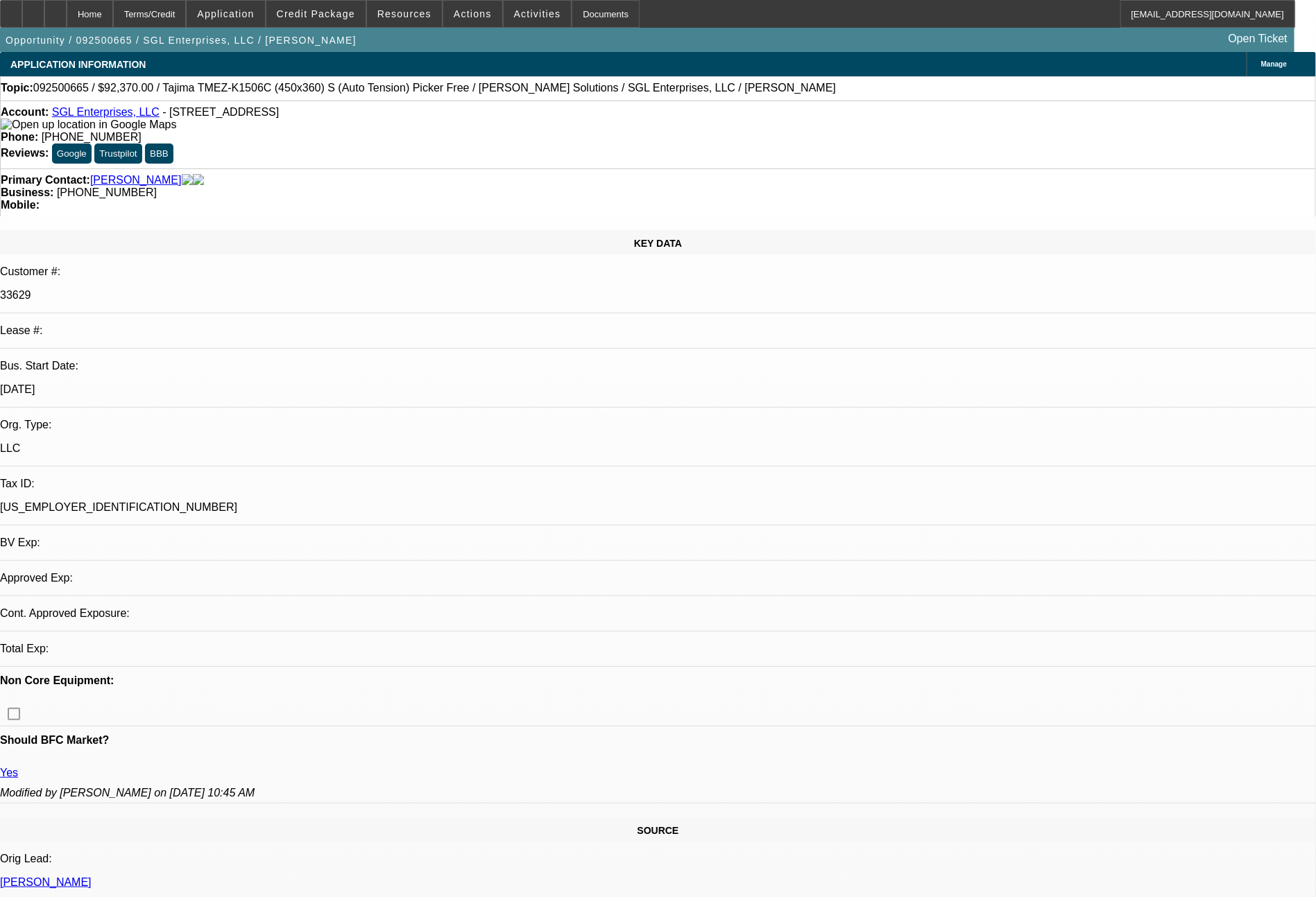
select select "0"
select select "2"
select select "0"
select select "6"
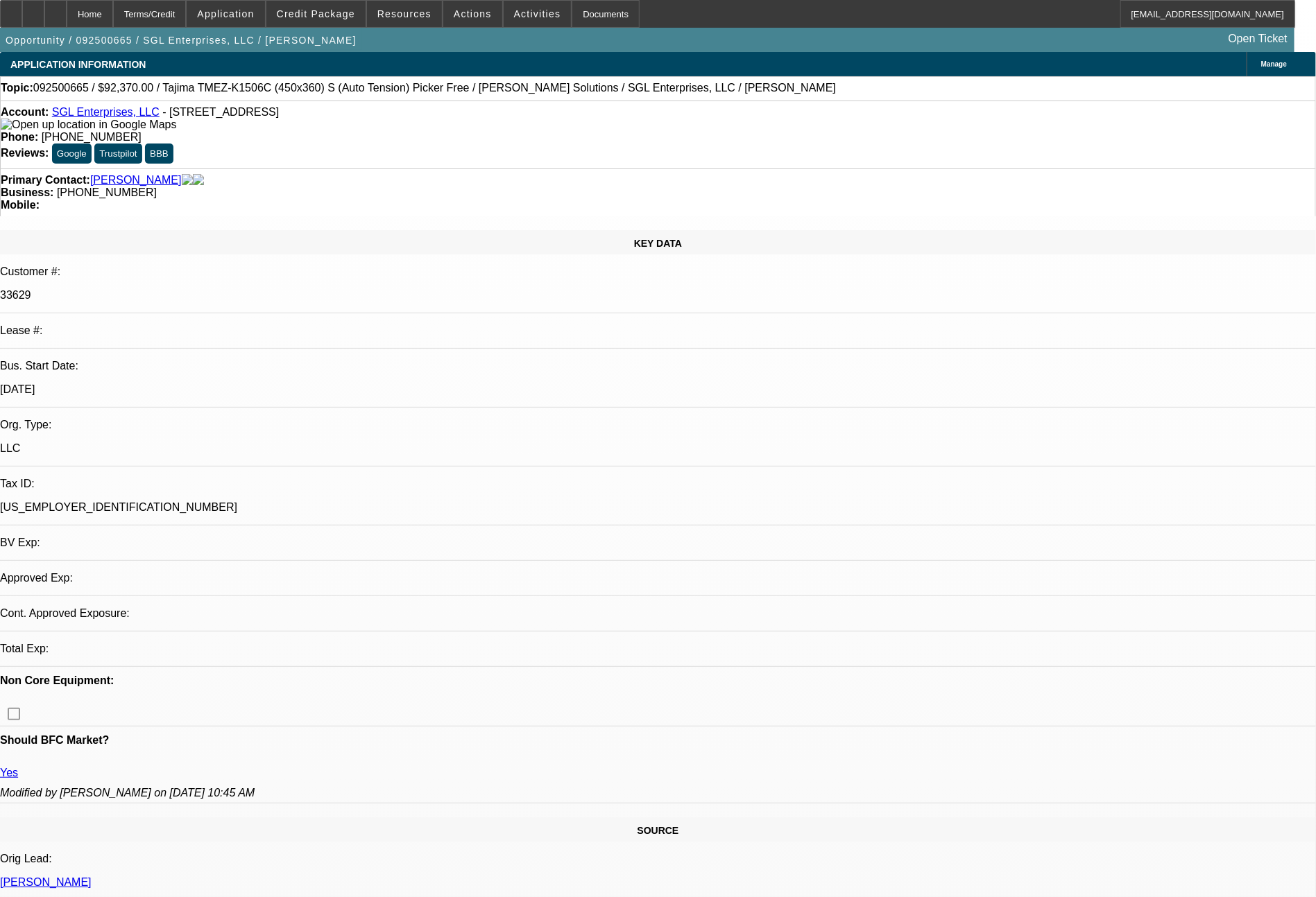
select select "0"
select select "2"
select select "0"
select select "6"
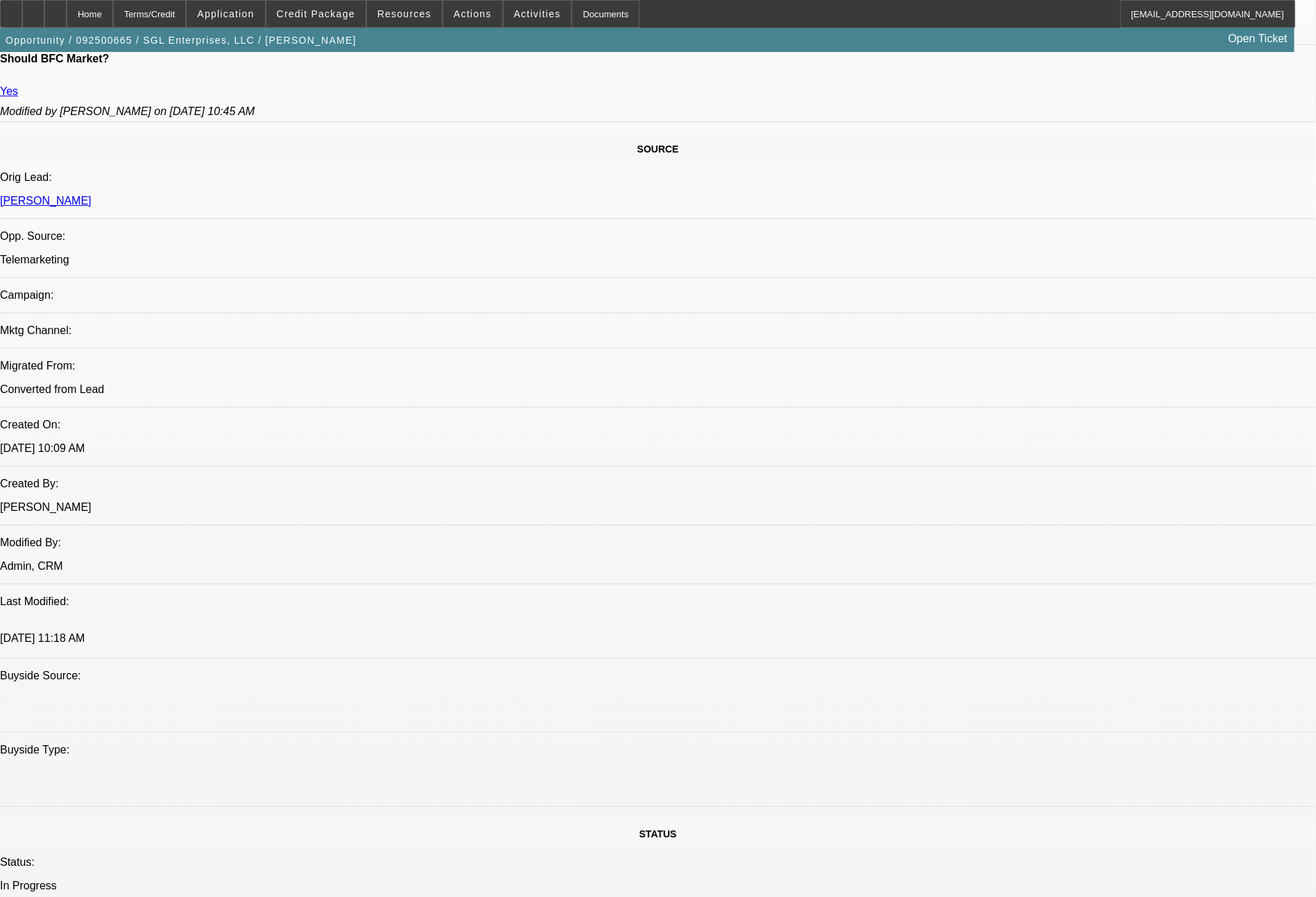
scroll to position [693, 0]
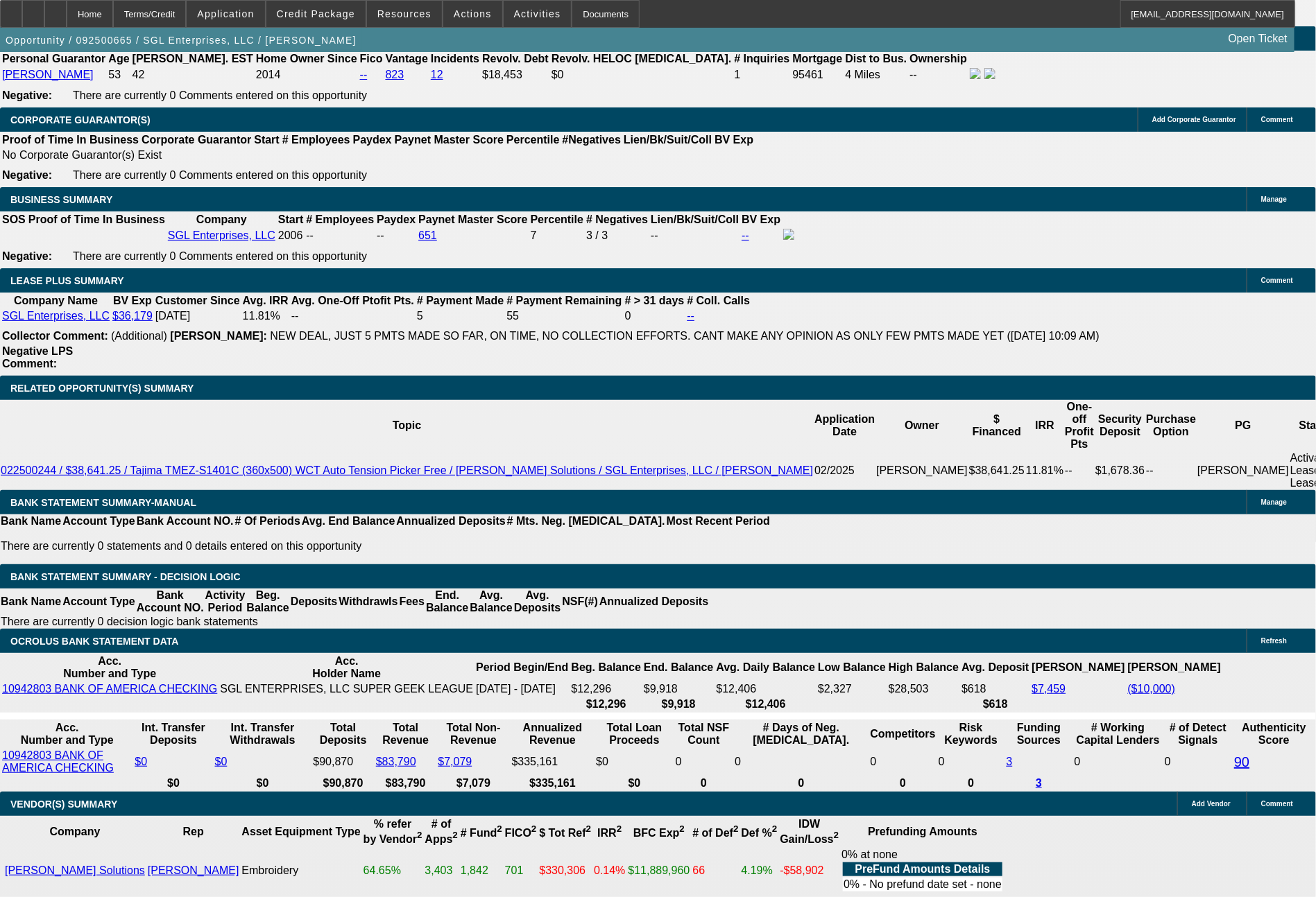
scroll to position [2190, 0]
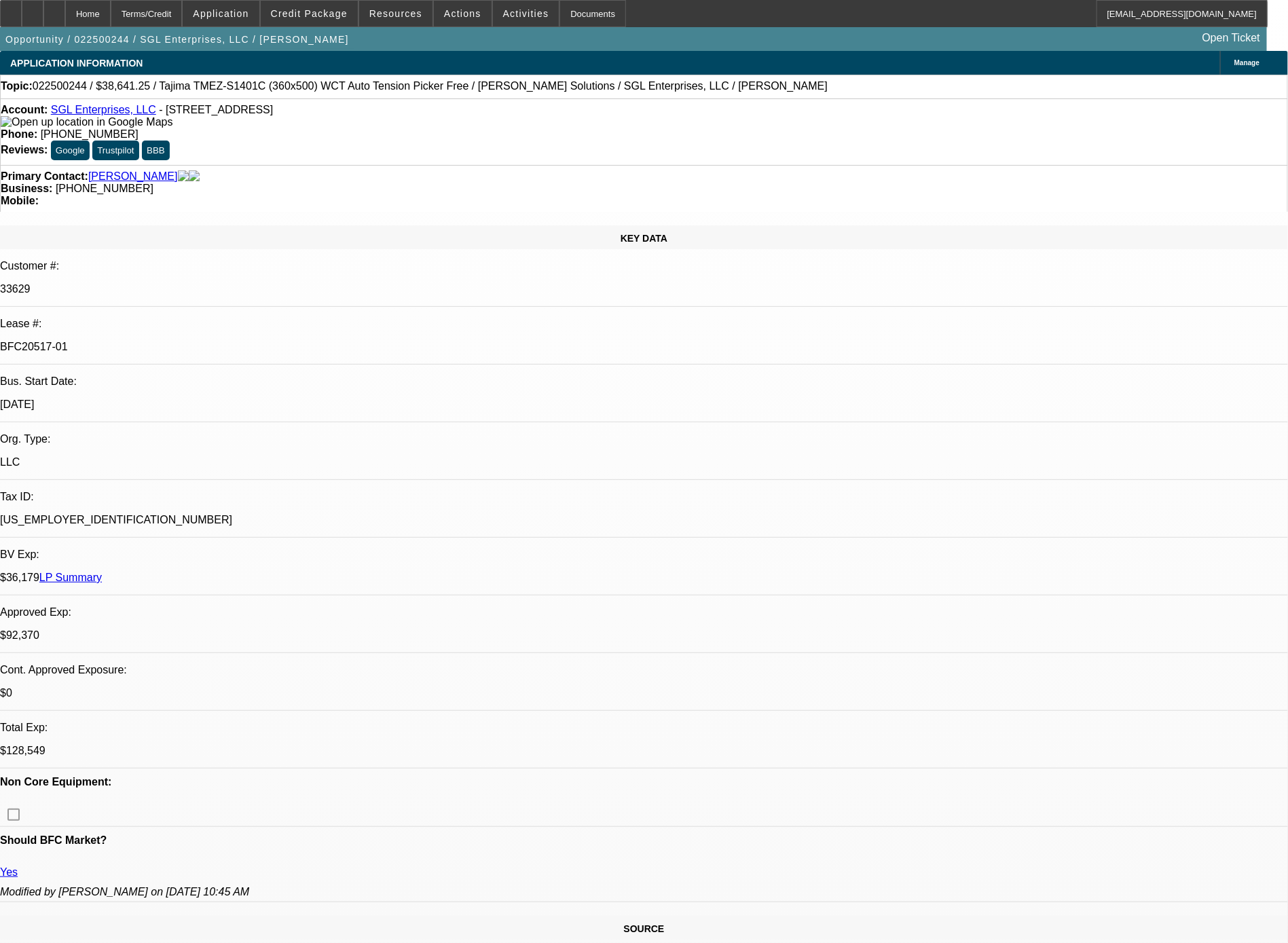
select select "0"
select select "2"
select select "0.1"
select select "4"
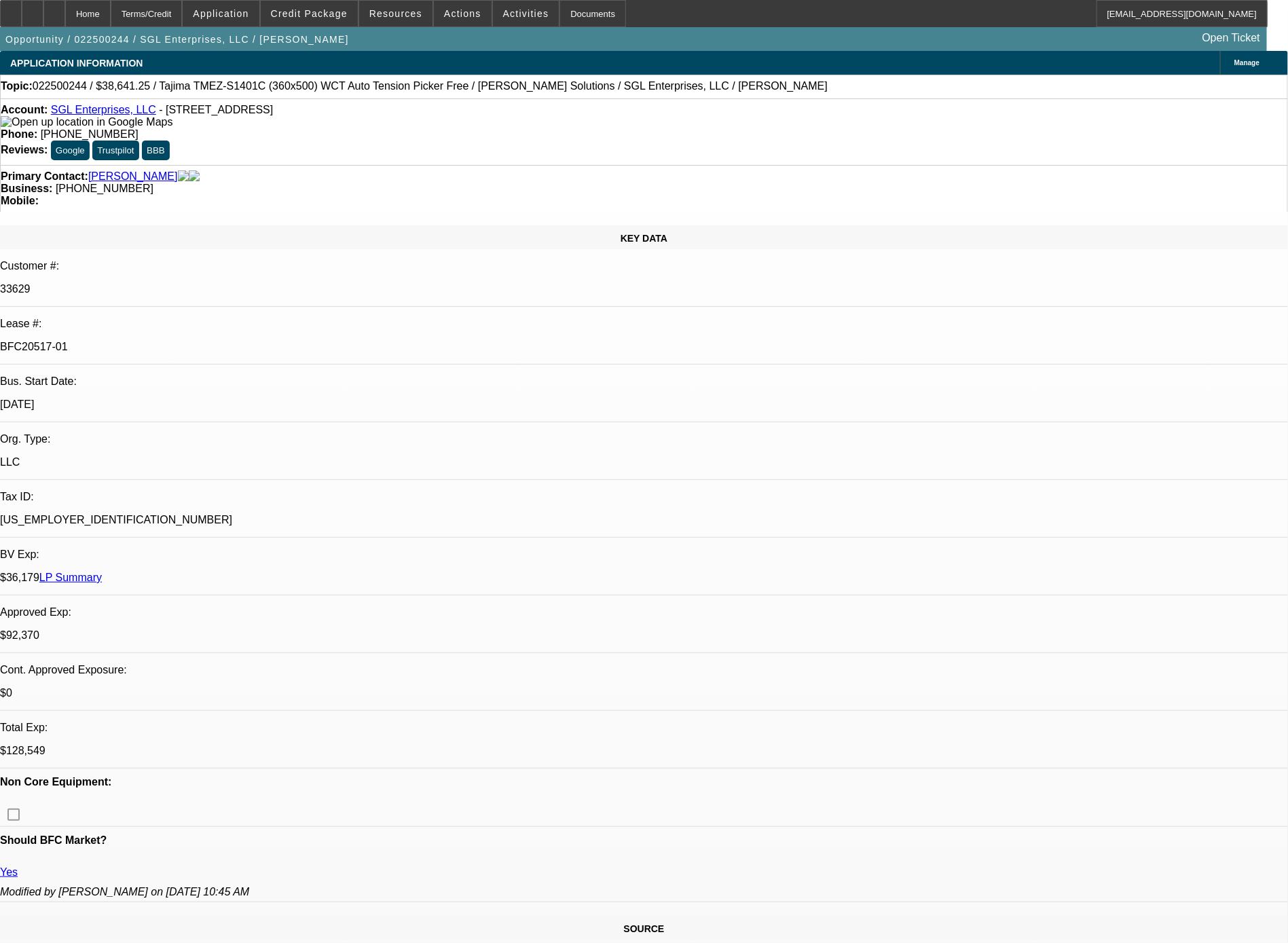
select select "0"
select select "2"
select select "0"
select select "6"
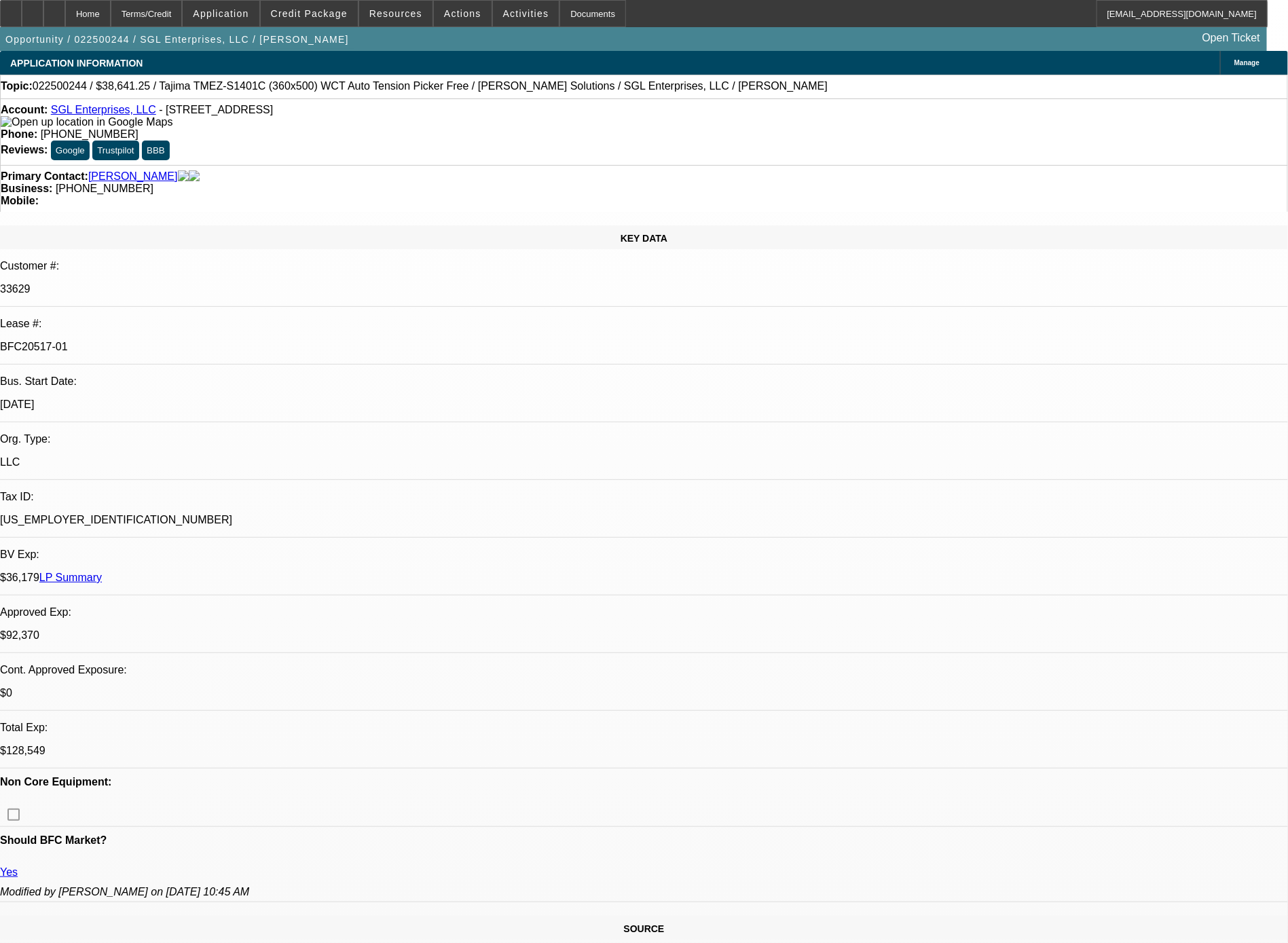
select select "0"
select select "2"
select select "0.1"
select select "4"
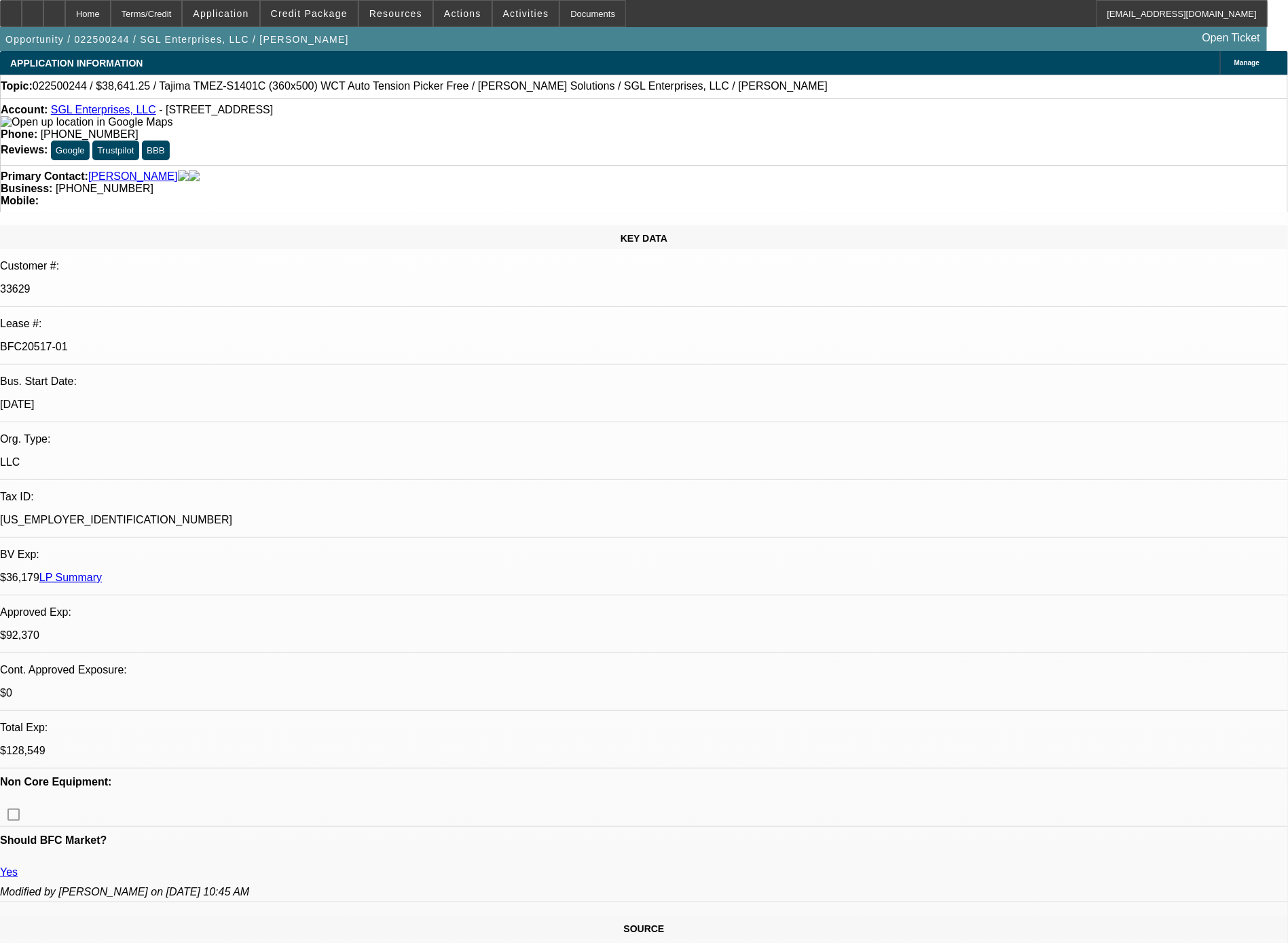
select select "0"
select select "2"
select select "0"
select select "6"
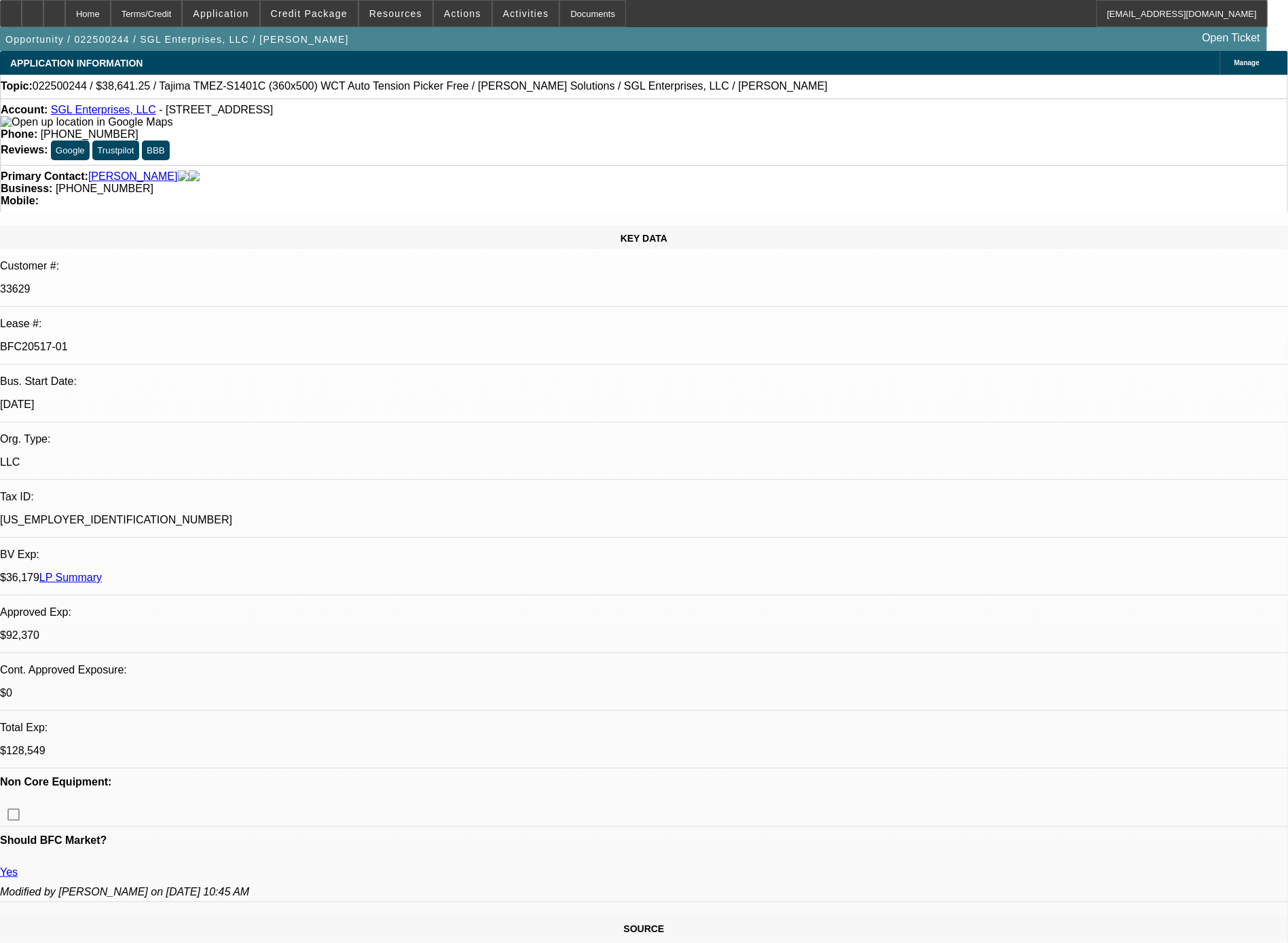
scroll to position [1548, 0]
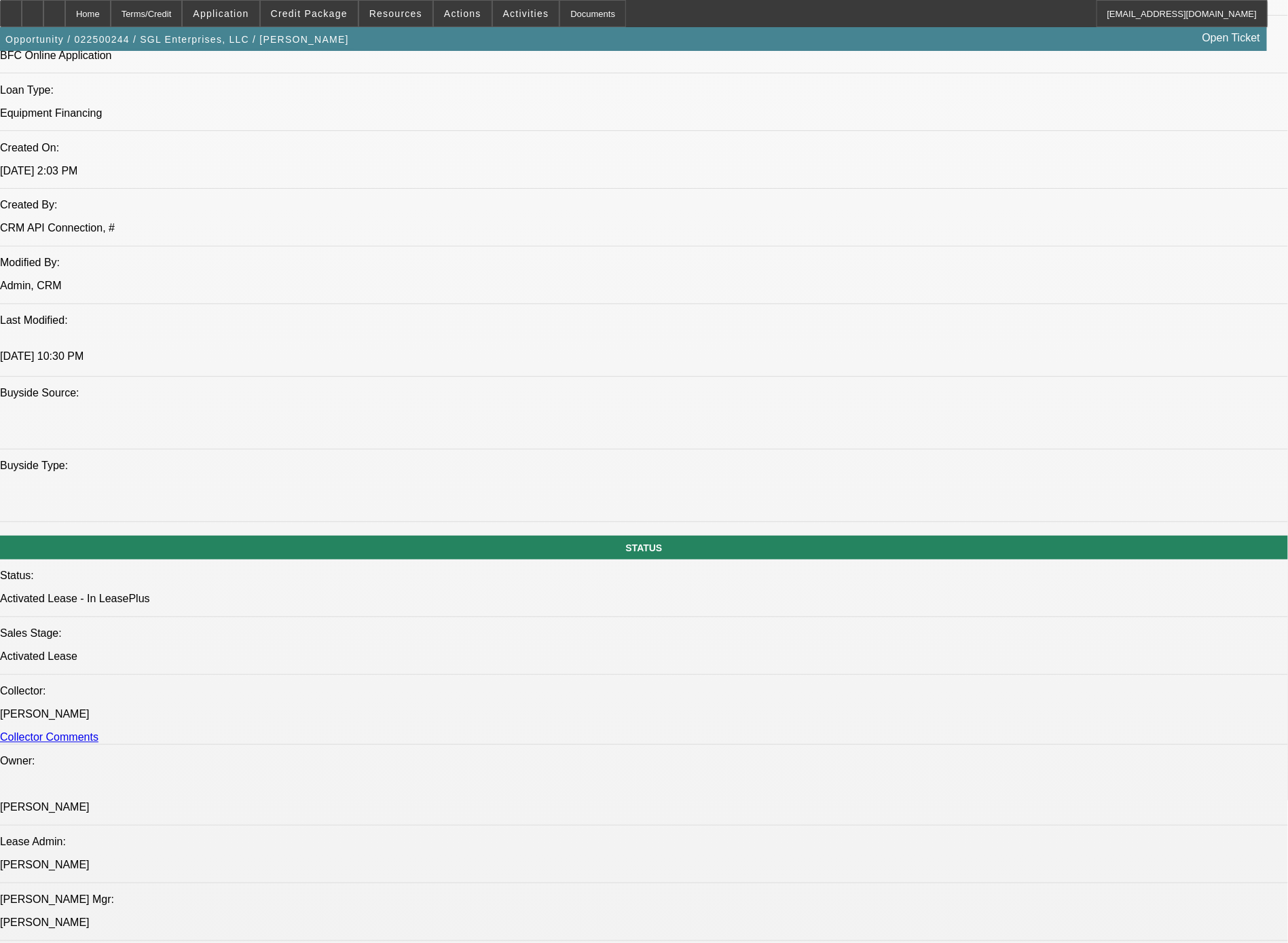
scroll to position [1113, 0]
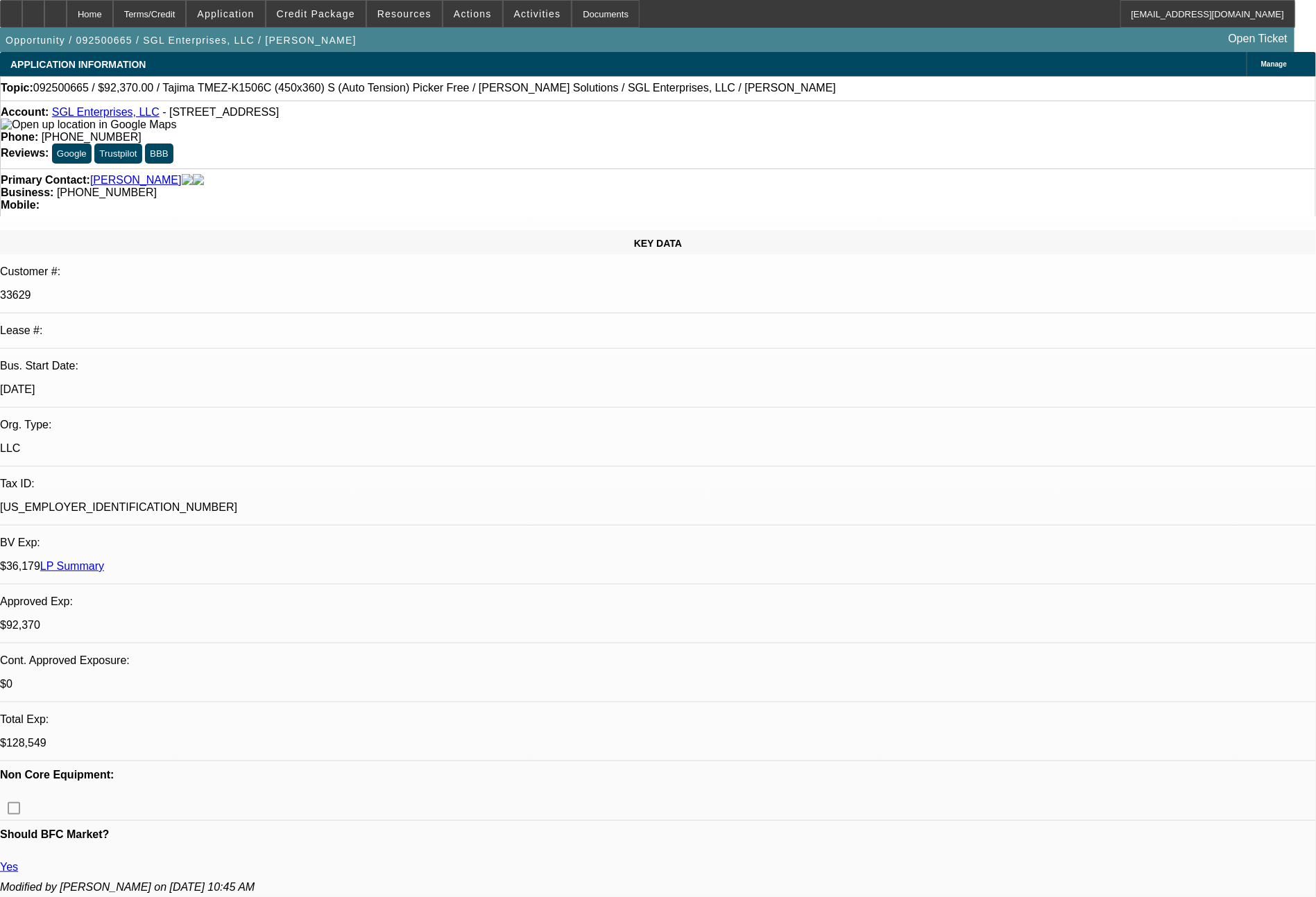
select select "0"
select select "2"
select select "0"
select select "6"
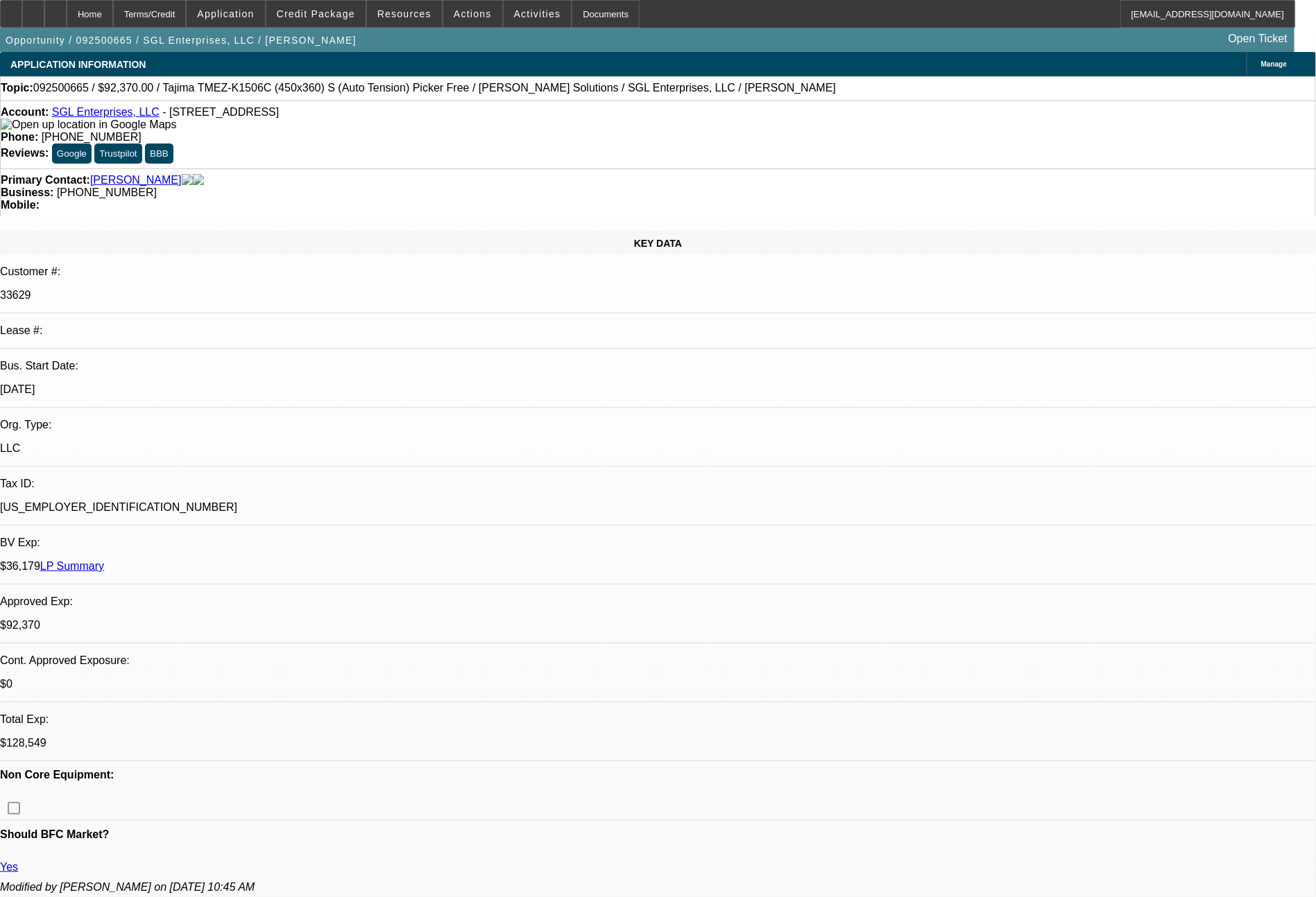
select select "0"
select select "2"
select select "0"
select select "6"
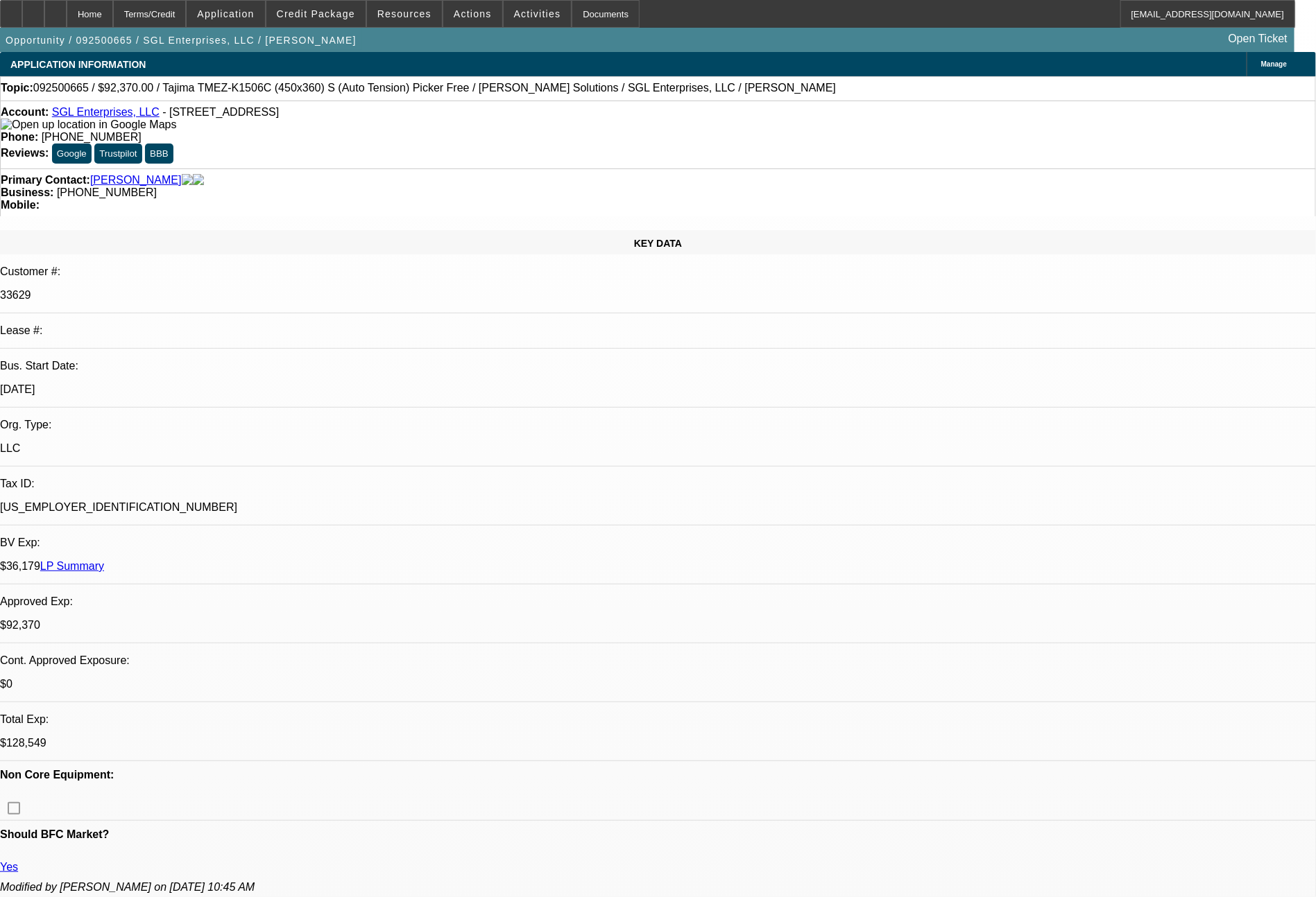
select select "0"
select select "2"
select select "0"
select select "6"
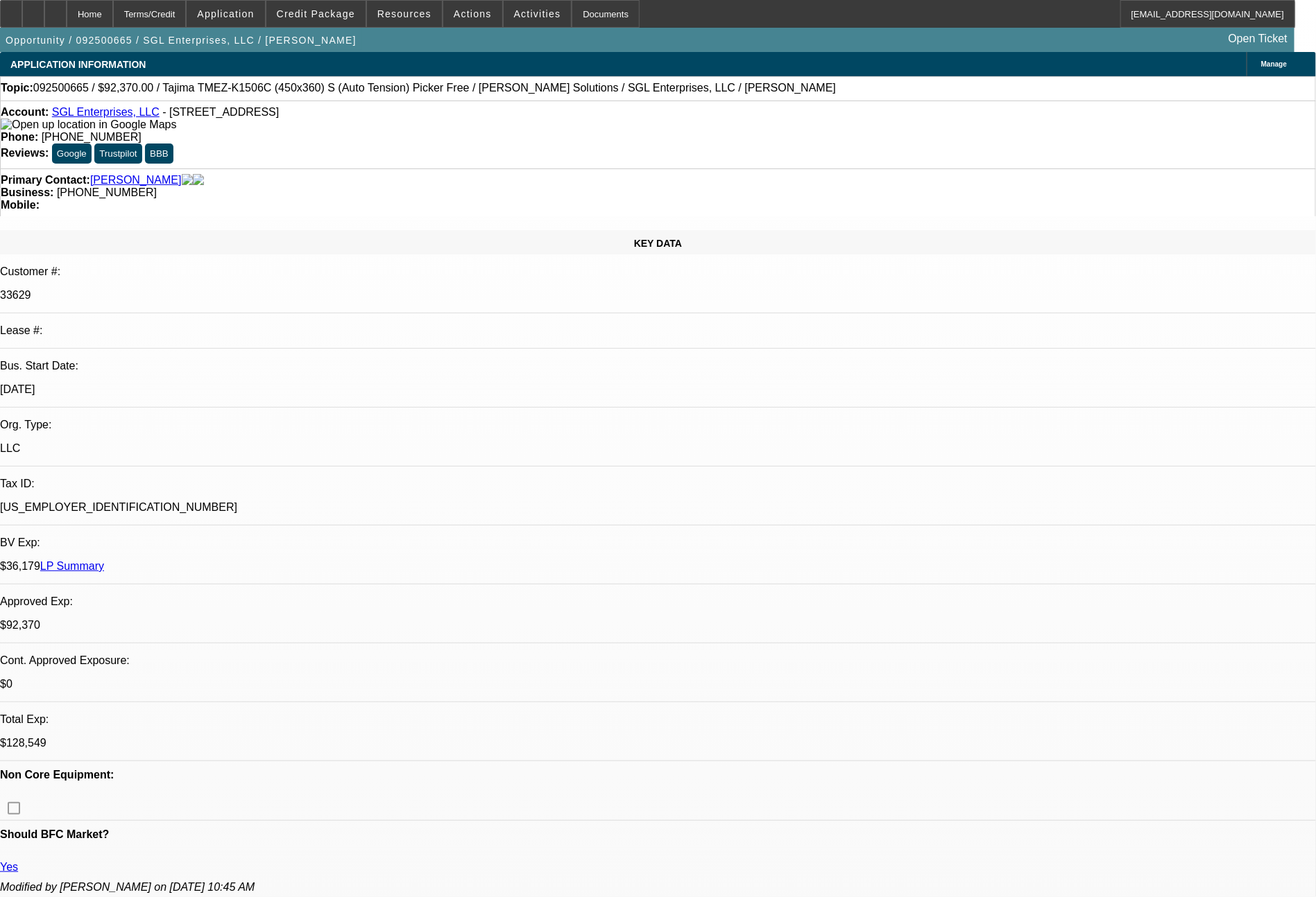
select select "0"
select select "2"
select select "0"
select select "6"
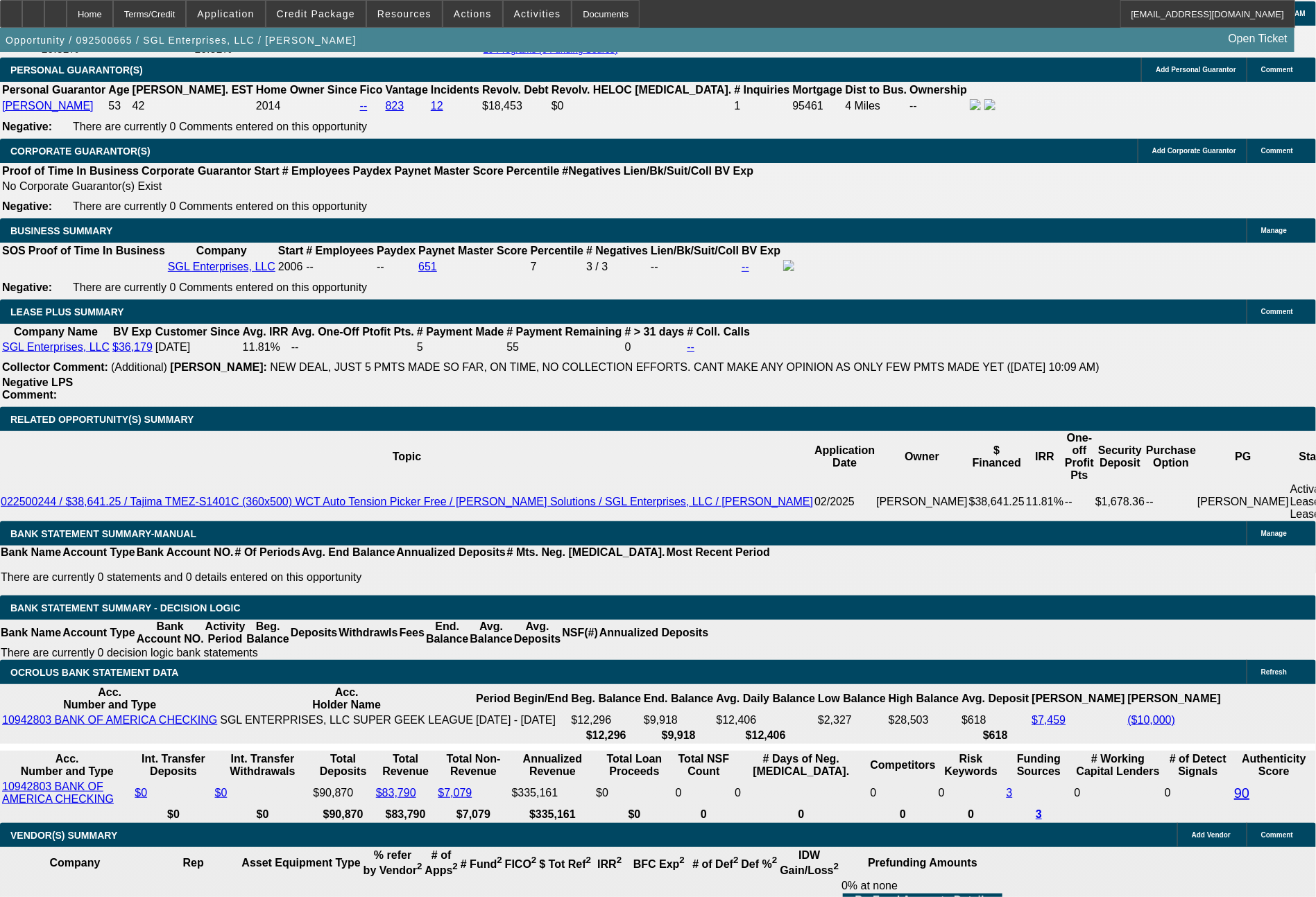
scroll to position [2169, 0]
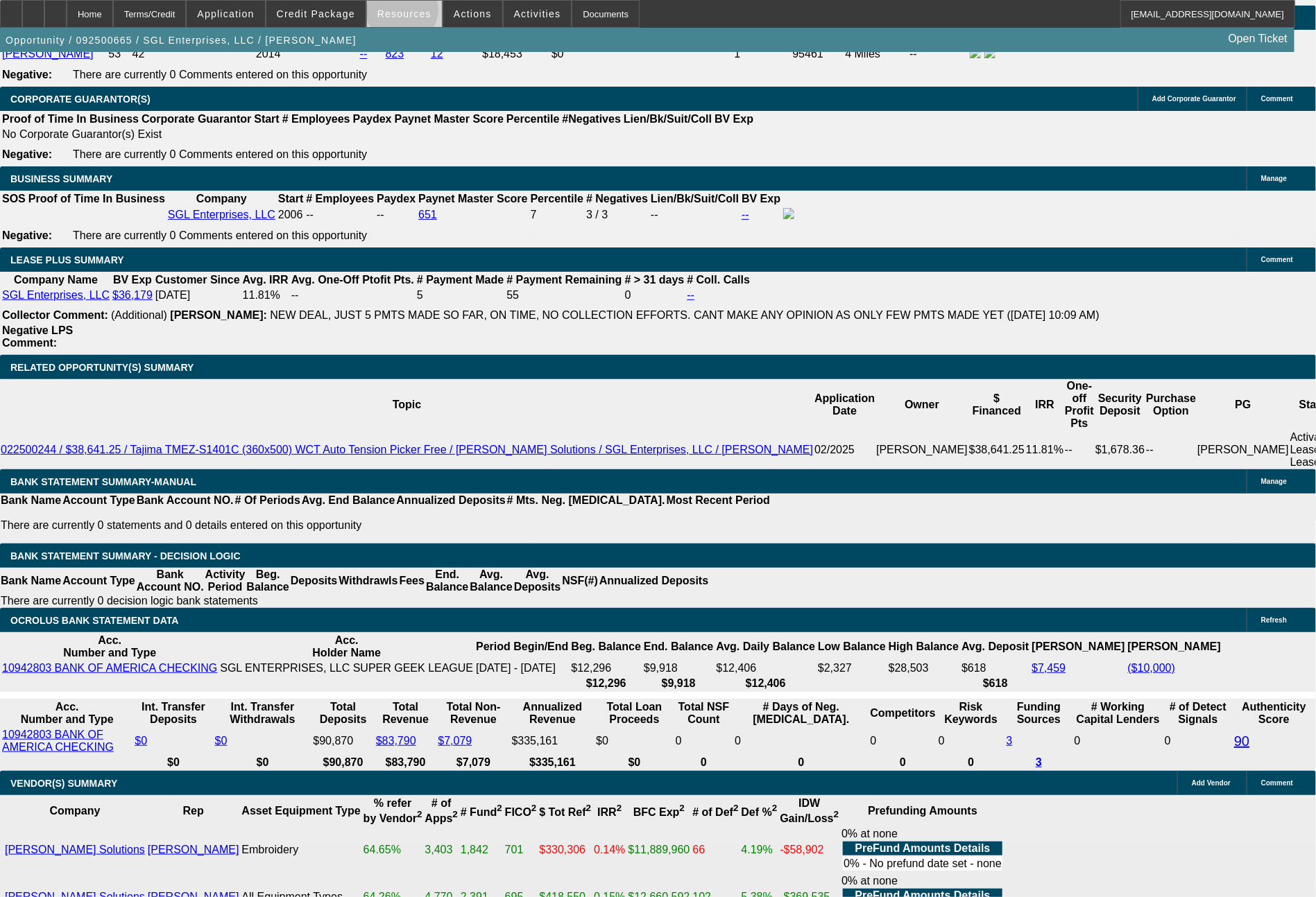
click at [412, 13] on span "Resources" at bounding box center [405, 14] width 54 height 11
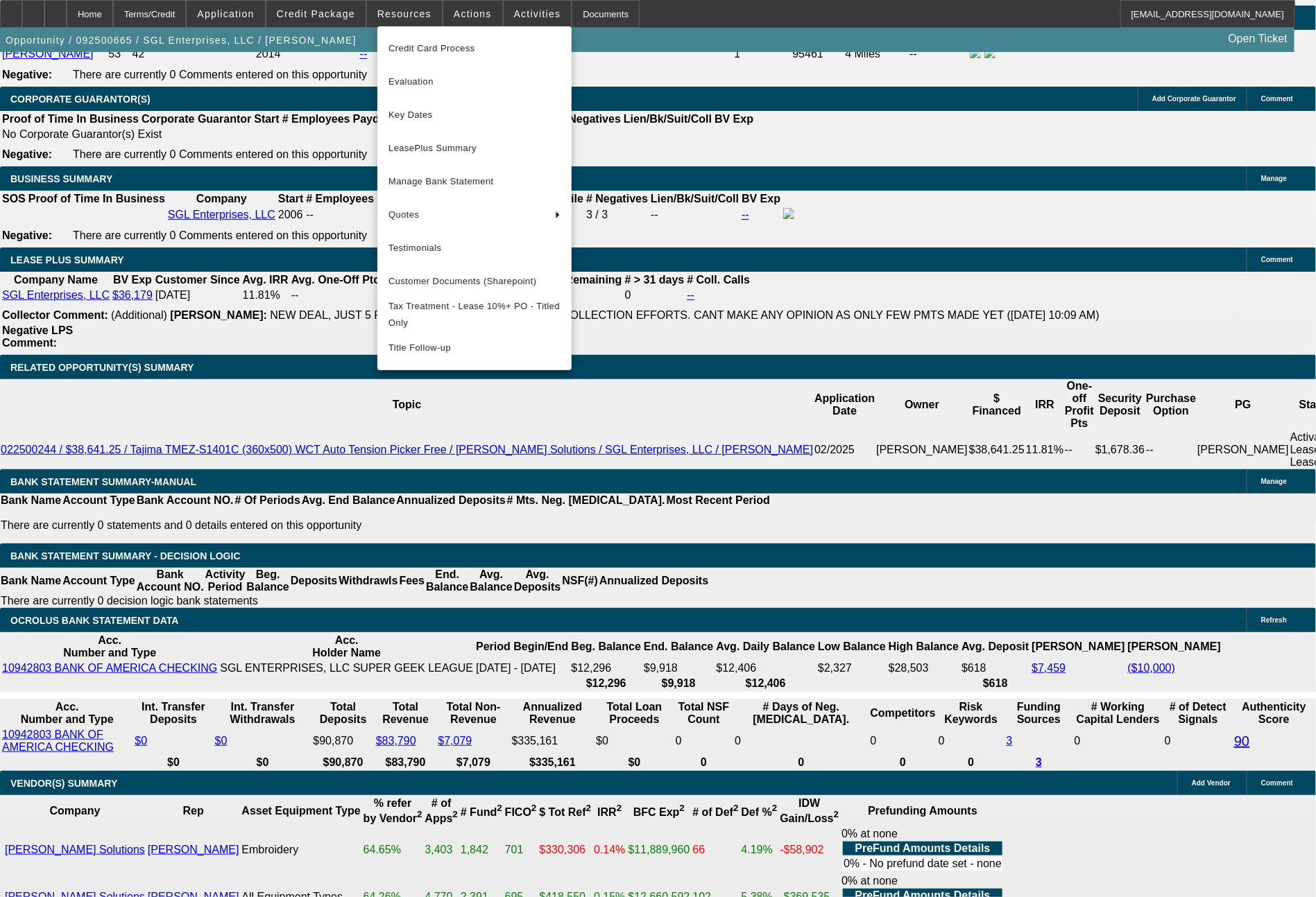
click at [171, 337] on div at bounding box center [658, 448] width 1316 height 897
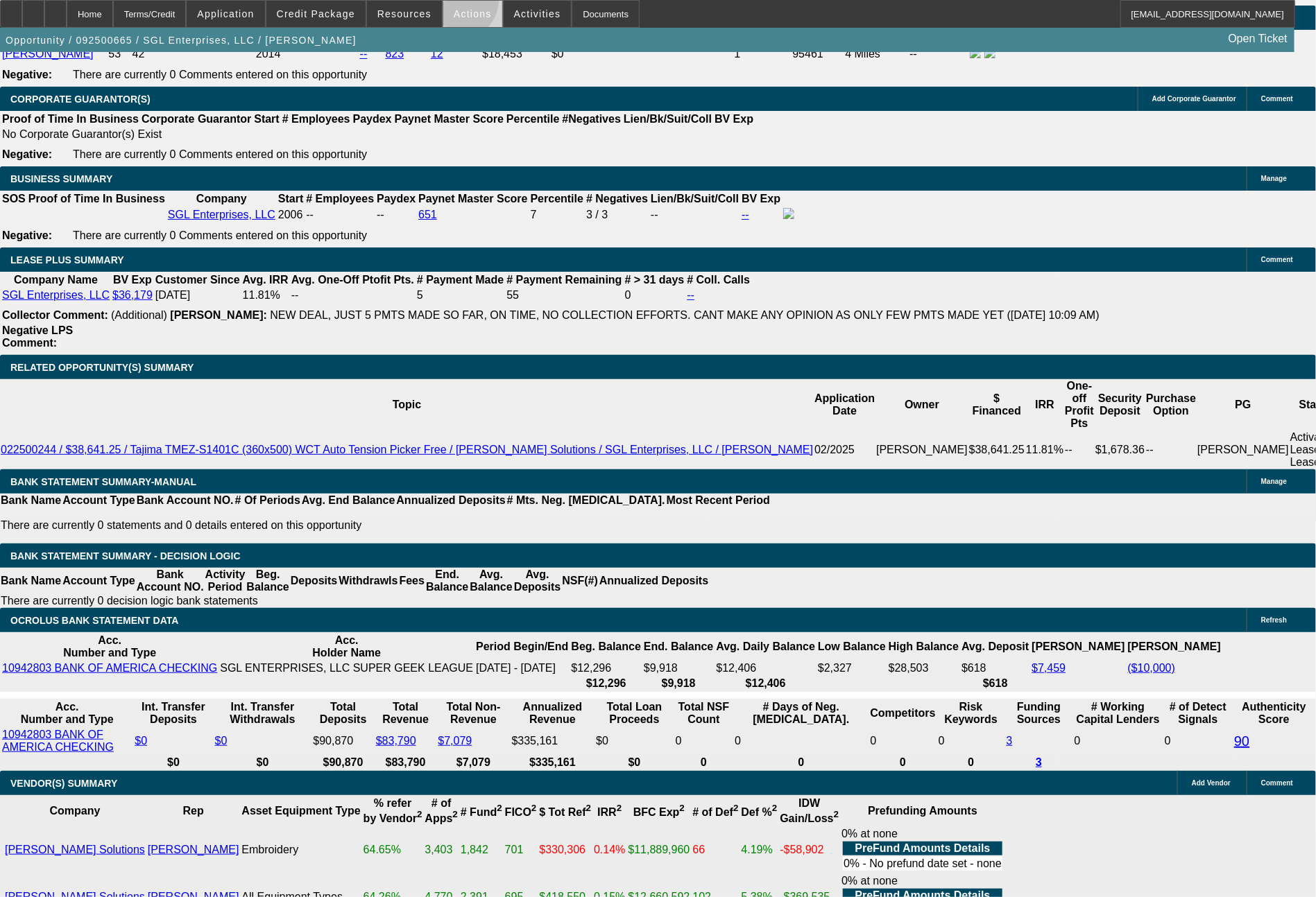
click at [460, 4] on span at bounding box center [472, 14] width 59 height 33
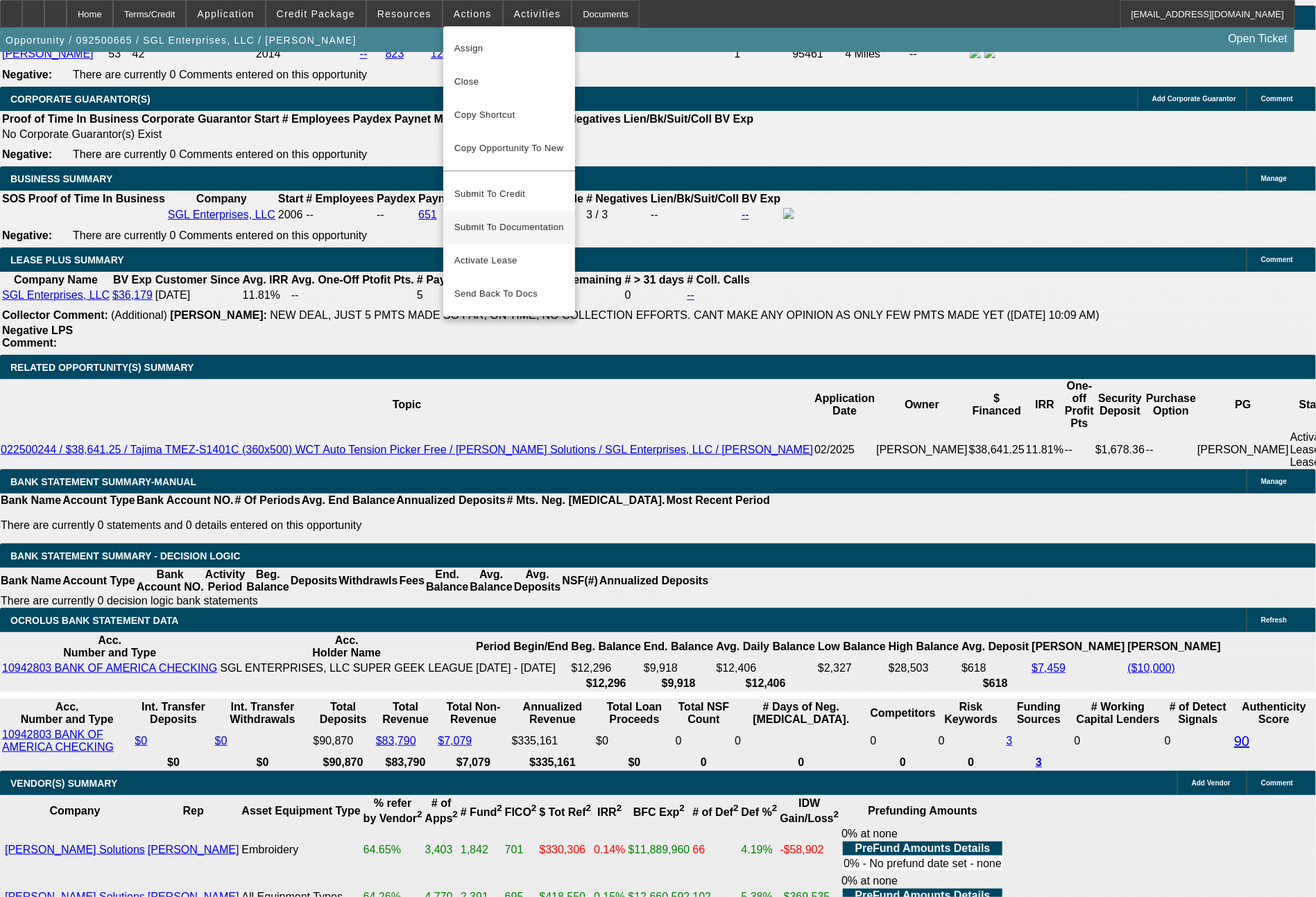
click at [514, 211] on button "Submit To Documentation" at bounding box center [509, 228] width 131 height 33
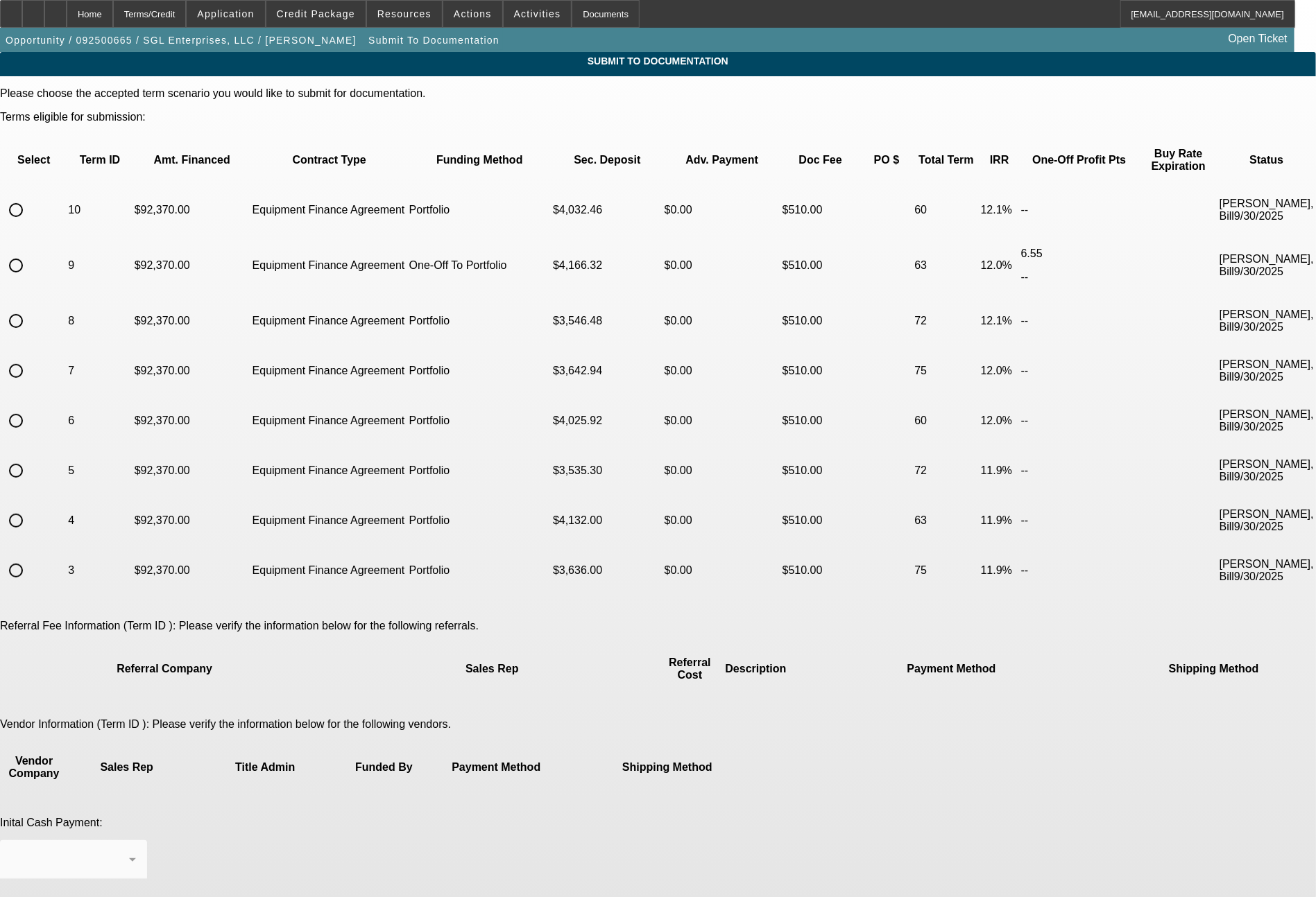
click at [30, 252] on input "radio" at bounding box center [16, 266] width 28 height 28
radio input "true"
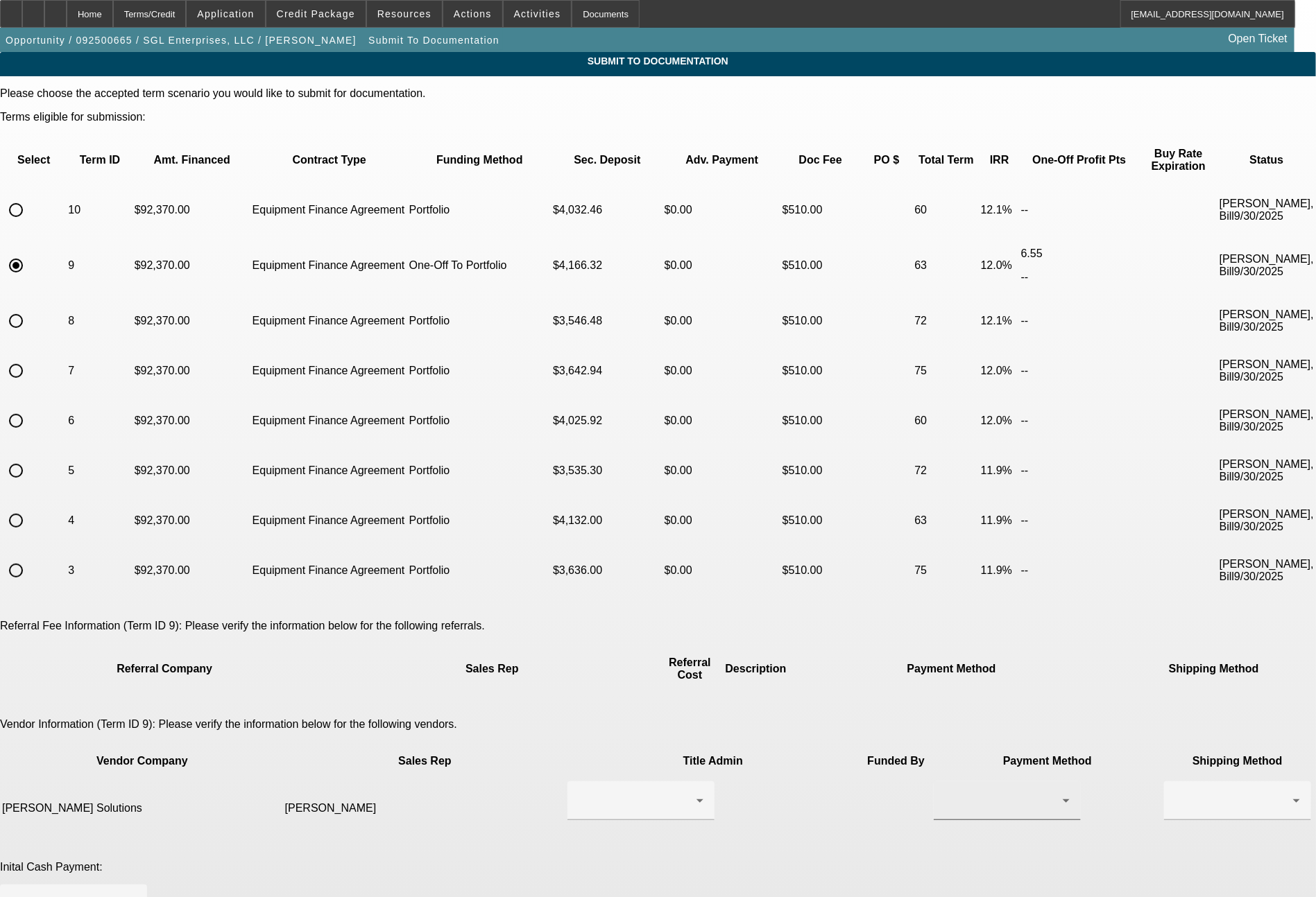
click at [945, 781] on div at bounding box center [1007, 801] width 125 height 39
click at [741, 757] on span "ACH" at bounding box center [751, 753] width 25 height 17
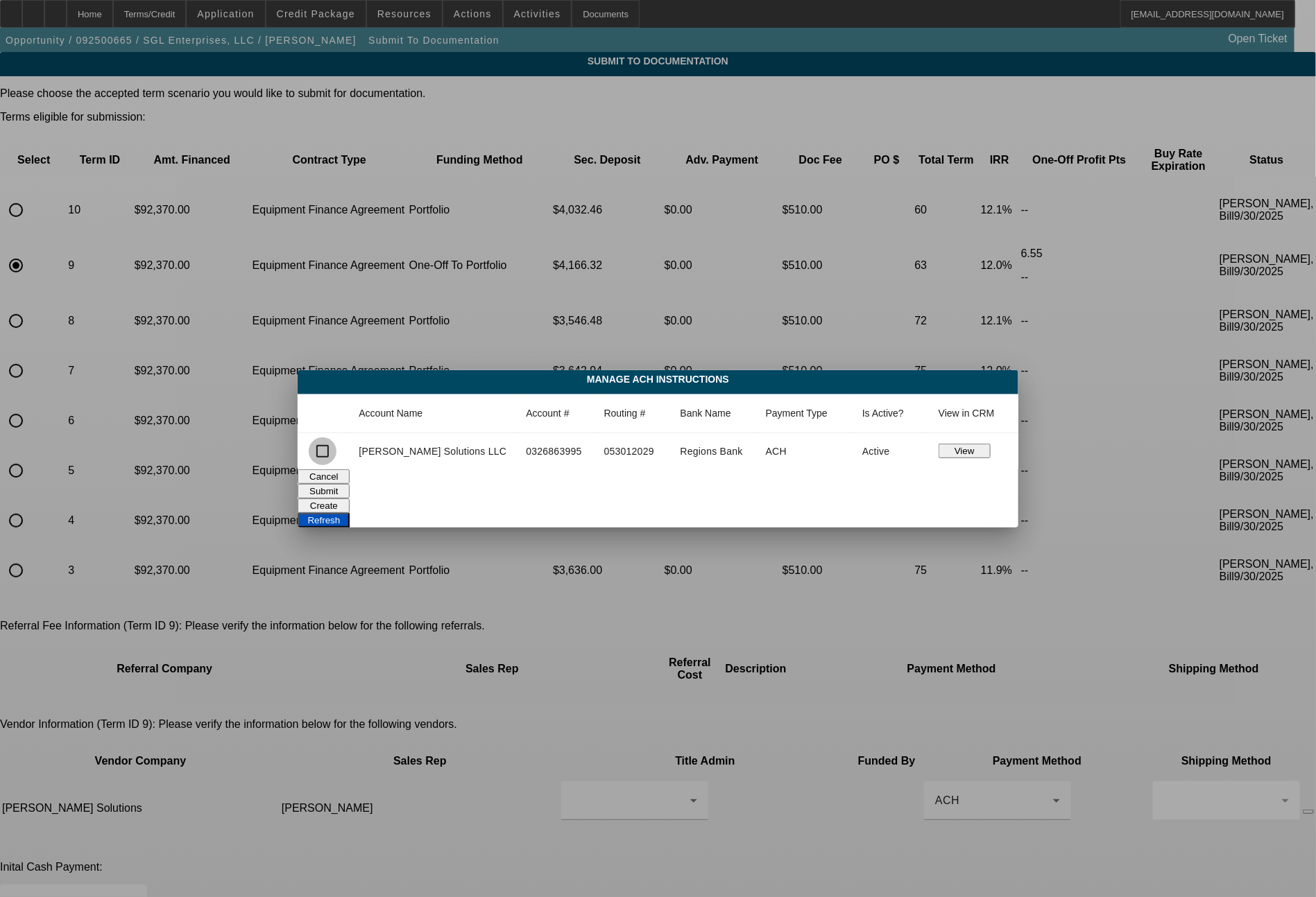
click at [336, 456] on input "checkbox" at bounding box center [322, 452] width 28 height 28
checkbox input "true"
click at [349, 484] on button "Submit" at bounding box center [323, 491] width 52 height 15
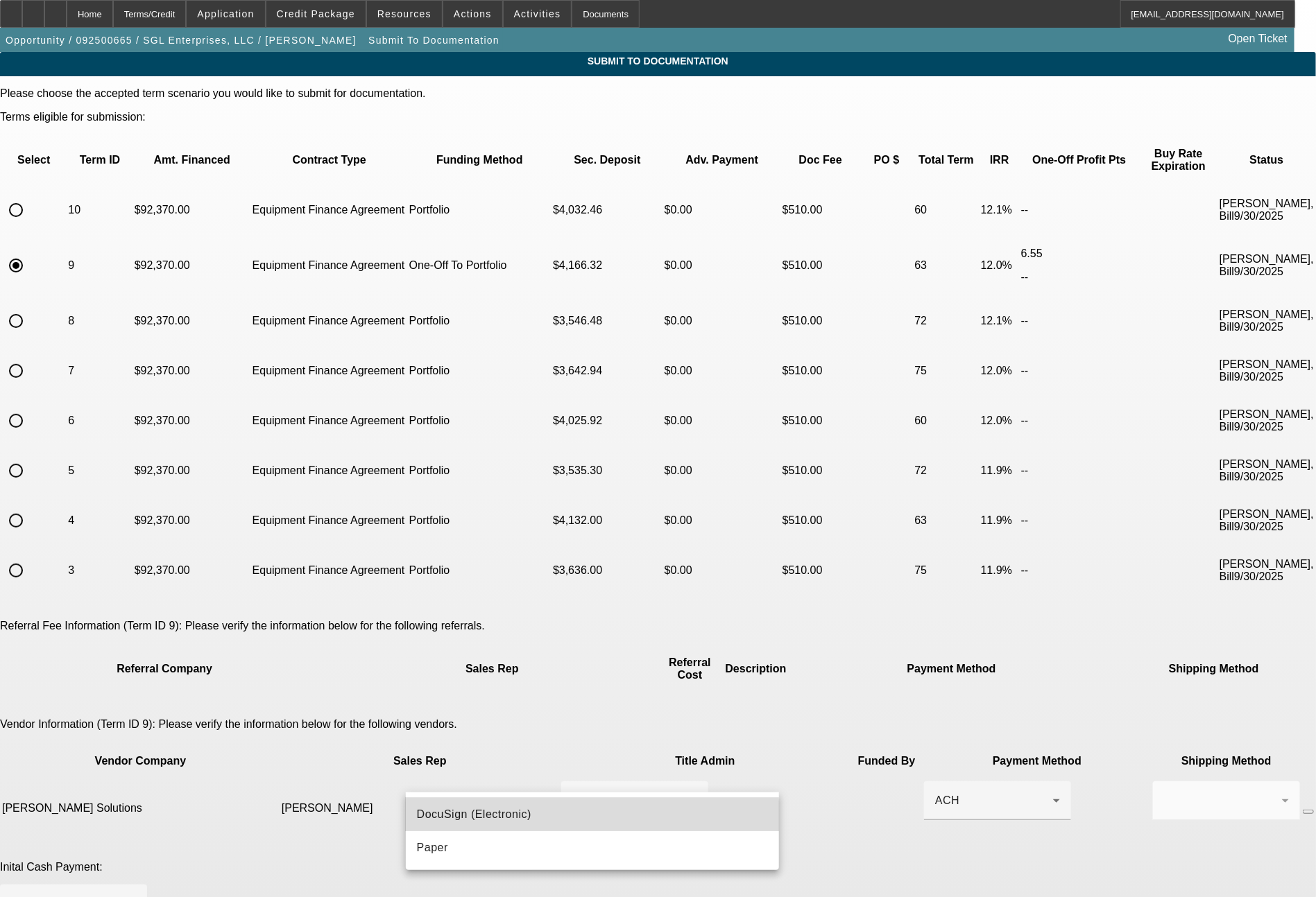
click at [533, 817] on mat-option "DocuSign (Electronic)" at bounding box center [592, 815] width 374 height 33
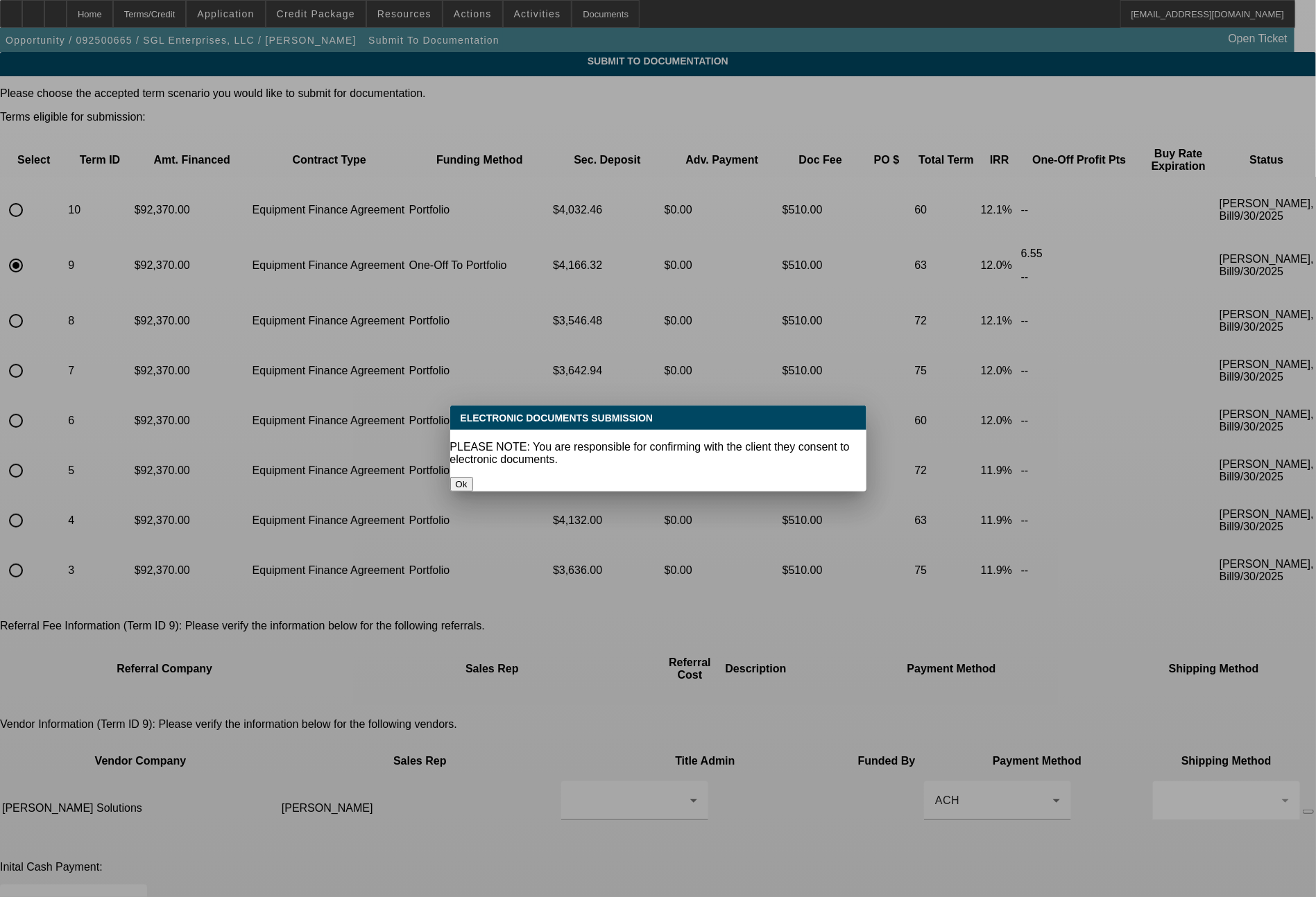
click at [473, 477] on button "Ok" at bounding box center [461, 484] width 23 height 15
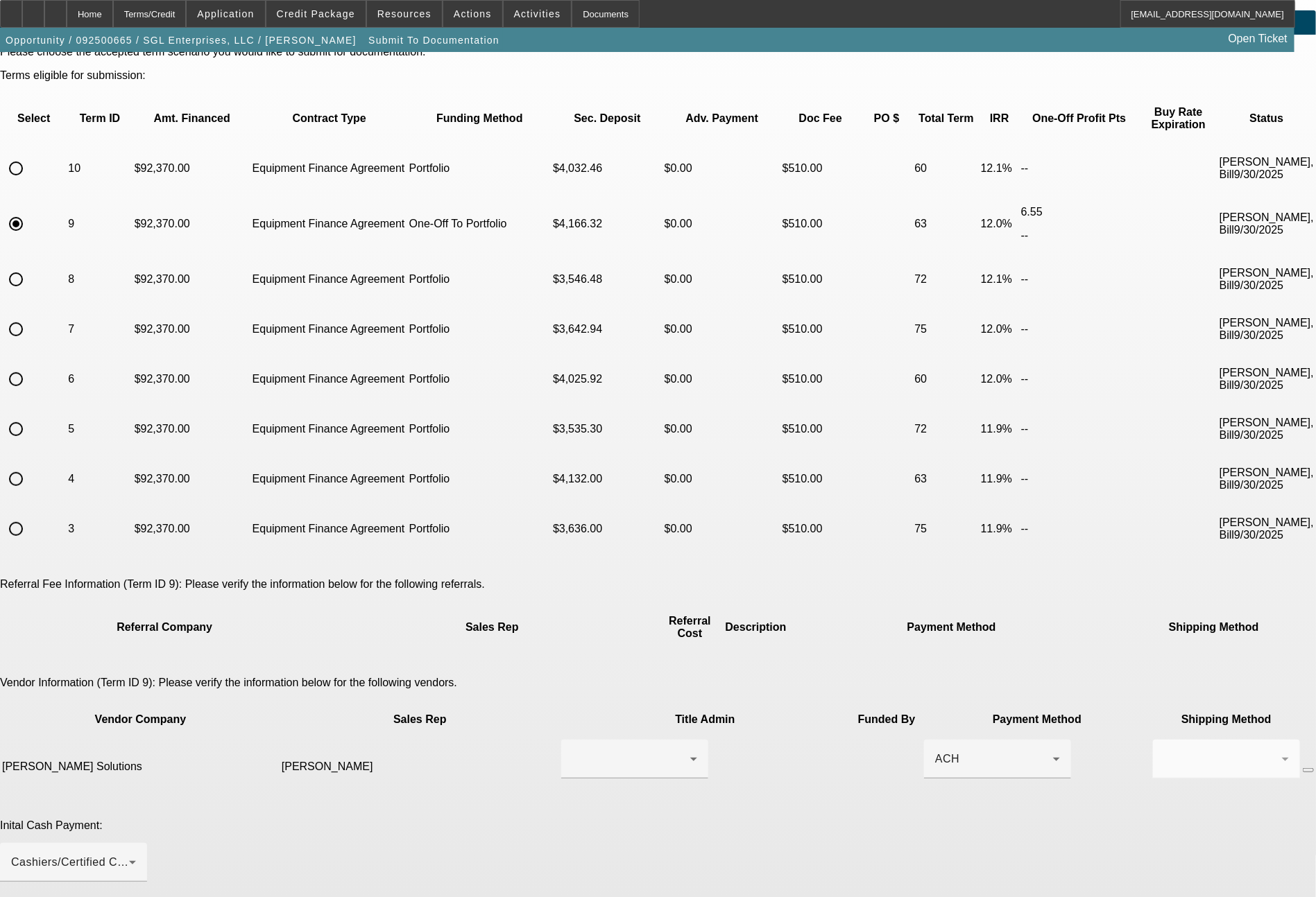
scroll to position [202, 0]
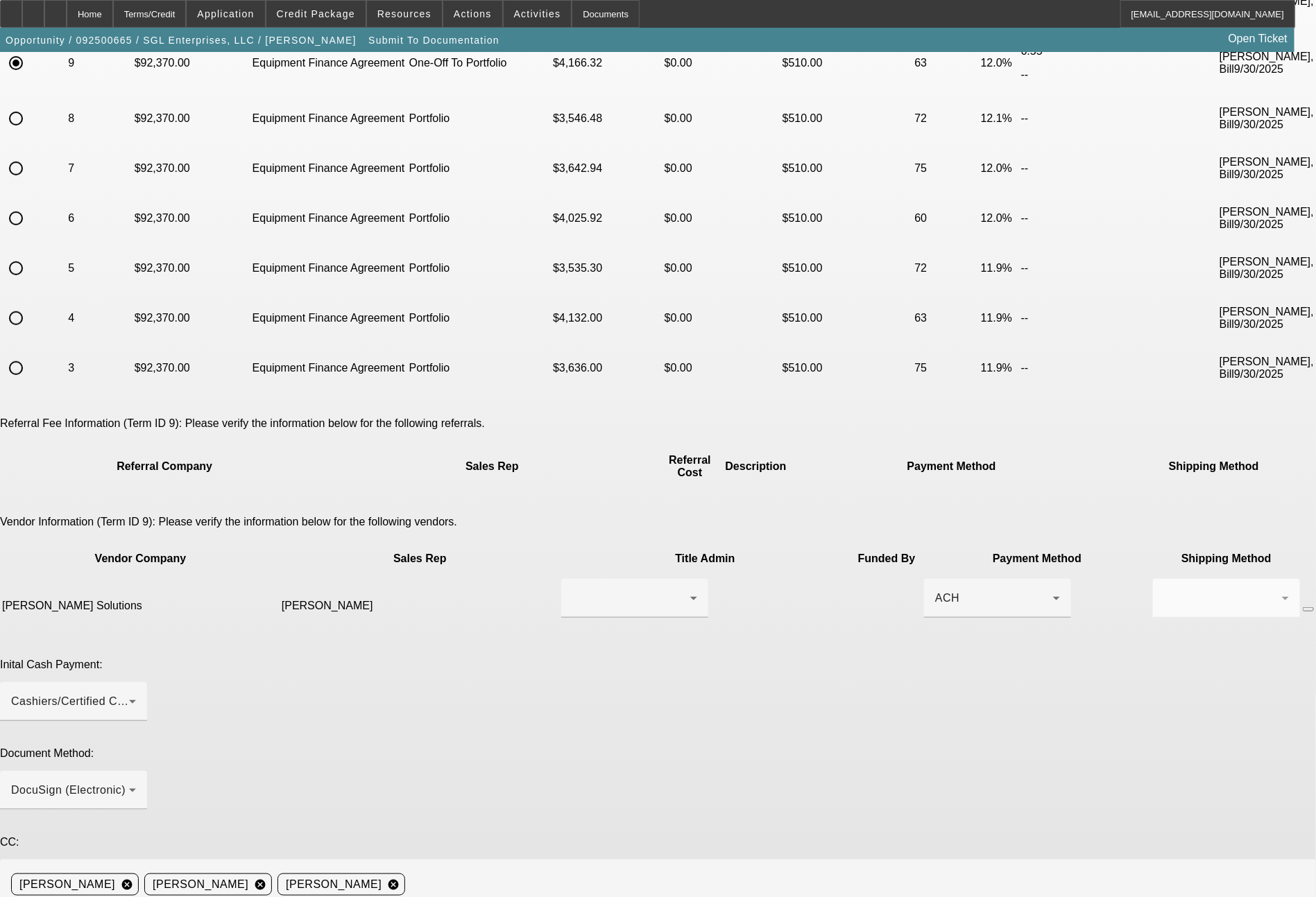
type textarea "current customer, all still the same, ready for docs. he will pay the security …"
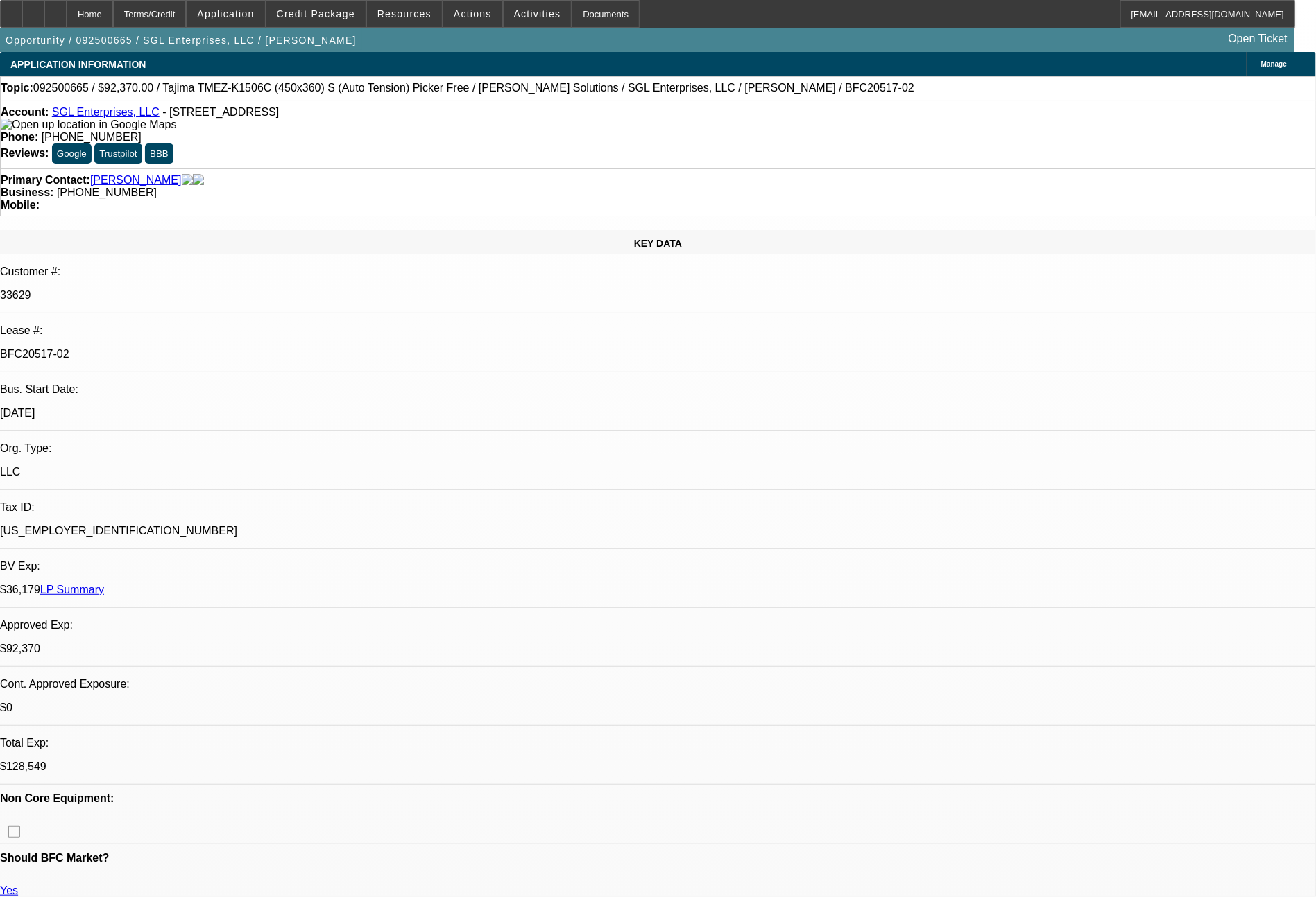
select select "0"
select select "2"
select select "0"
select select "6"
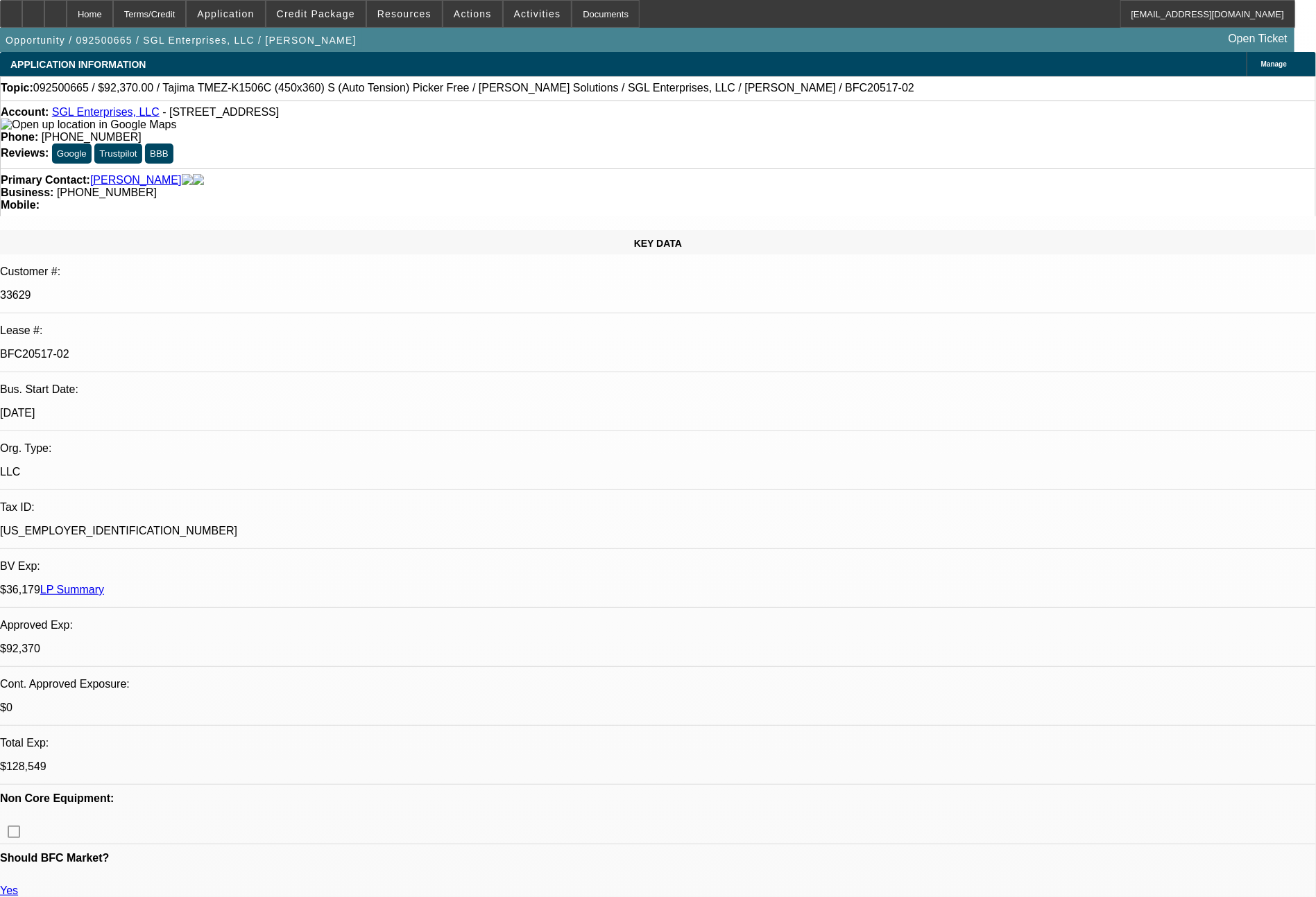
select select "0"
select select "2"
select select "0"
select select "6"
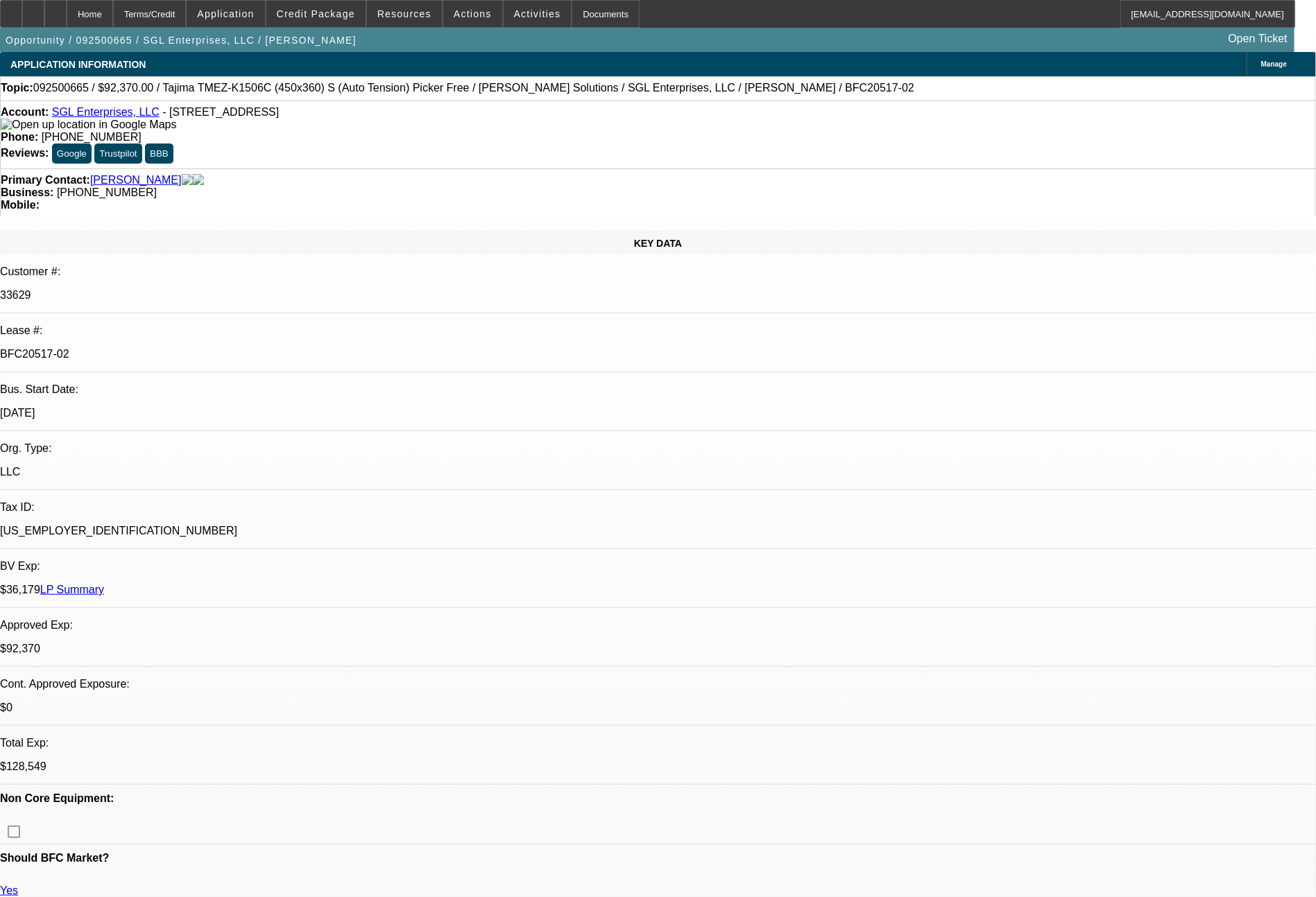
select select "0"
select select "2"
select select "0"
select select "6"
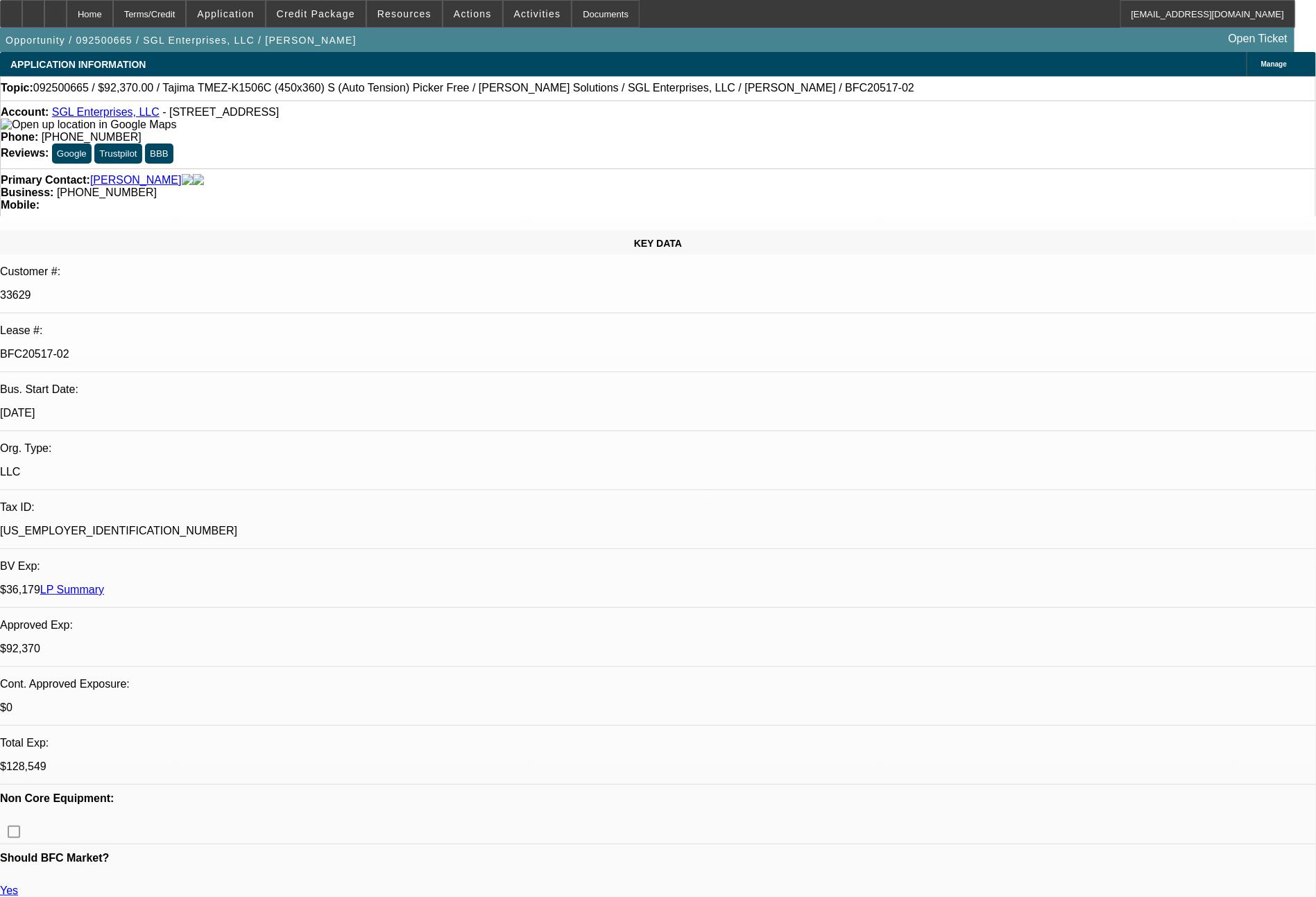
select select "0"
select select "2"
select select "0"
select select "6"
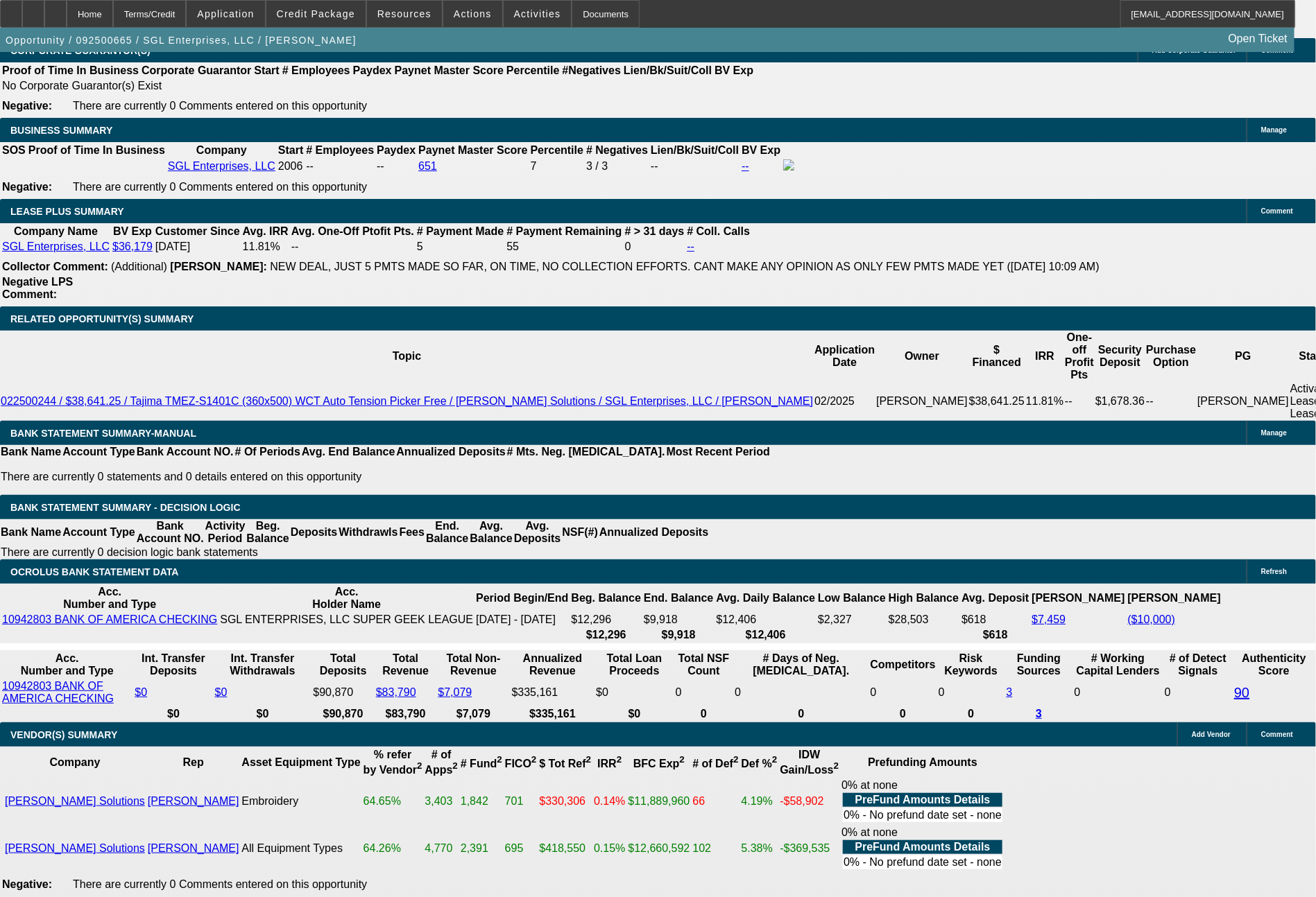
scroll to position [2224, 0]
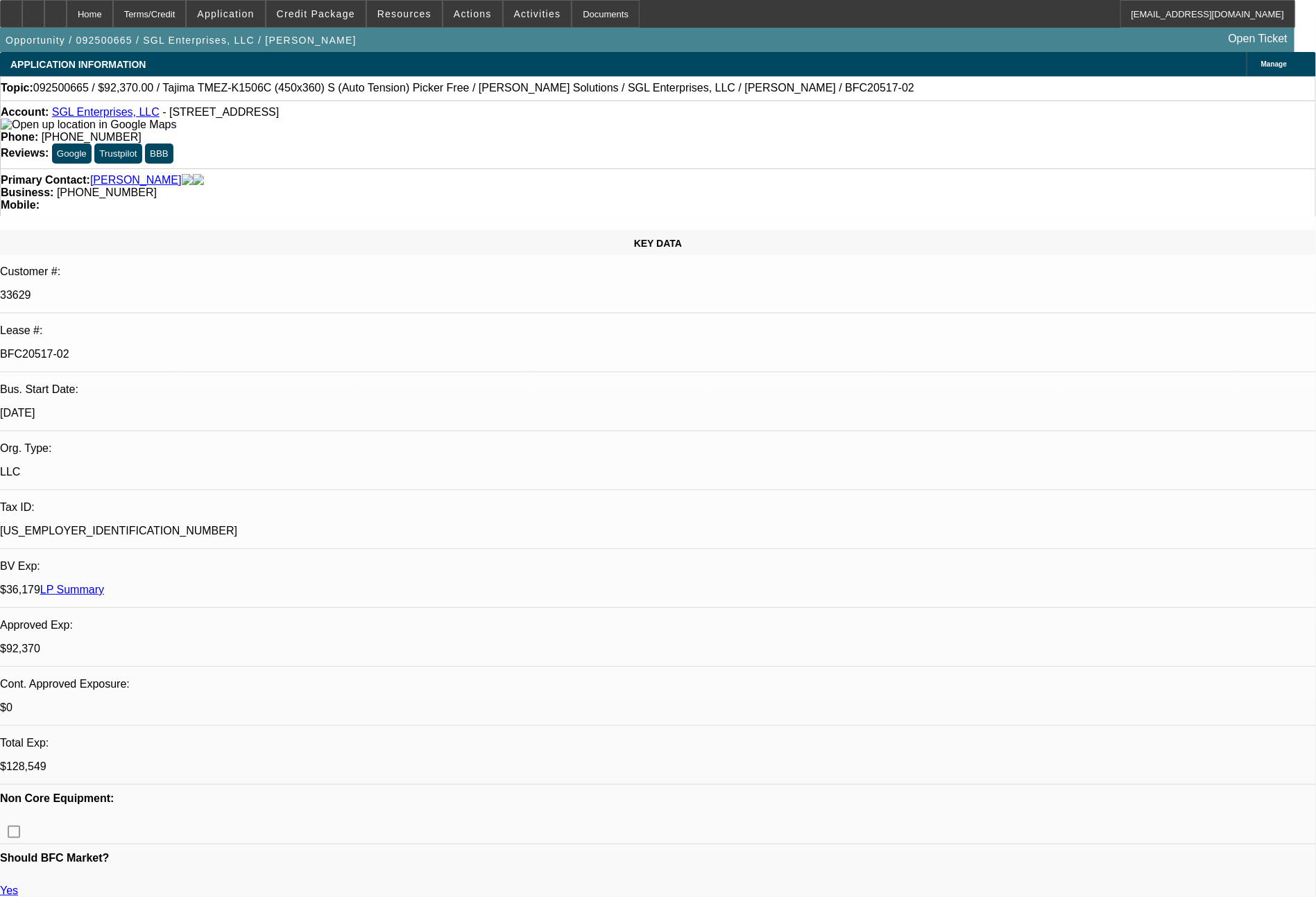
select select "0"
select select "2"
select select "0"
select select "6"
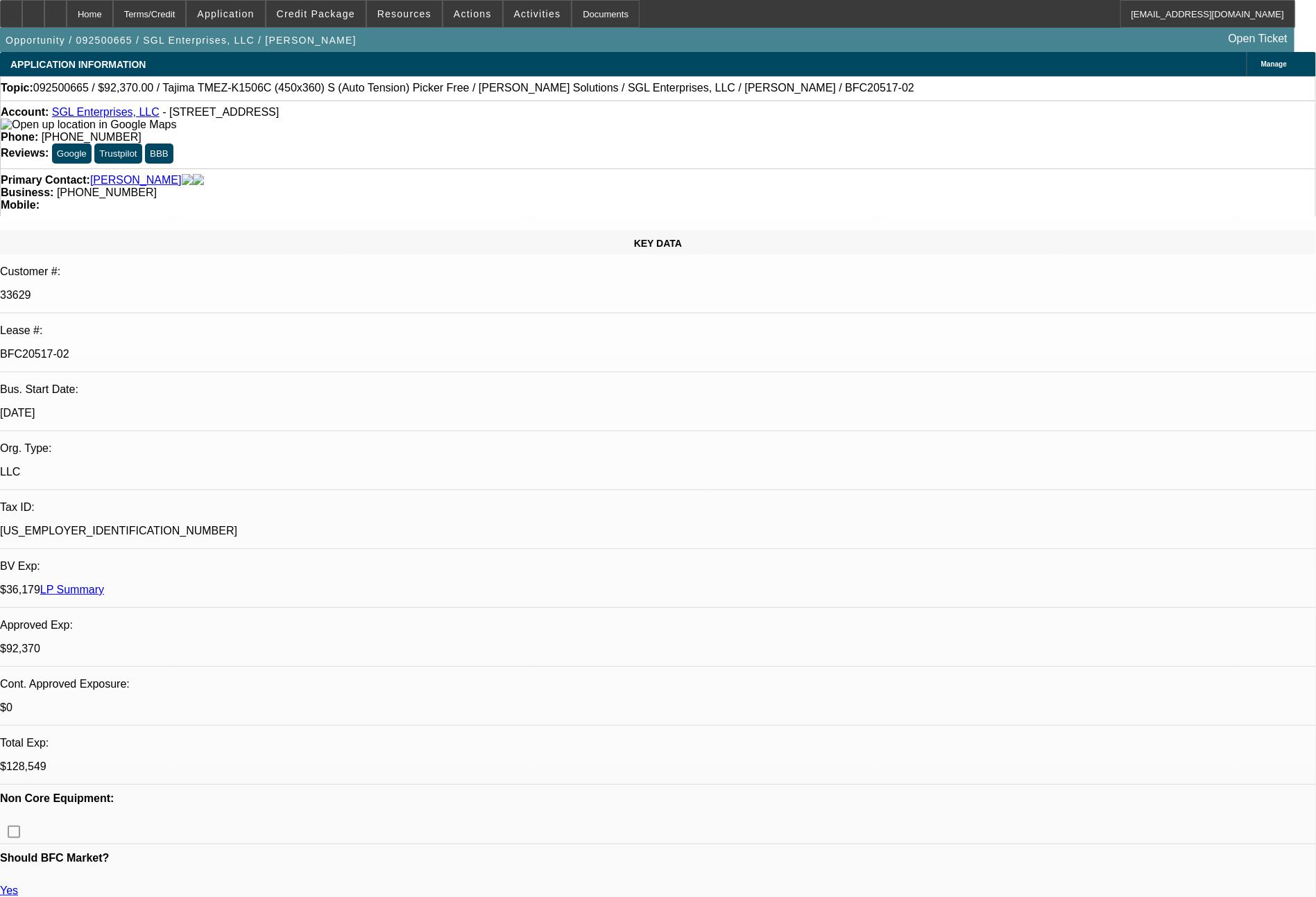
select select "0"
select select "2"
select select "0"
select select "6"
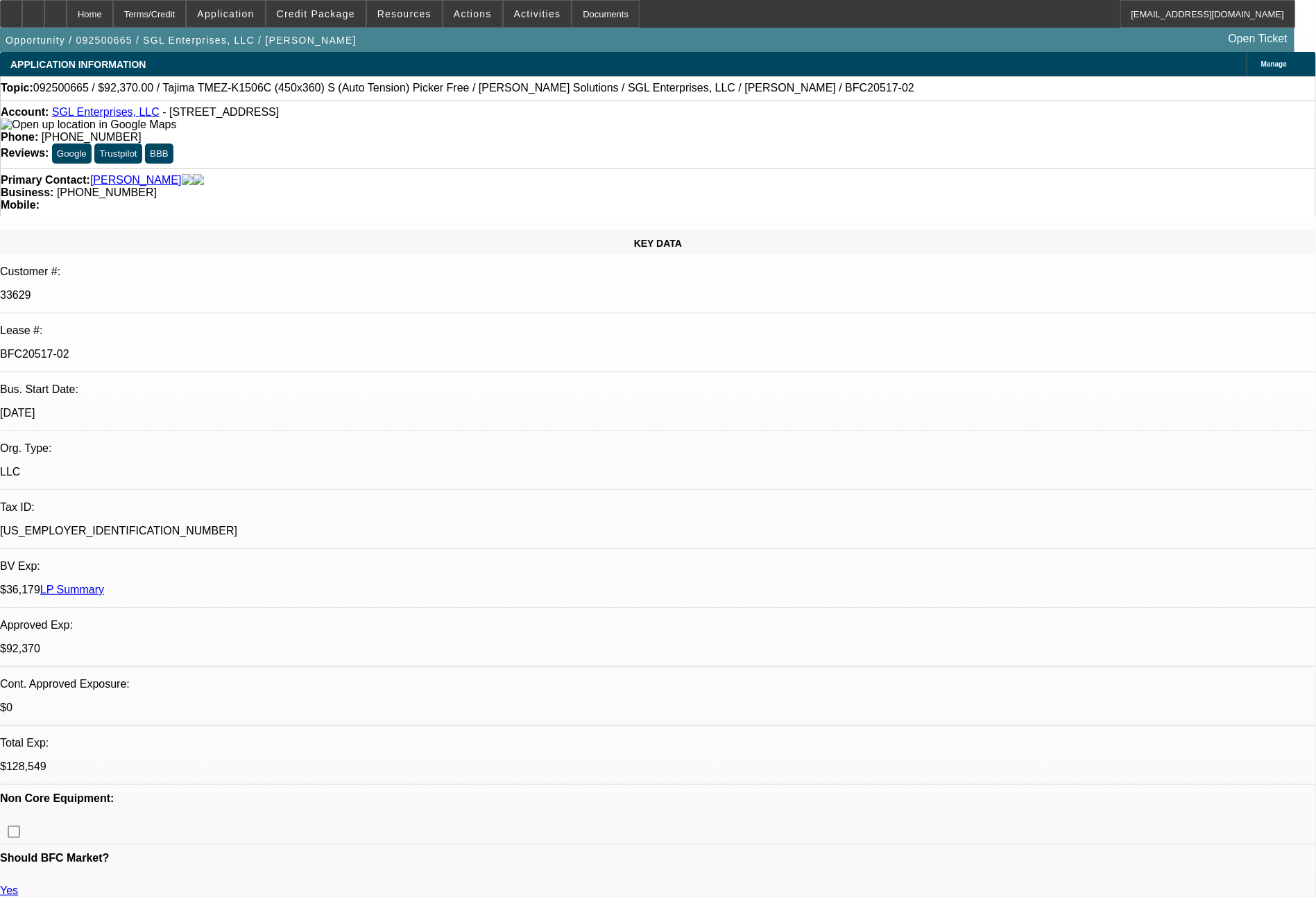
select select "0"
select select "2"
select select "0"
select select "6"
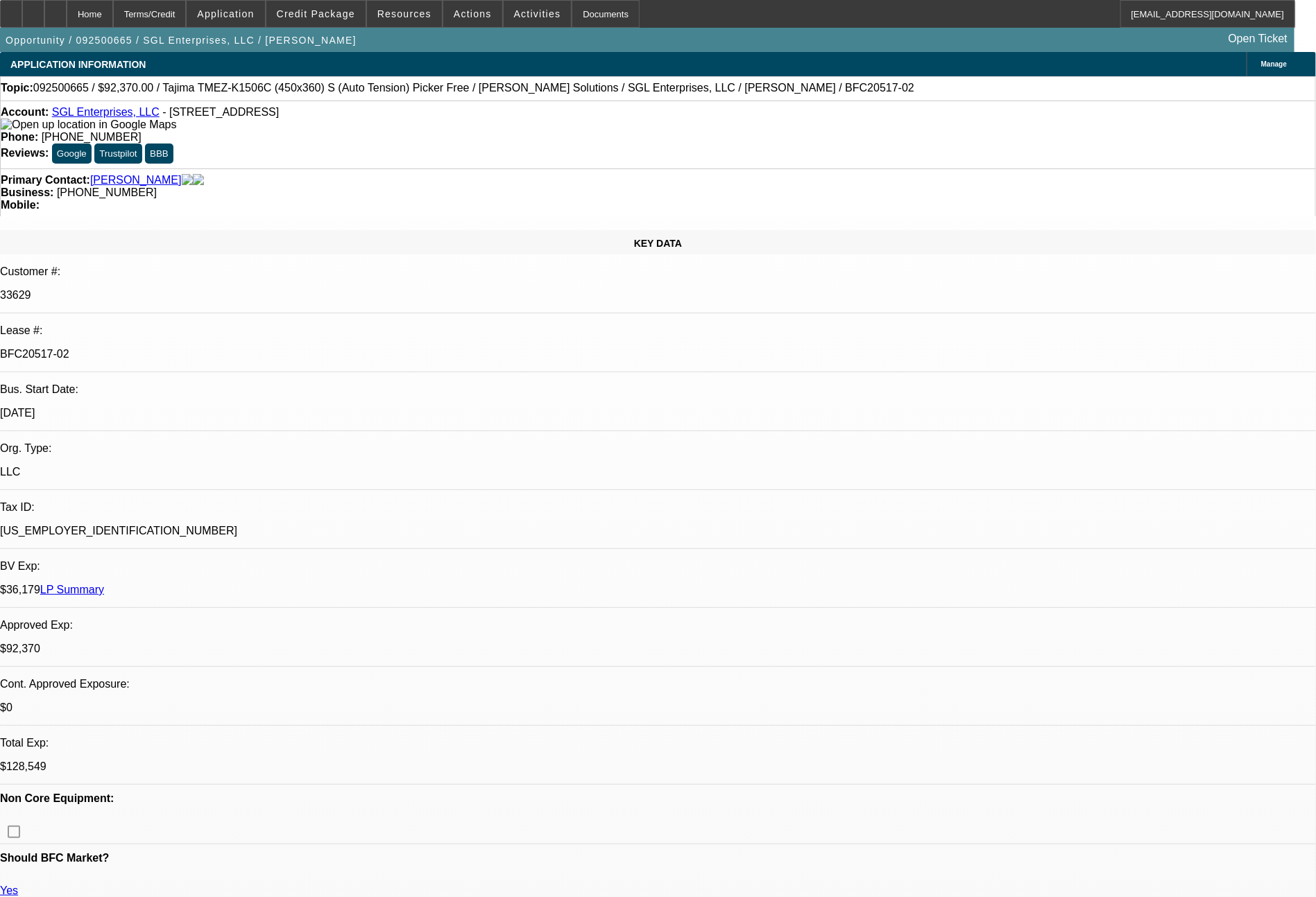
select select "0"
select select "2"
select select "0"
select select "6"
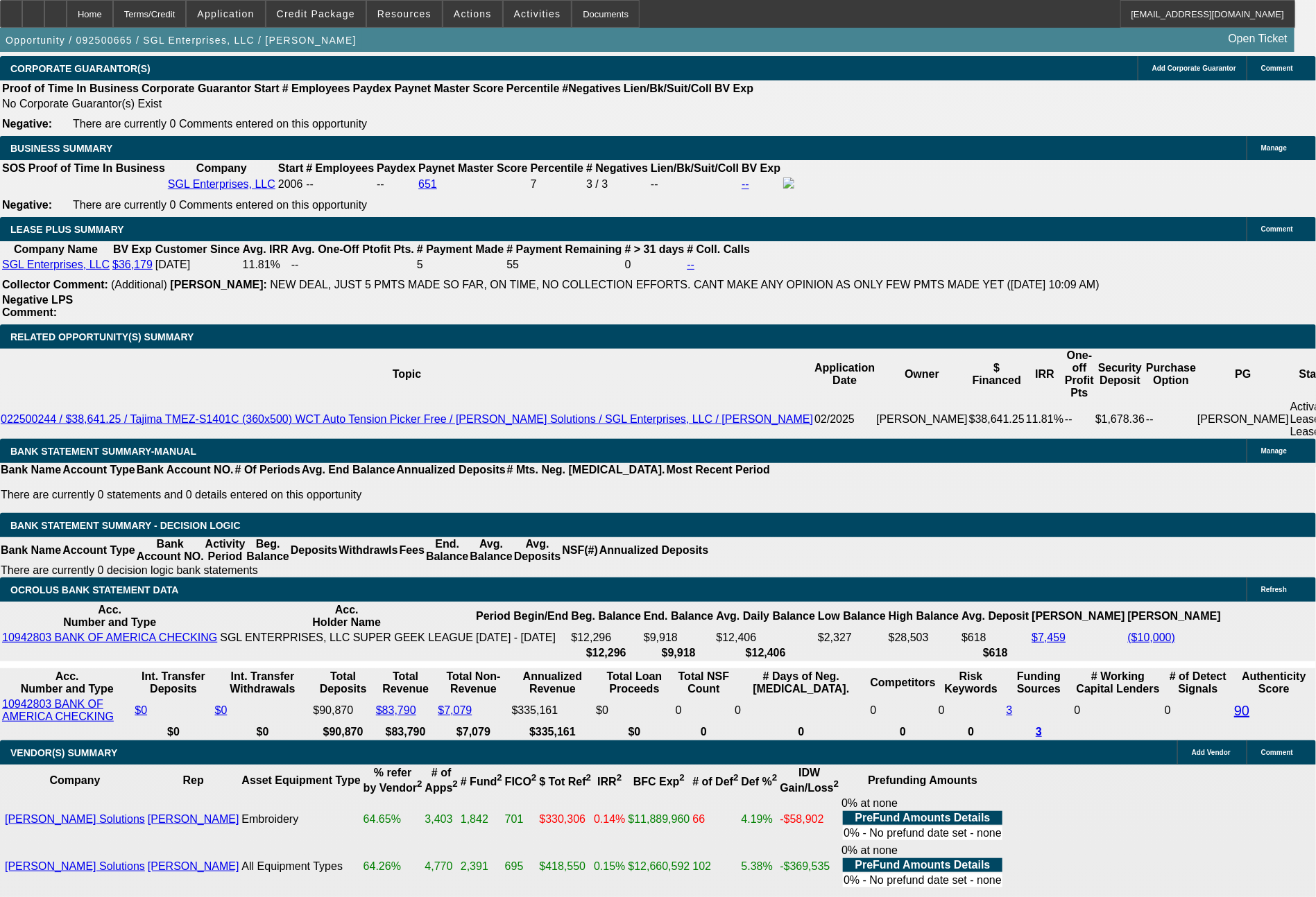
scroll to position [2221, 0]
